Goal: Information Seeking & Learning: Learn about a topic

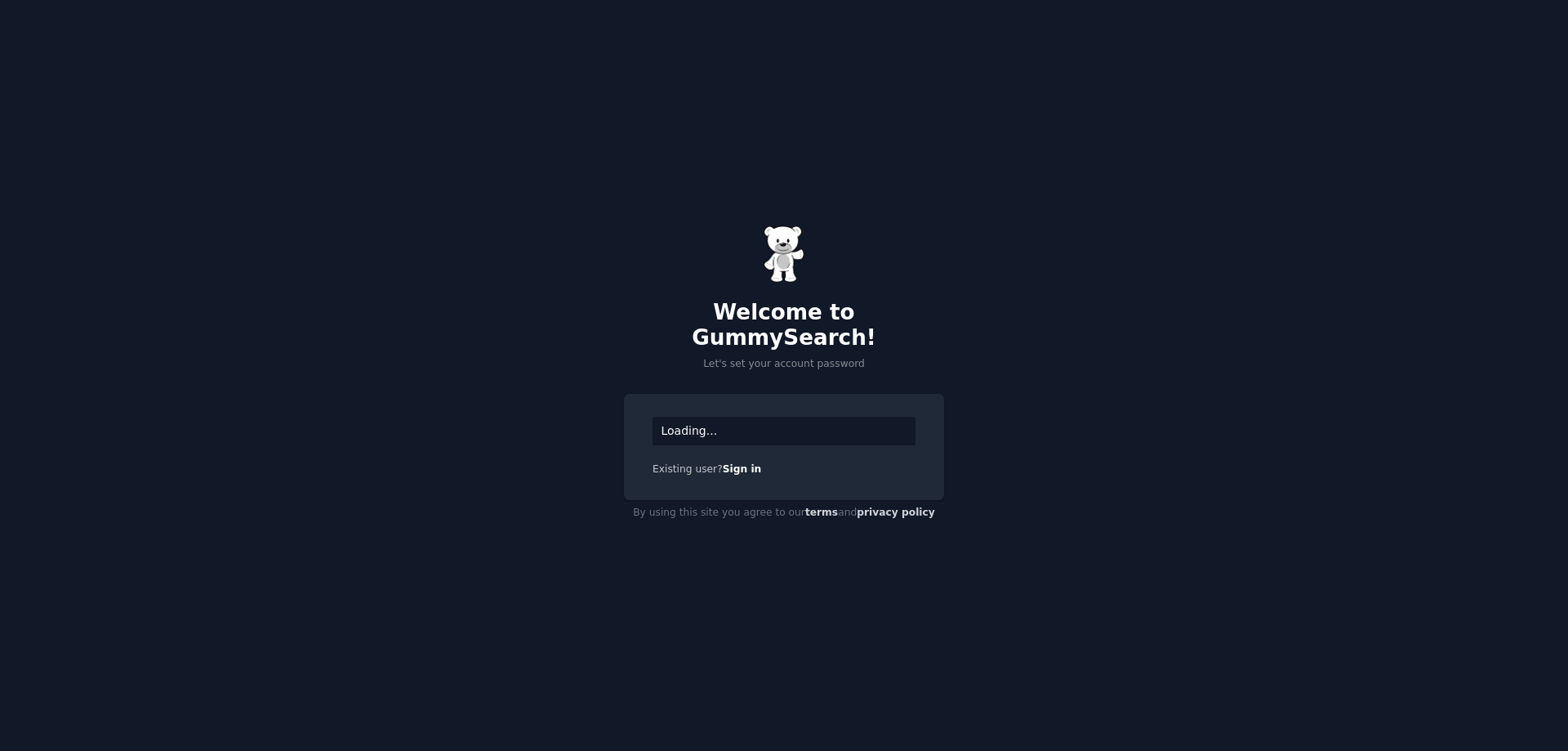
click at [737, 417] on div "Loading..." at bounding box center [784, 431] width 263 height 28
click at [726, 420] on div "Loading..." at bounding box center [784, 431] width 263 height 28
click at [796, 360] on div "Welcome to GummySearch! Let's set your account password Loading... Existing use…" at bounding box center [784, 375] width 1568 height 751
click at [745, 357] on p "Let's set your account password" at bounding box center [784, 364] width 320 height 15
click at [793, 357] on p "Let's set your account password" at bounding box center [784, 364] width 320 height 15
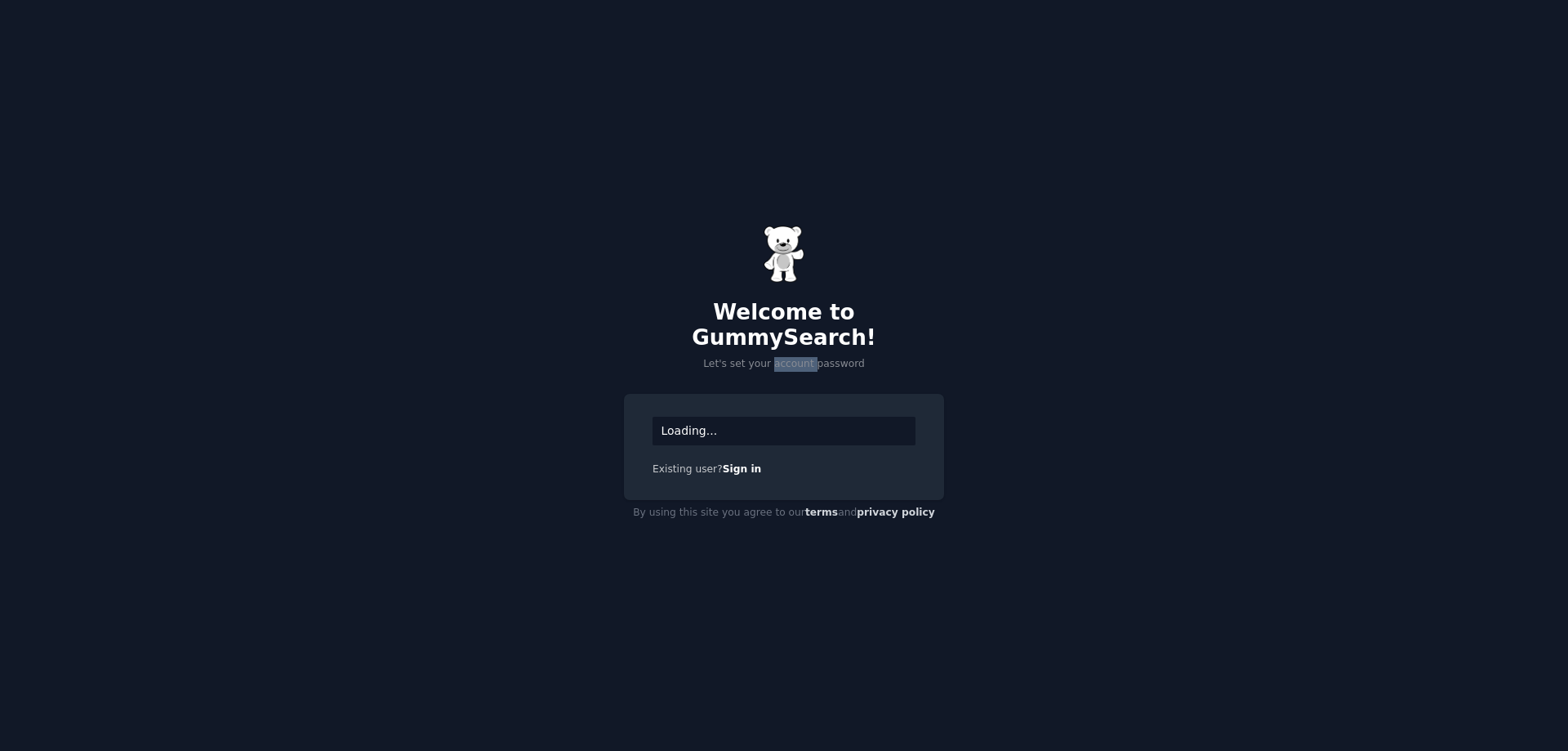
click at [793, 357] on p "Let's set your account password" at bounding box center [784, 364] width 320 height 15
click at [782, 321] on div at bounding box center [782, 321] width 0 height 0
click at [769, 274] on img at bounding box center [784, 254] width 41 height 58
click at [646, 269] on div "Welcome to GummySearch! Let's set your account password" at bounding box center [784, 299] width 320 height 146
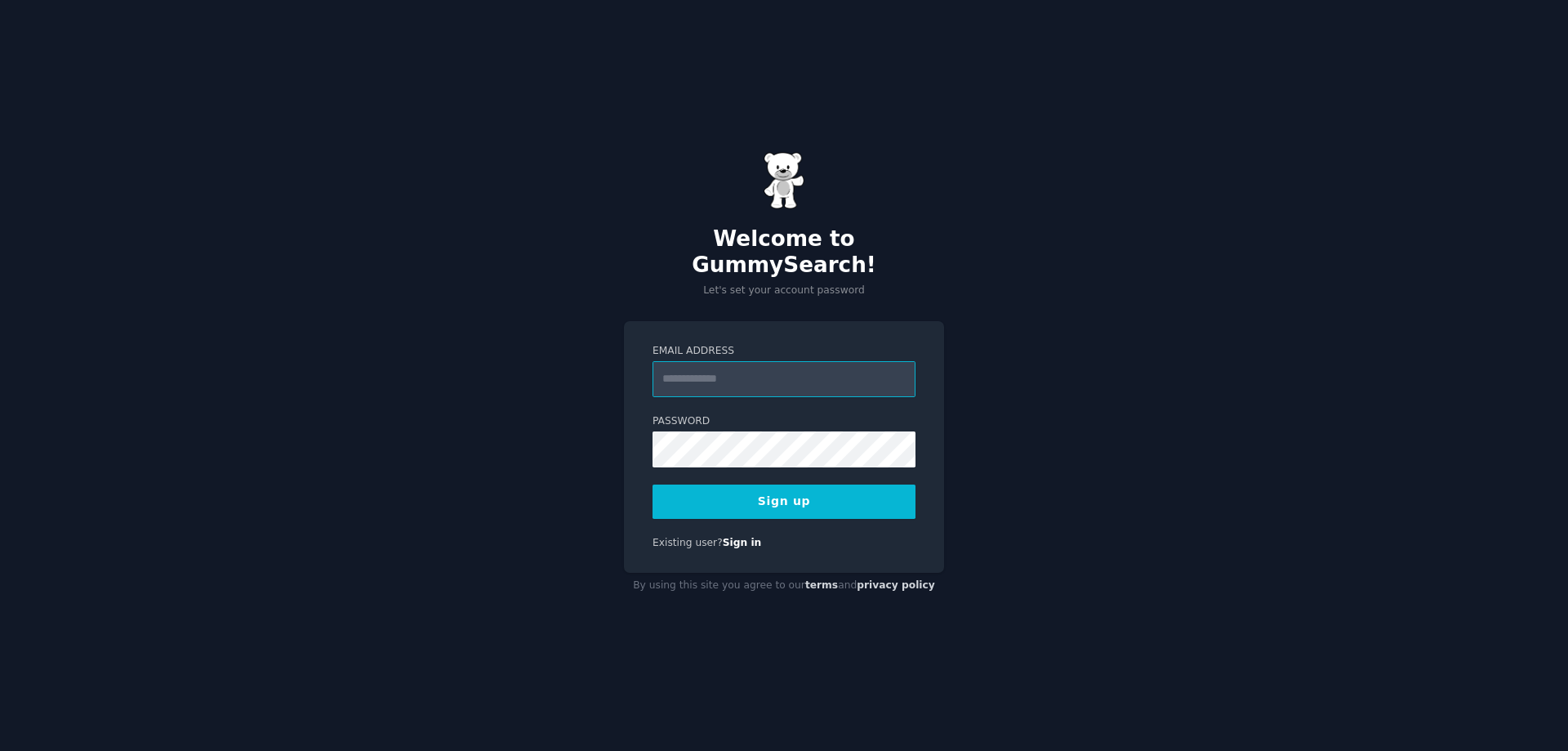
type input "**********"
click at [777, 485] on button "Sign up" at bounding box center [784, 502] width 263 height 34
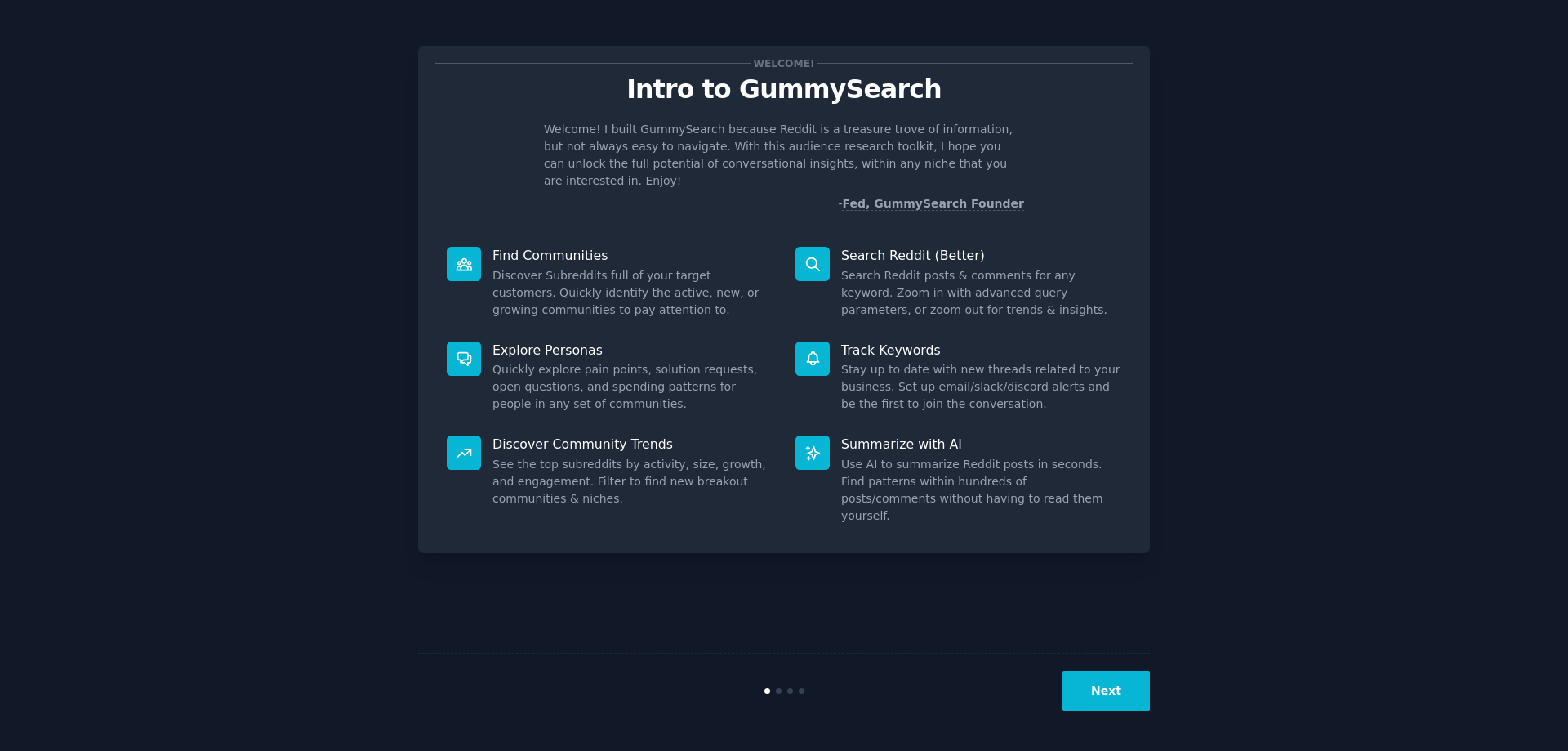
click at [1111, 680] on button "Next" at bounding box center [1107, 691] width 87 height 40
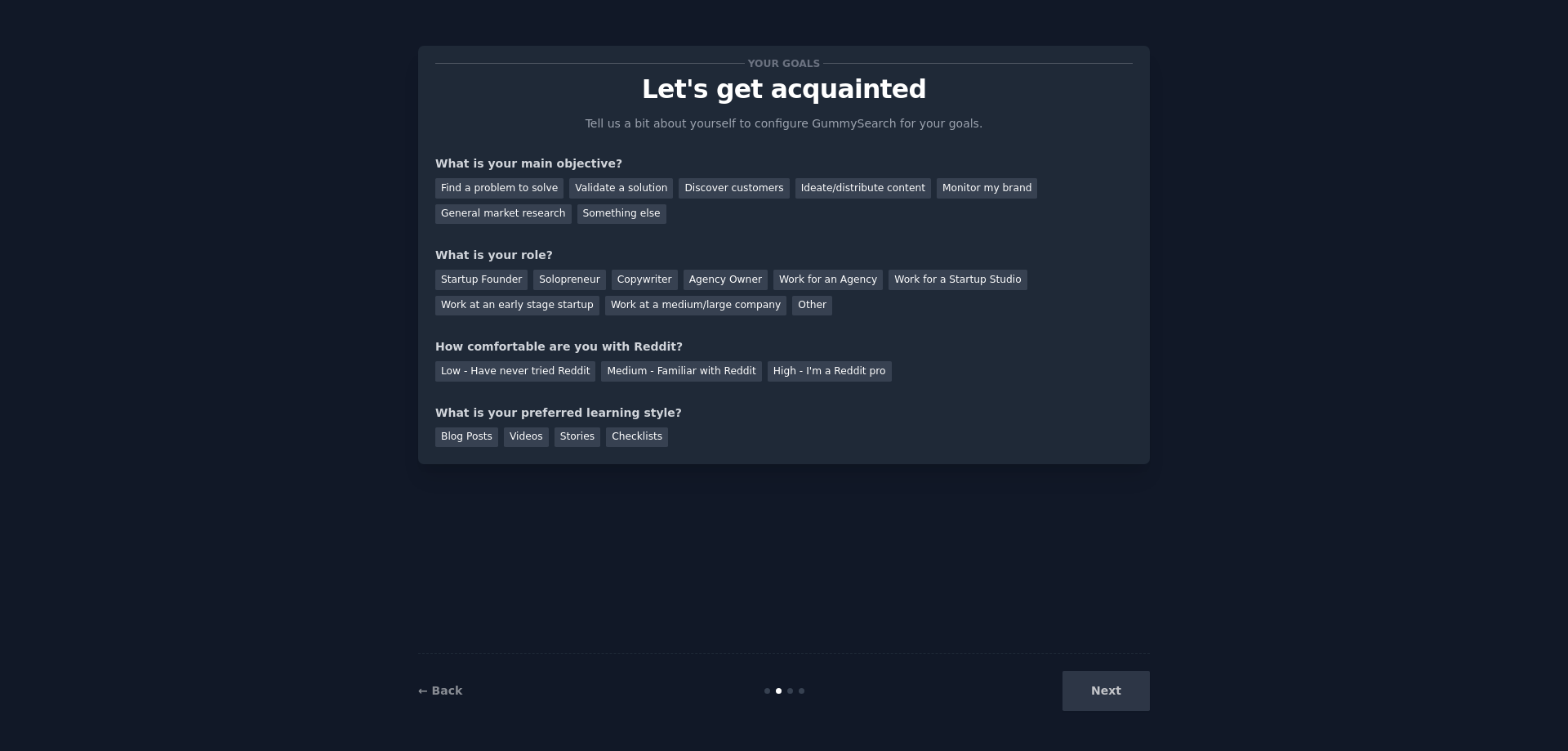
click at [1127, 694] on div "Next" at bounding box center [1028, 691] width 244 height 40
click at [498, 189] on div "Find a problem to solve" at bounding box center [500, 189] width 129 height 21
click at [605, 180] on div "Validate a solution" at bounding box center [621, 189] width 104 height 21
drag, startPoint x: 694, startPoint y: 179, endPoint x: 836, endPoint y: 181, distance: 142.0
click at [695, 179] on div "Discover customers" at bounding box center [733, 189] width 111 height 21
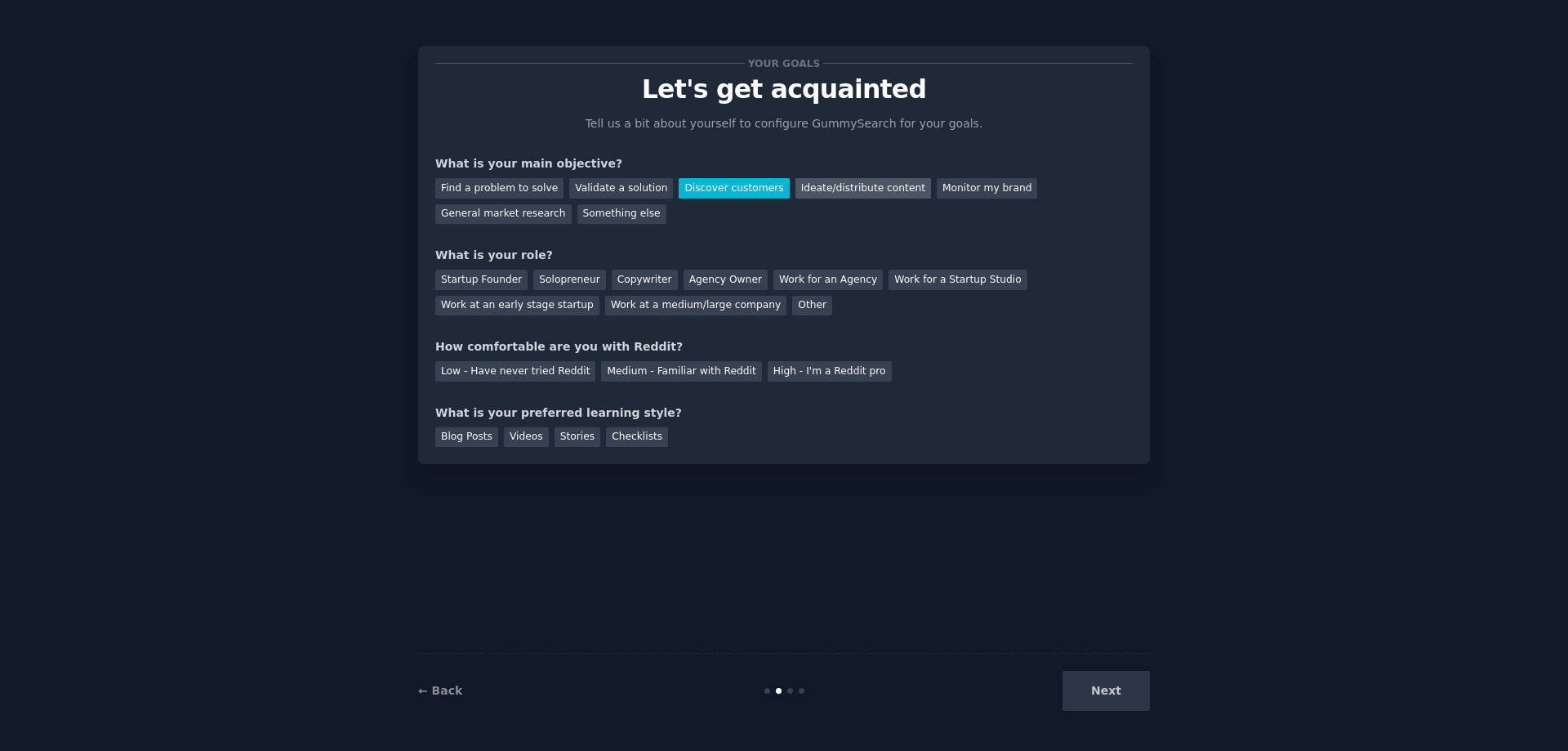
click at [829, 188] on div "Ideate/distribute content" at bounding box center [864, 189] width 136 height 21
click at [937, 187] on div "Monitor my brand" at bounding box center [986, 189] width 100 height 21
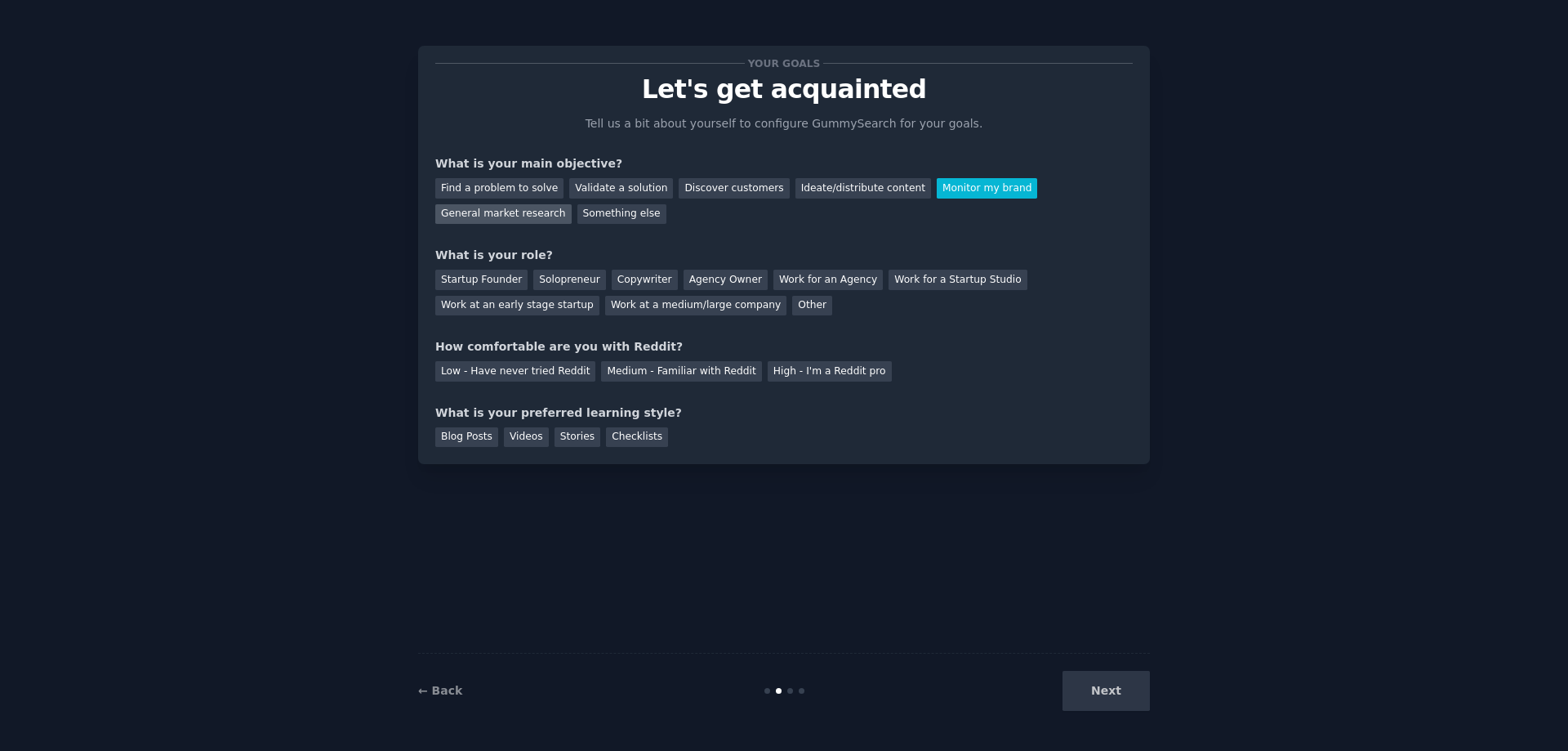
click at [572, 204] on div "General market research" at bounding box center [504, 215] width 136 height 21
click at [505, 185] on div "Find a problem to solve" at bounding box center [500, 189] width 129 height 21
click at [564, 281] on div "Solopreneur" at bounding box center [570, 280] width 72 height 21
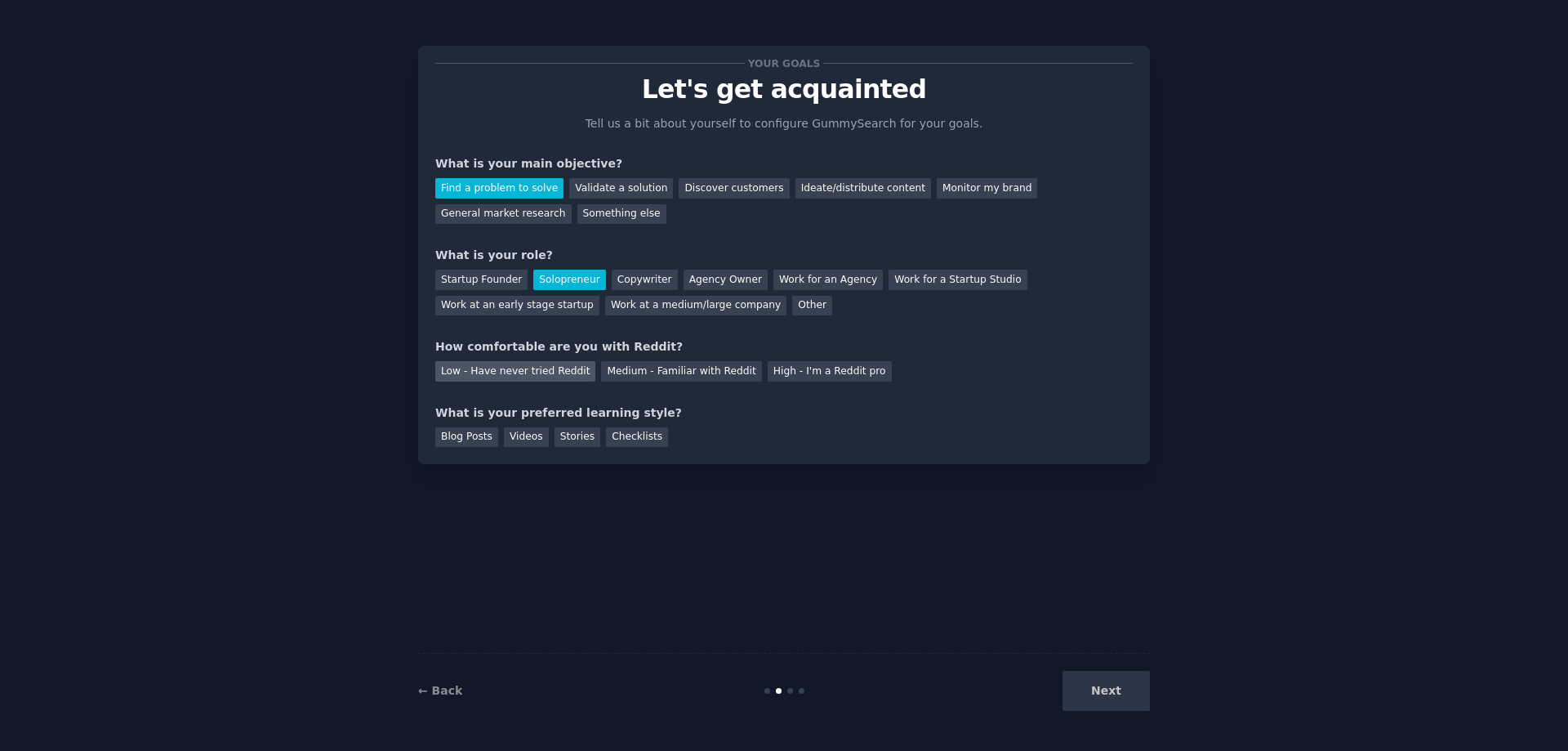
click at [494, 370] on div "Low - Have never tried Reddit" at bounding box center [516, 372] width 160 height 21
click at [480, 439] on div "Blog Posts" at bounding box center [467, 438] width 63 height 21
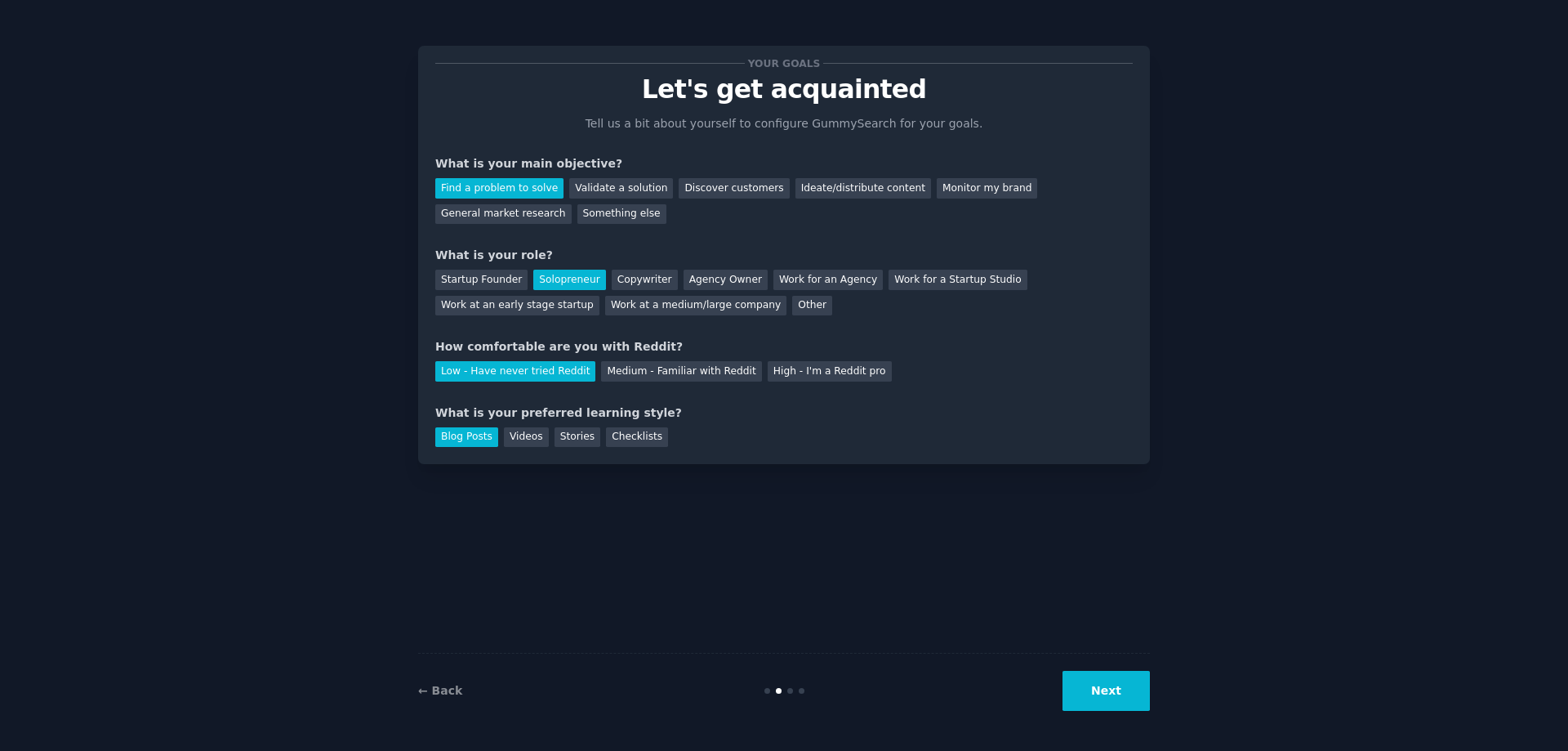
click at [1089, 692] on button "Next" at bounding box center [1107, 691] width 87 height 40
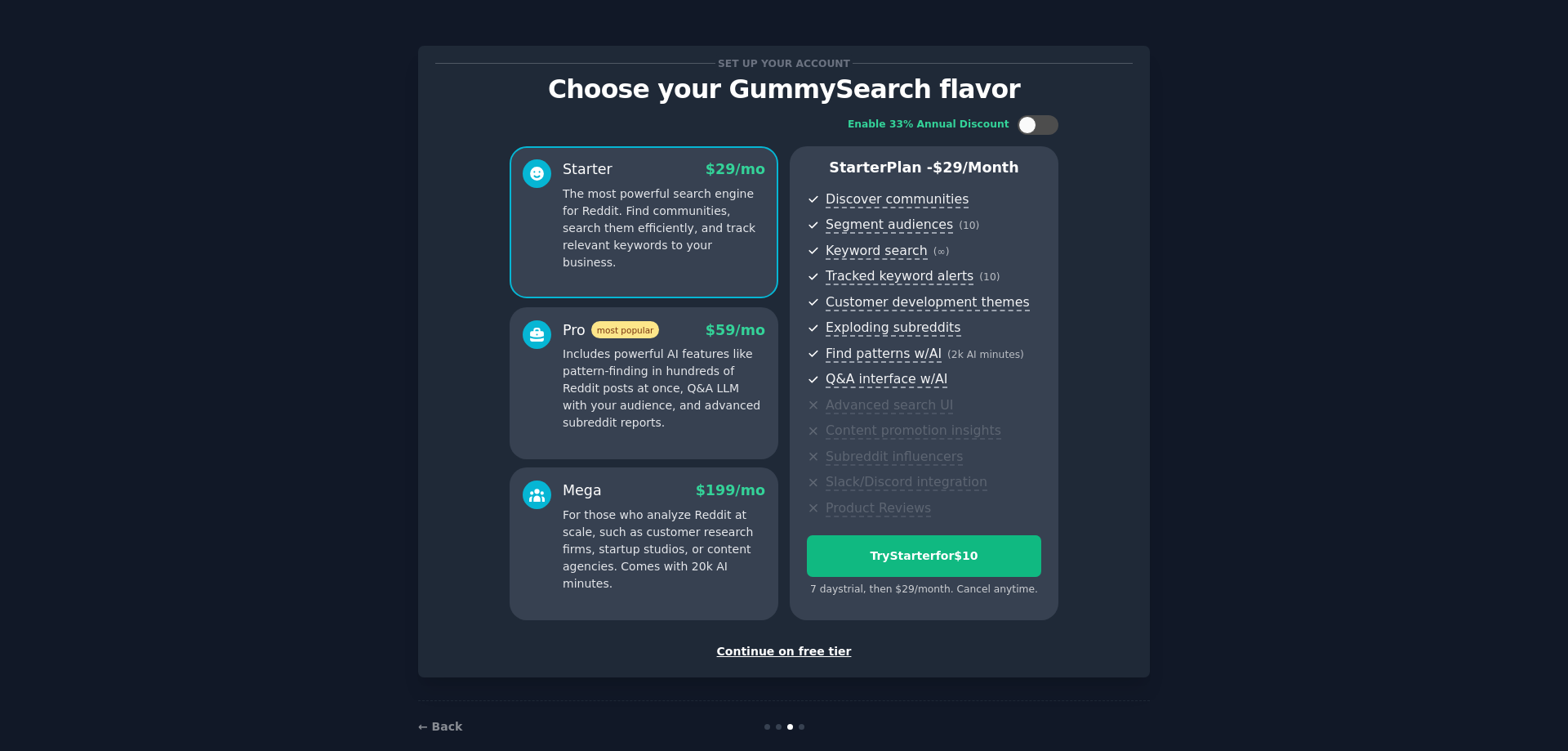
click at [806, 654] on div "Continue on free tier" at bounding box center [784, 651] width 697 height 17
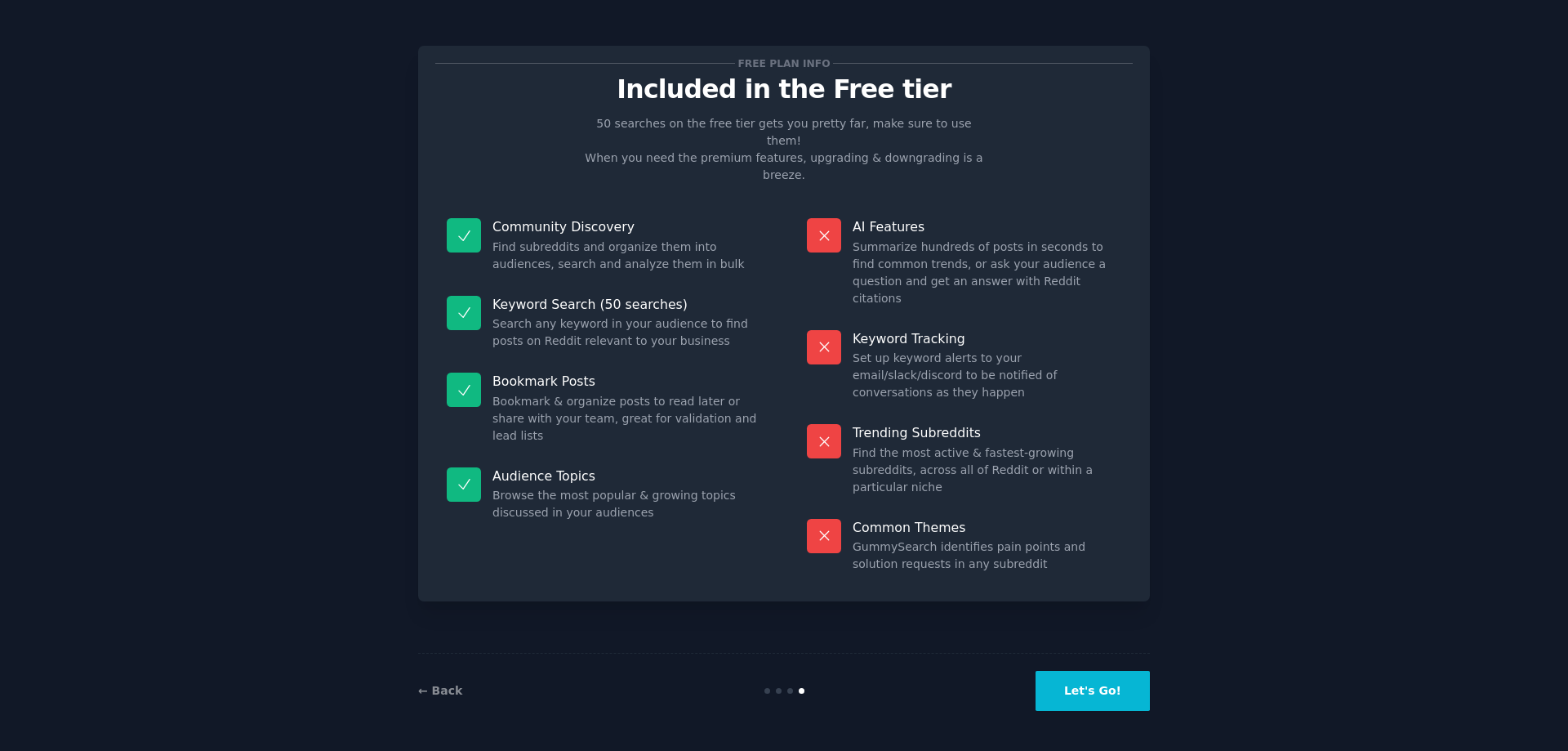
click at [871, 218] on p "AI Features" at bounding box center [986, 227] width 268 height 17
click at [884, 239] on dd "Summarize hundreds of posts in seconds to find common trends, or ask your audie…" at bounding box center [986, 273] width 268 height 69
drag, startPoint x: 877, startPoint y: 213, endPoint x: 1093, endPoint y: 209, distance: 216.0
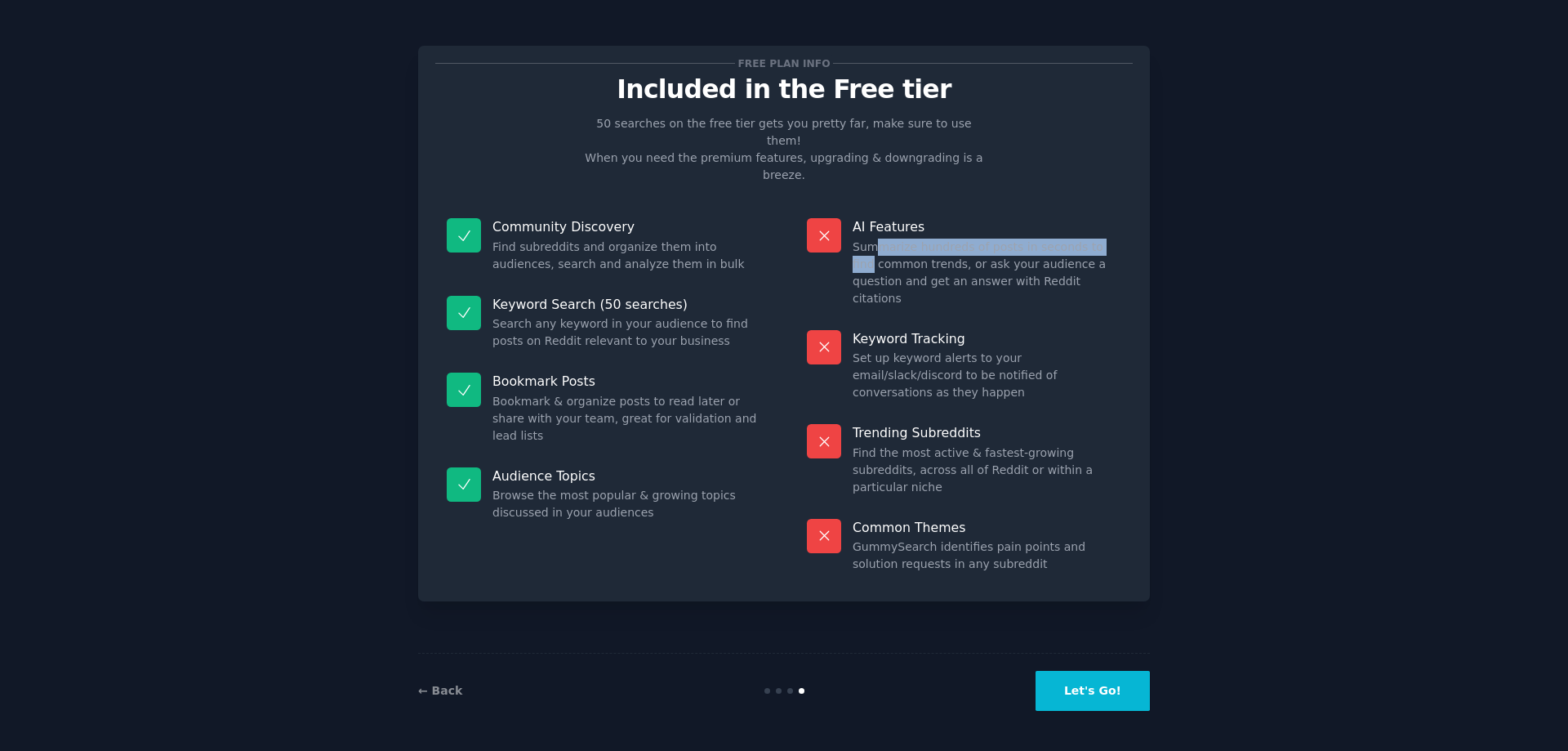
click at [1093, 239] on dd "Summarize hundreds of posts in seconds to find common trends, or ask your audie…" at bounding box center [986, 273] width 268 height 69
drag, startPoint x: 865, startPoint y: 230, endPoint x: 1120, endPoint y: 228, distance: 255.0
click at [1120, 239] on dd "Summarize hundreds of posts in seconds to find common trends, or ask your audie…" at bounding box center [986, 273] width 268 height 69
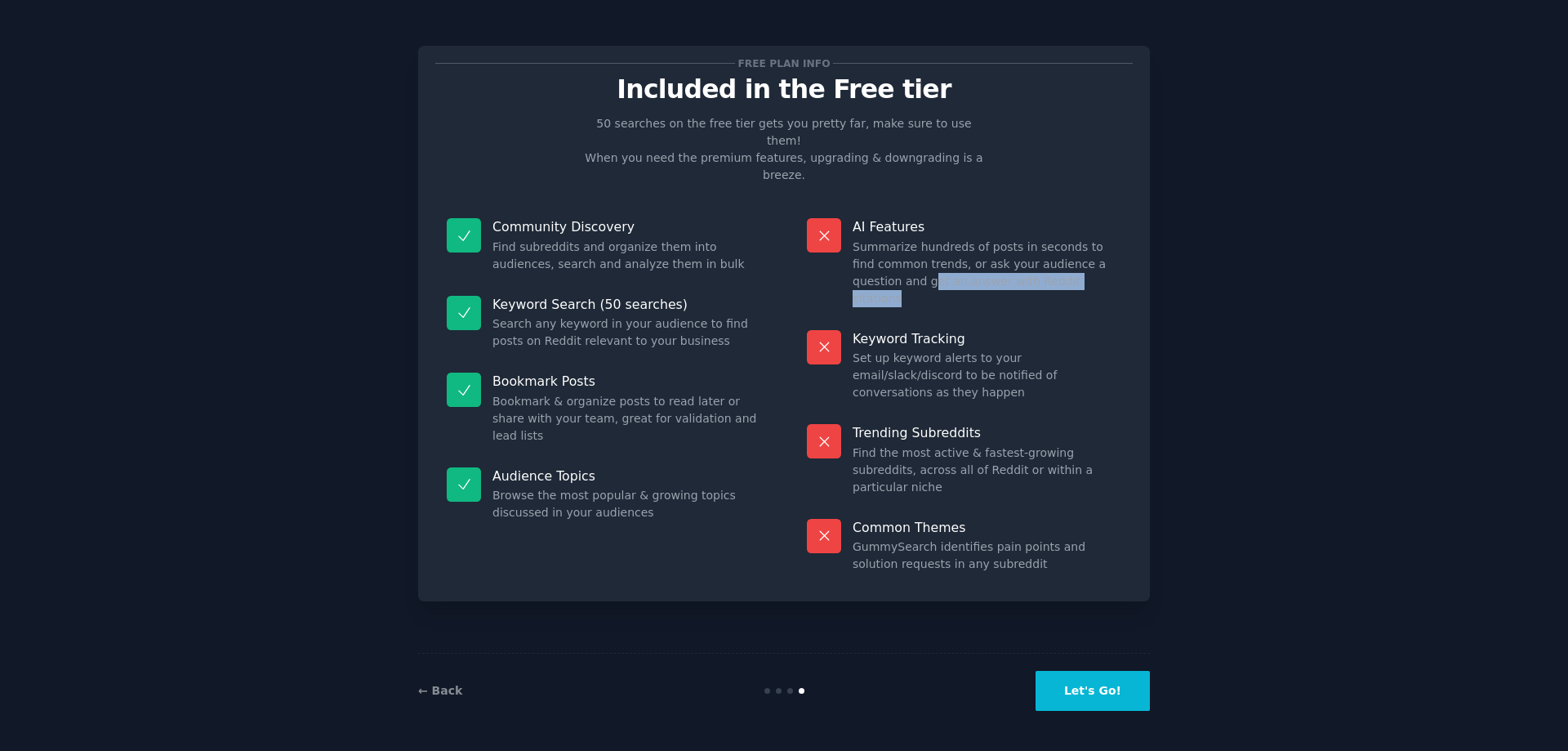
drag, startPoint x: 859, startPoint y: 251, endPoint x: 1064, endPoint y: 248, distance: 205.0
click at [1064, 248] on dd "Summarize hundreds of posts in seconds to find common trends, or ask your audie…" at bounding box center [986, 273] width 268 height 69
click at [947, 350] on dd "Set up keyword alerts to your email/slack/discord to be notified of conversatio…" at bounding box center [986, 376] width 268 height 51
drag, startPoint x: 871, startPoint y: 296, endPoint x: 968, endPoint y: 291, distance: 97.1
click at [968, 318] on div "Keyword Tracking Set up keyword alerts to your email/slack/discord to be notifi…" at bounding box center [964, 366] width 337 height 94
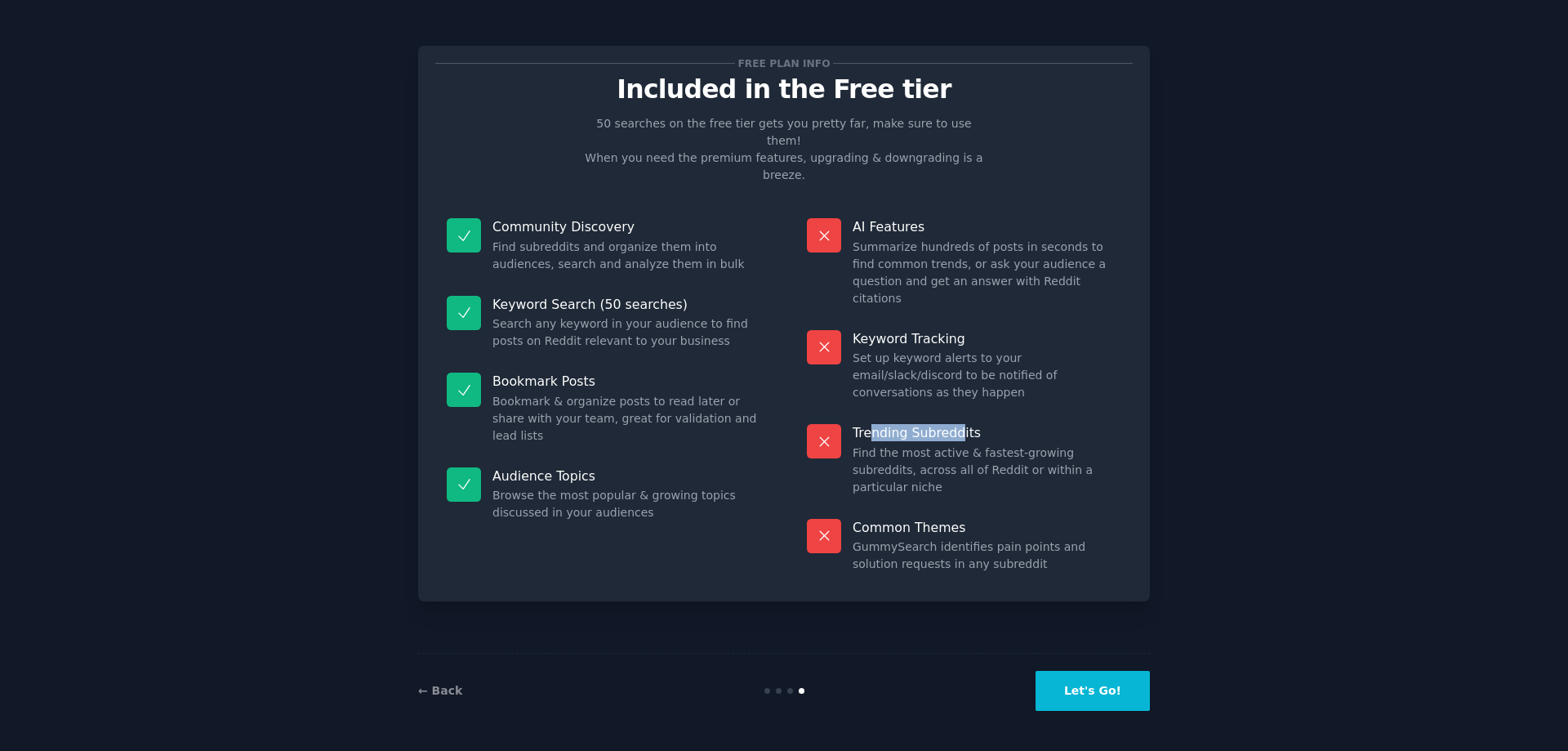
drag, startPoint x: 869, startPoint y: 365, endPoint x: 957, endPoint y: 365, distance: 88.0
click at [957, 424] on p "Trending Subreddits" at bounding box center [986, 433] width 268 height 17
drag, startPoint x: 865, startPoint y: 385, endPoint x: 1022, endPoint y: 408, distance: 158.7
click at [1075, 445] on dd "Find the most active & fastest-growing subreddits, across all of Reddit or with…" at bounding box center [986, 470] width 268 height 51
drag, startPoint x: 882, startPoint y: 445, endPoint x: 972, endPoint y: 445, distance: 90.0
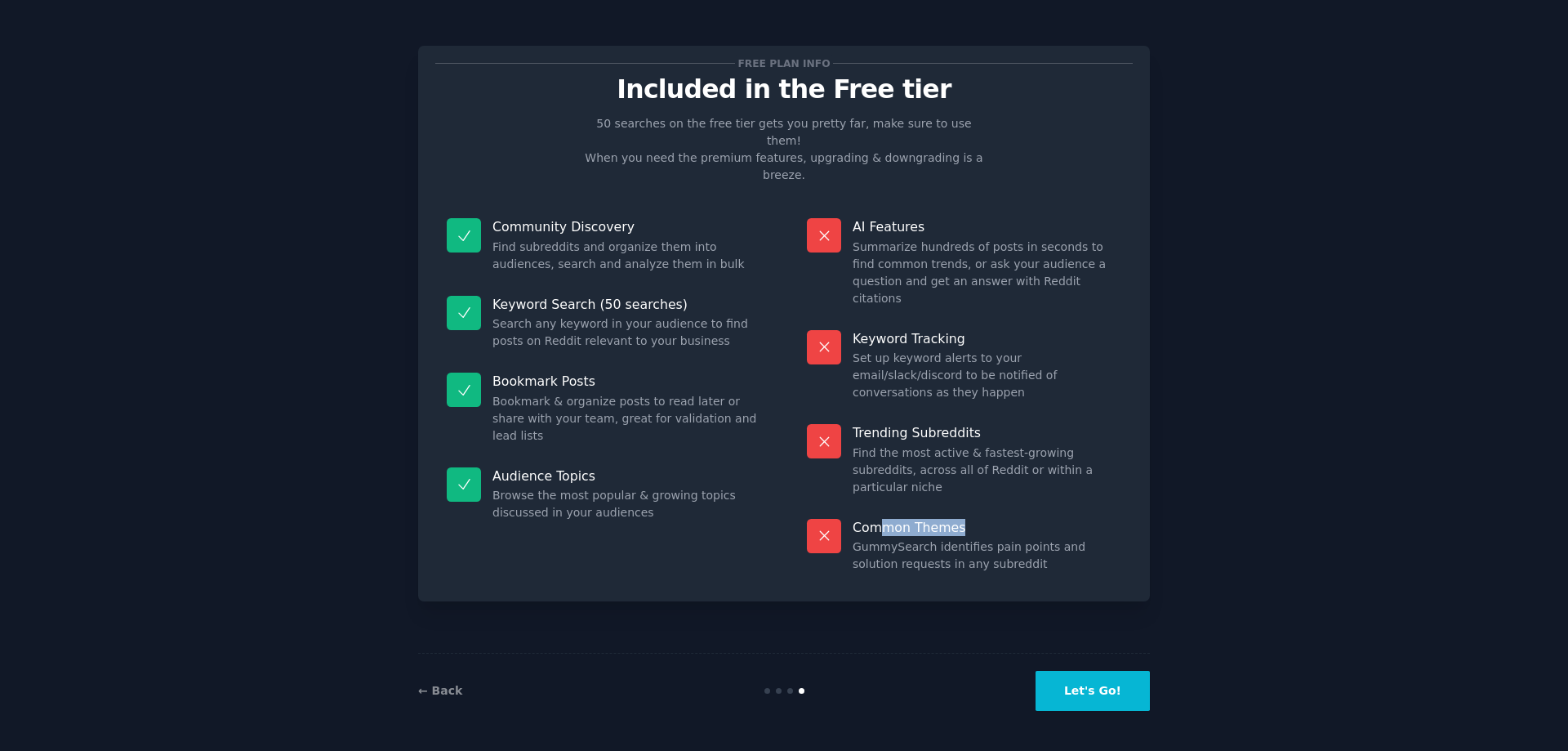
click at [972, 519] on p "Common Themes" at bounding box center [986, 528] width 268 height 17
click at [890, 539] on dd "GummySearch identifies pain points and solution requests in any subreddit" at bounding box center [986, 556] width 268 height 34
click at [1089, 691] on button "Let's Go!" at bounding box center [1093, 691] width 114 height 40
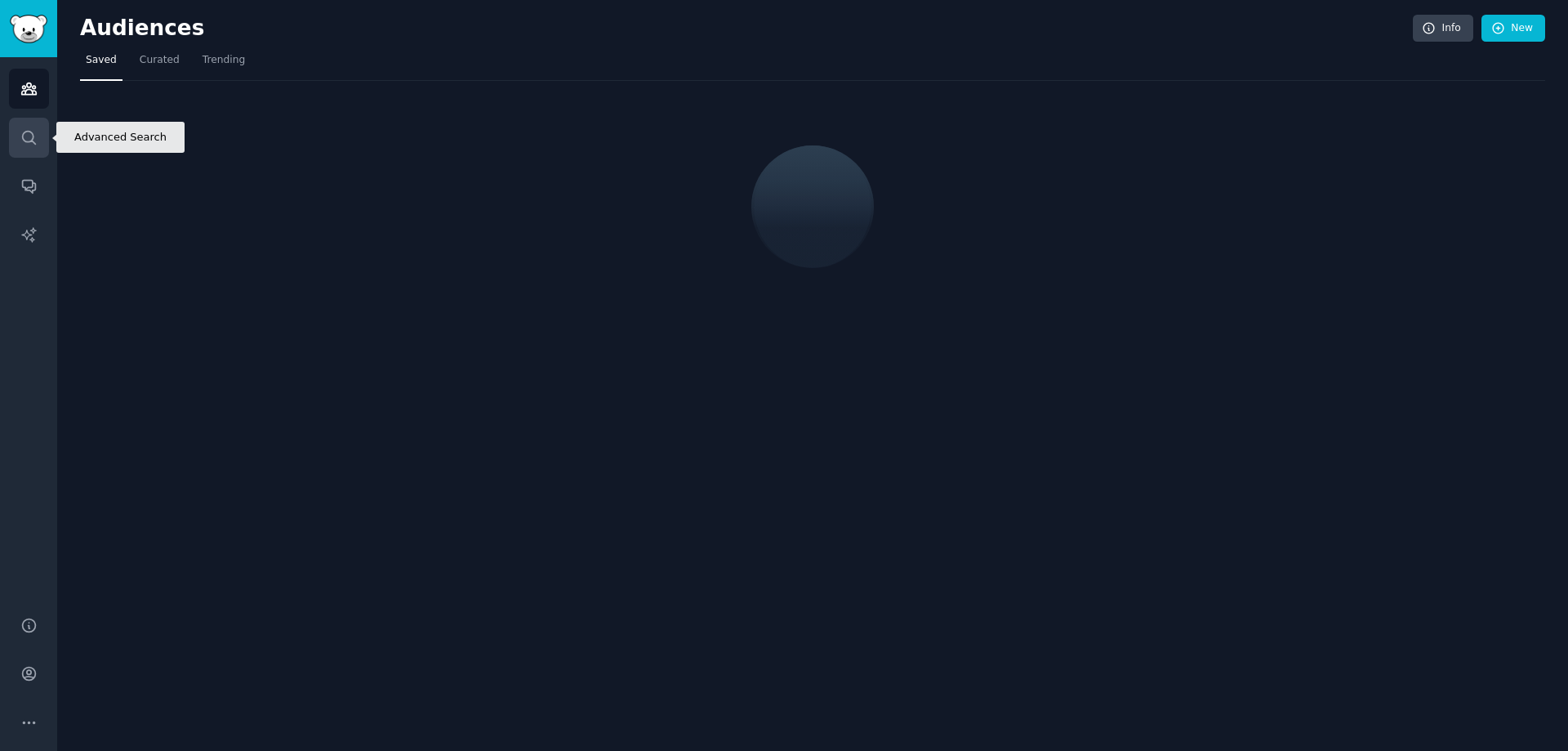
click at [24, 135] on icon "Sidebar" at bounding box center [29, 137] width 17 height 17
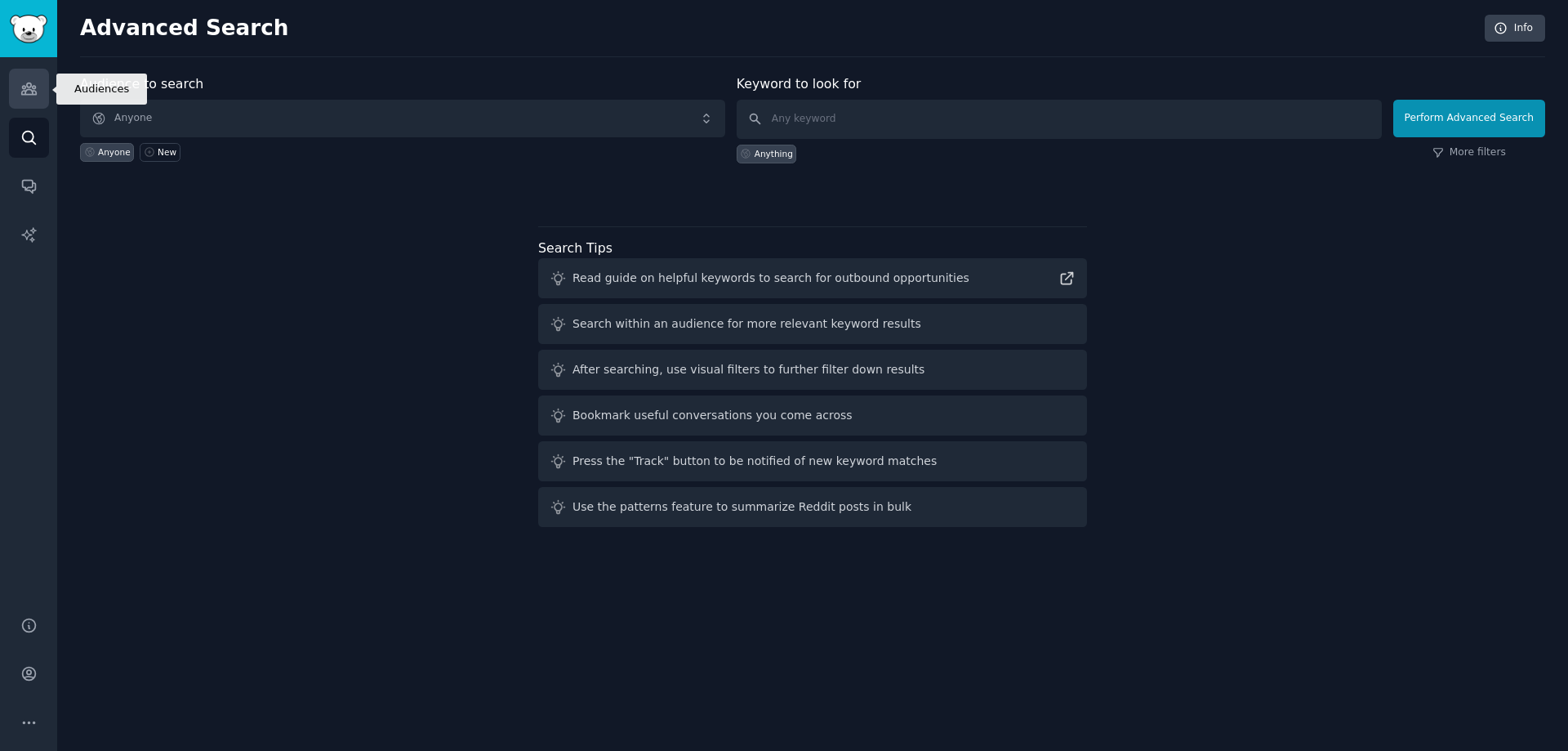
click at [34, 82] on icon "Sidebar" at bounding box center [29, 88] width 17 height 17
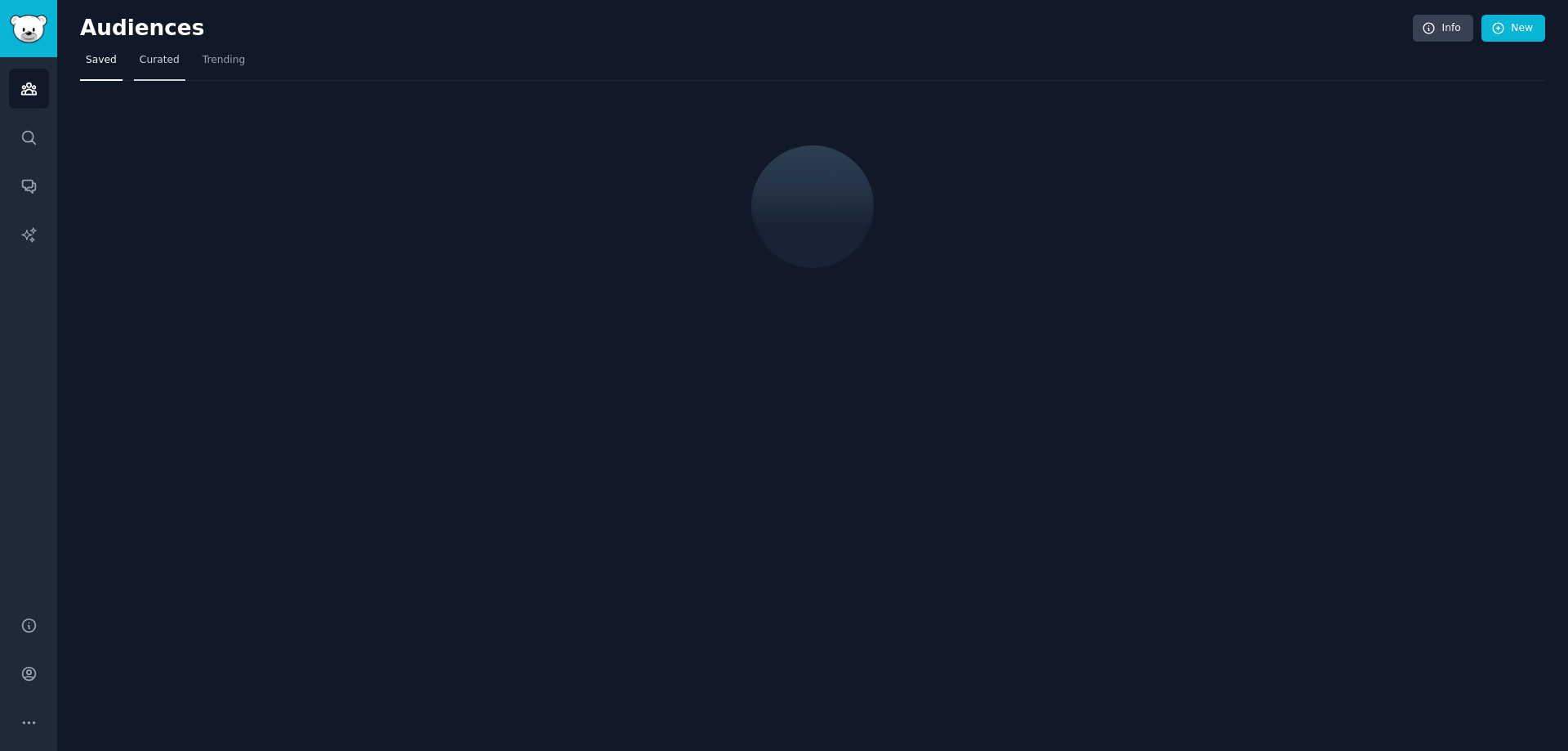
click at [148, 58] on span "Curated" at bounding box center [160, 60] width 40 height 15
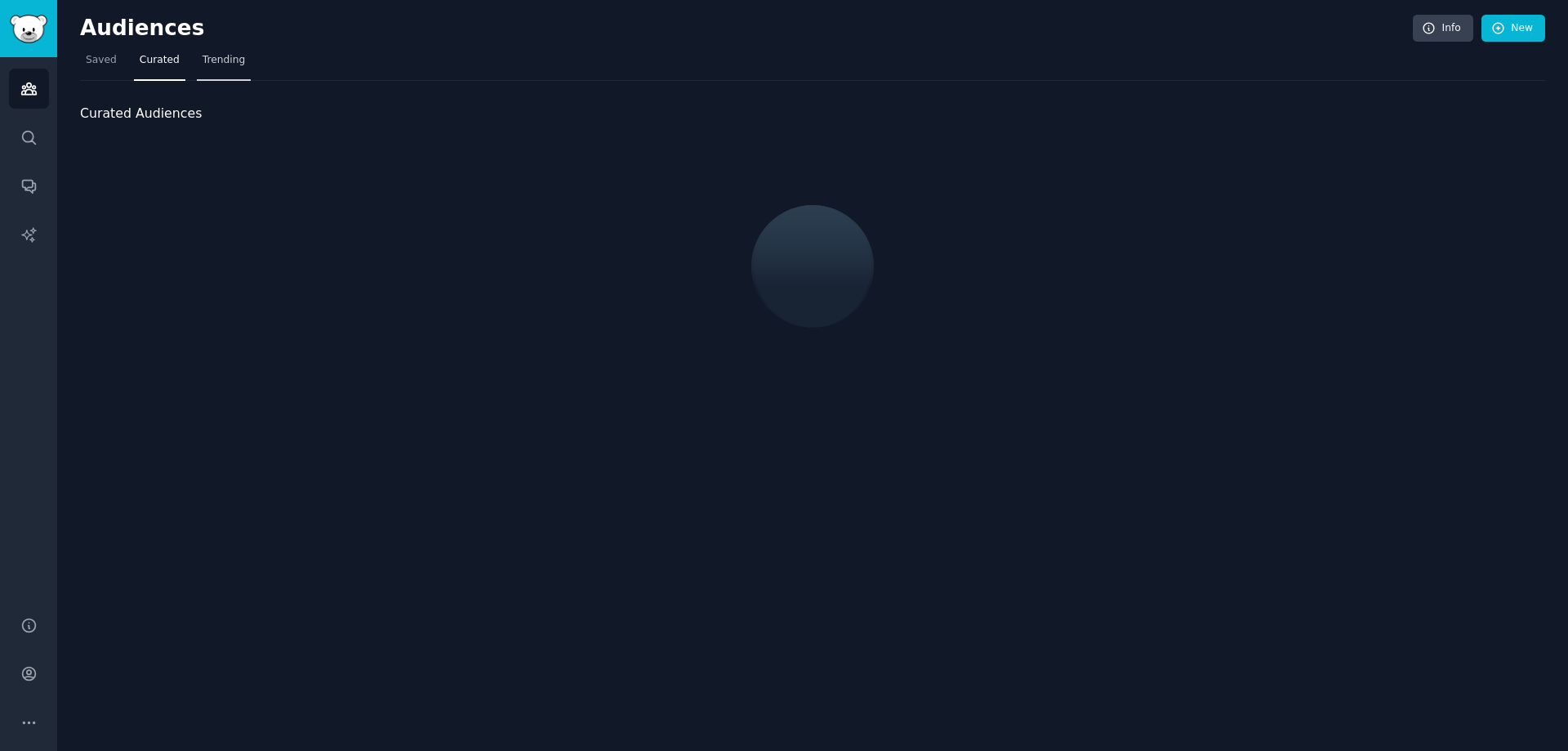
click at [202, 58] on span "Trending" at bounding box center [224, 60] width 43 height 15
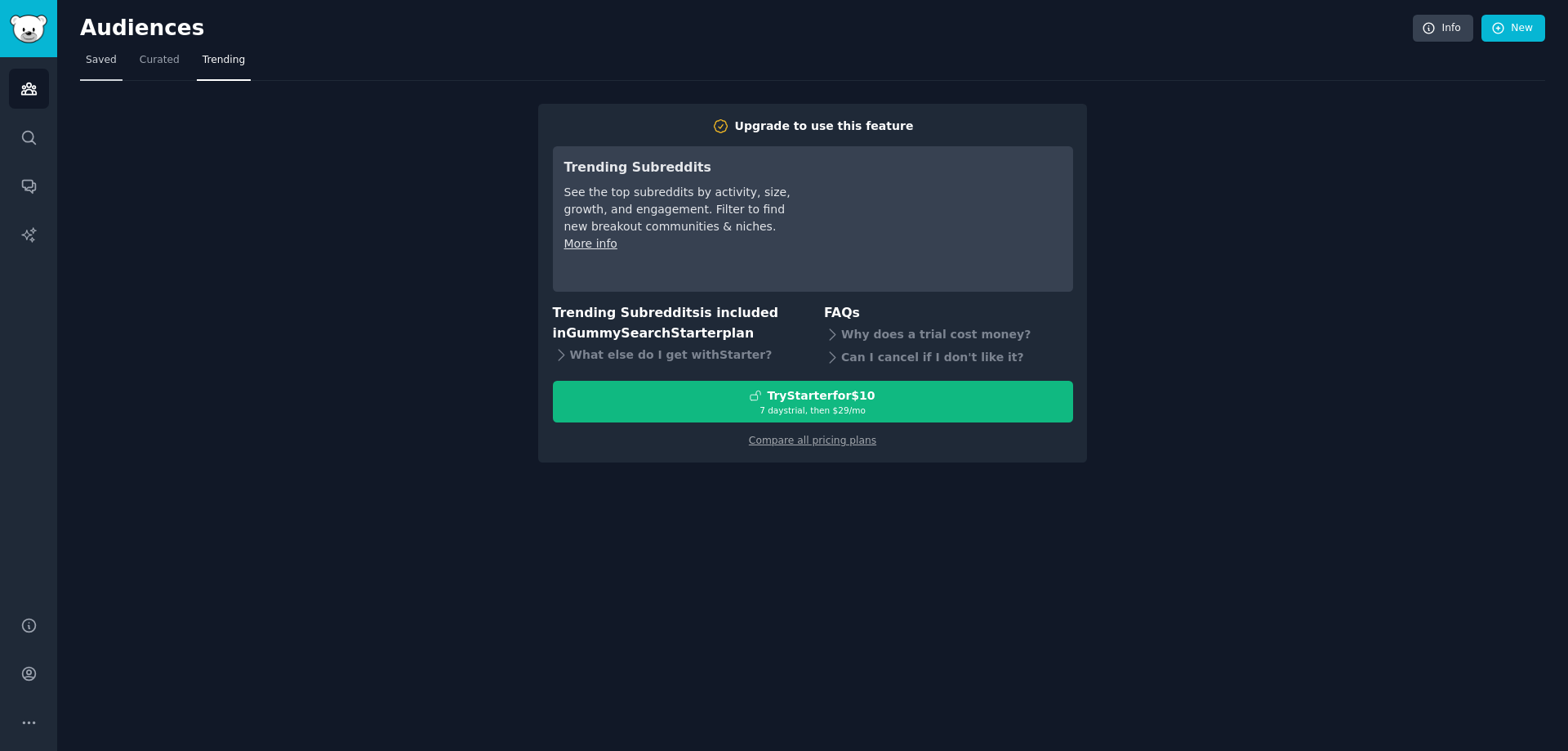
click at [95, 63] on span "Saved" at bounding box center [101, 60] width 31 height 15
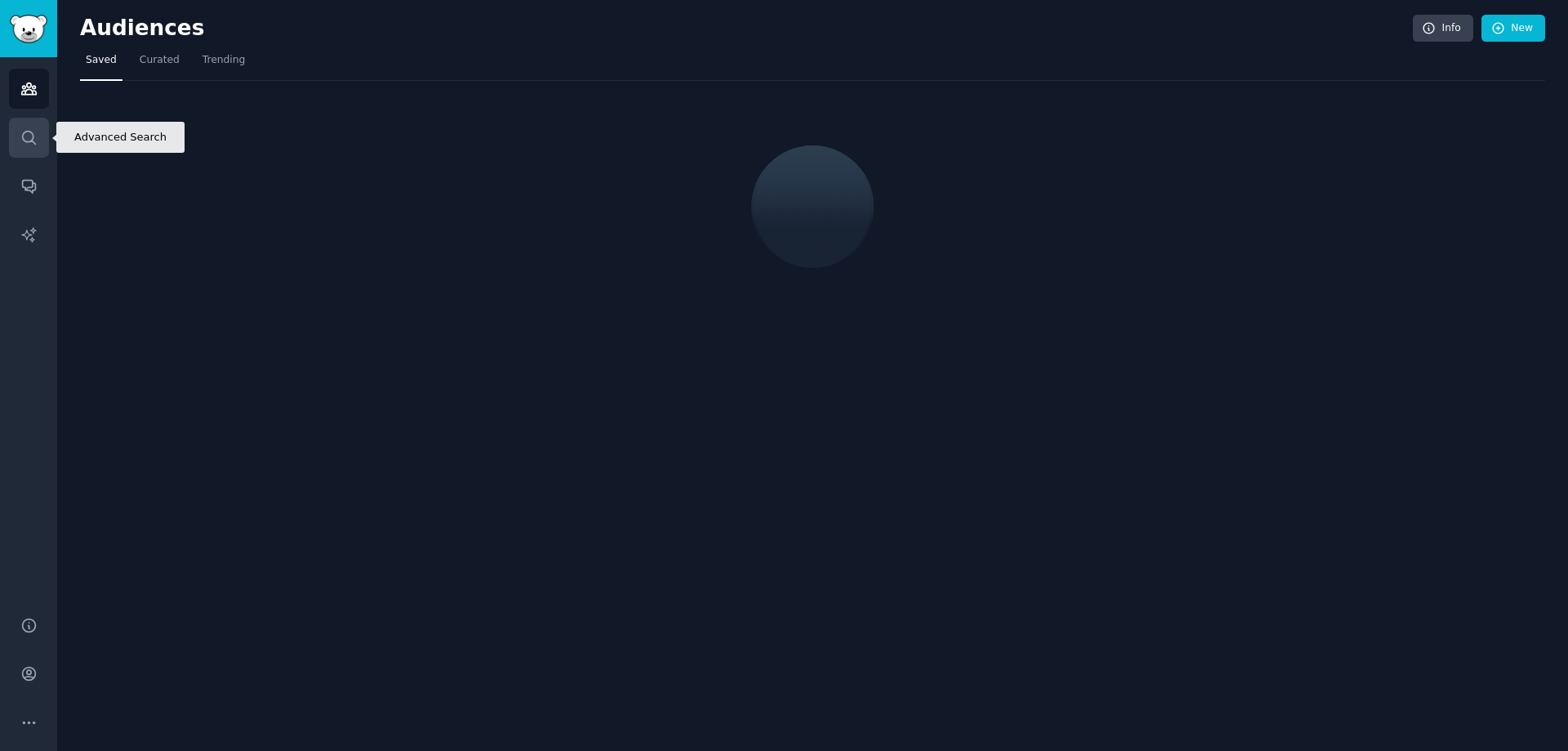
click at [28, 133] on icon "Sidebar" at bounding box center [29, 137] width 17 height 17
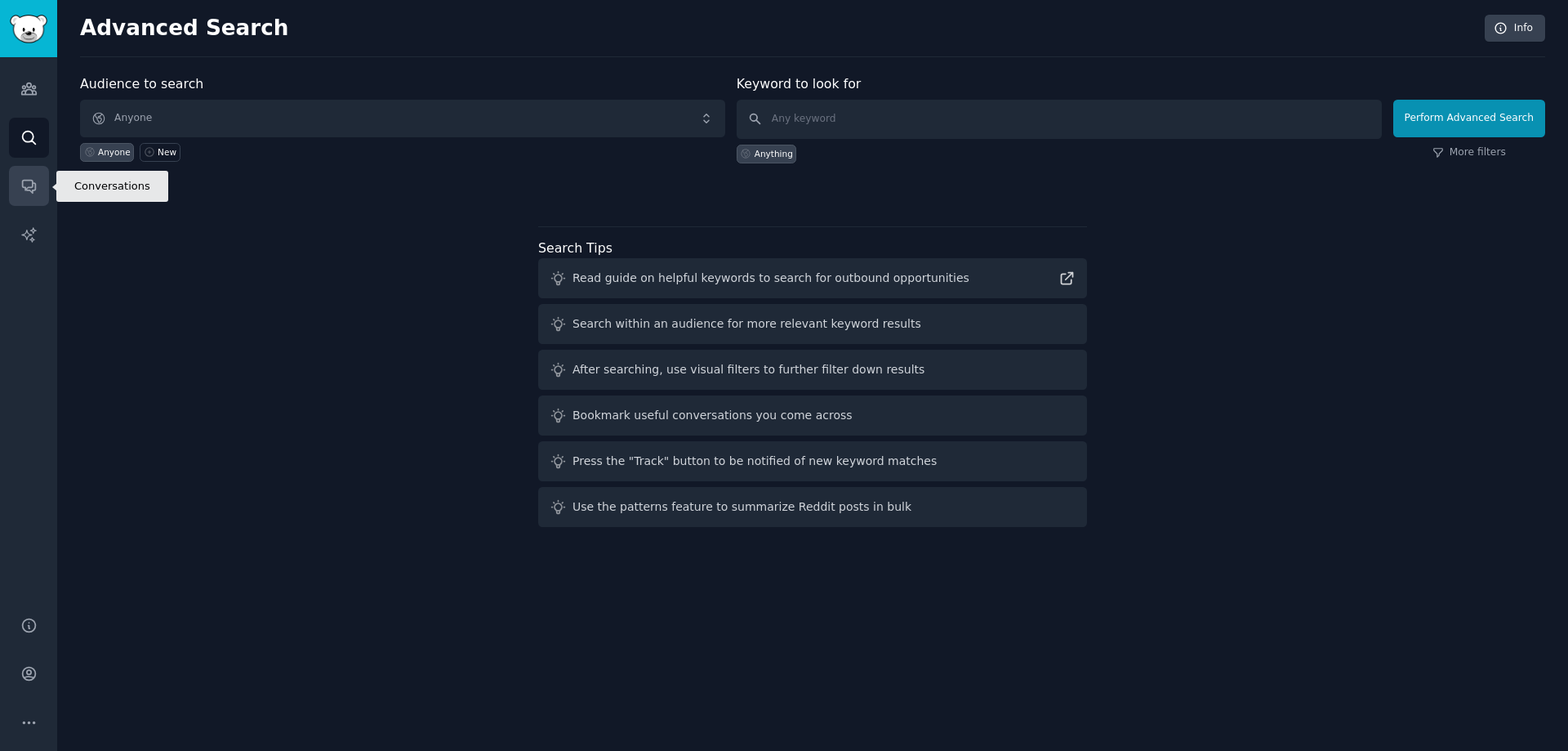
click at [33, 172] on link "Conversations" at bounding box center [28, 185] width 40 height 40
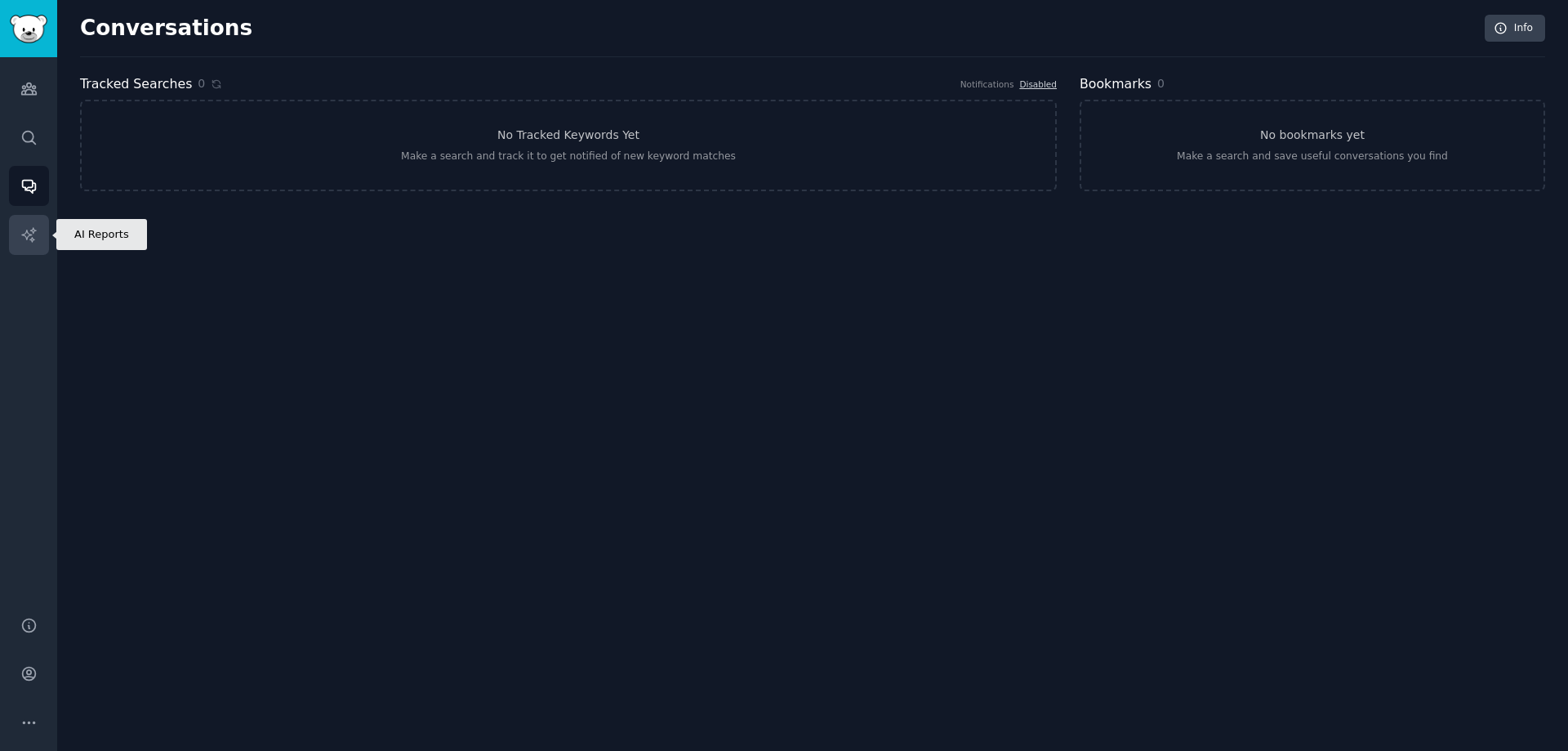
click at [30, 237] on icon "Sidebar" at bounding box center [29, 235] width 17 height 17
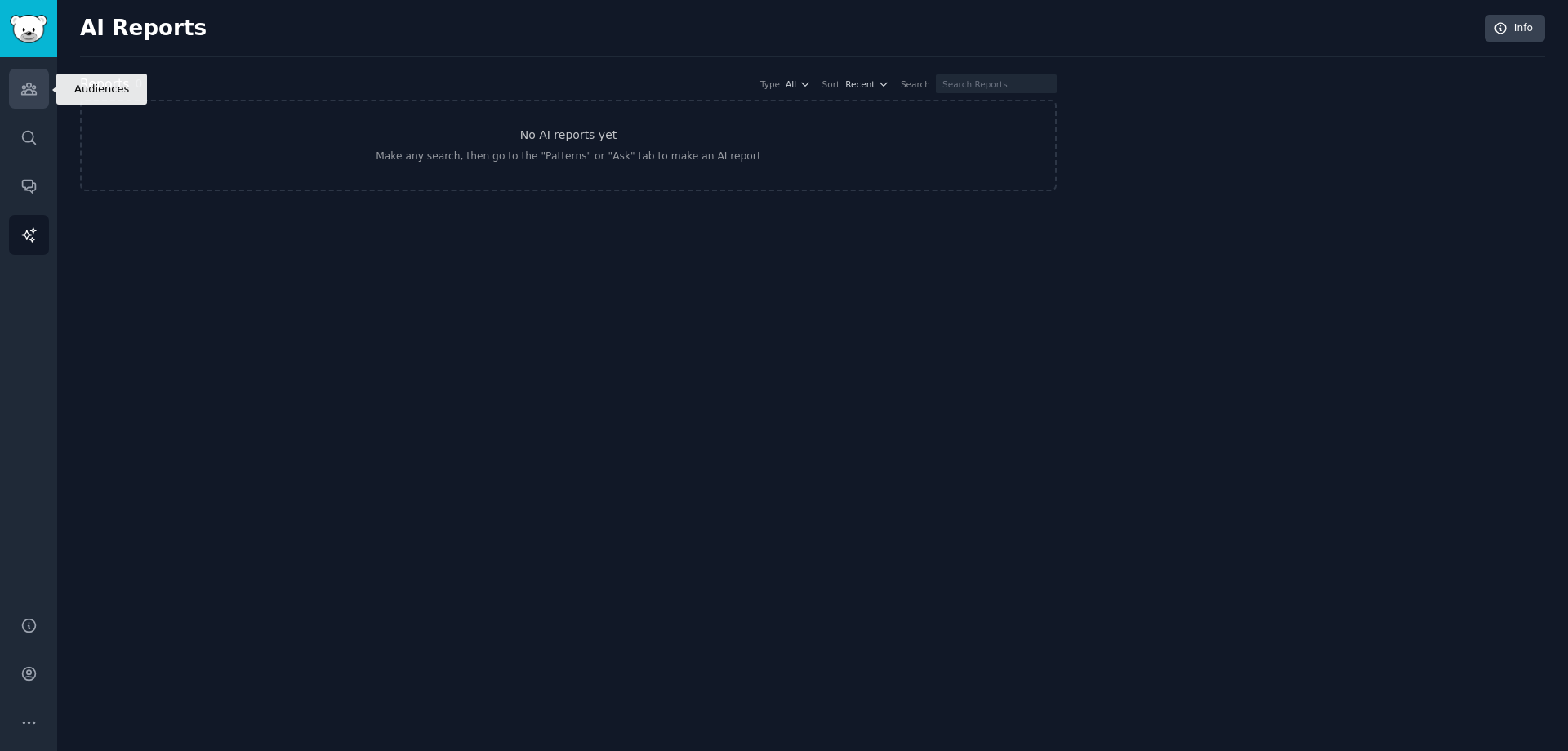
click at [25, 89] on icon "Sidebar" at bounding box center [28, 88] width 15 height 11
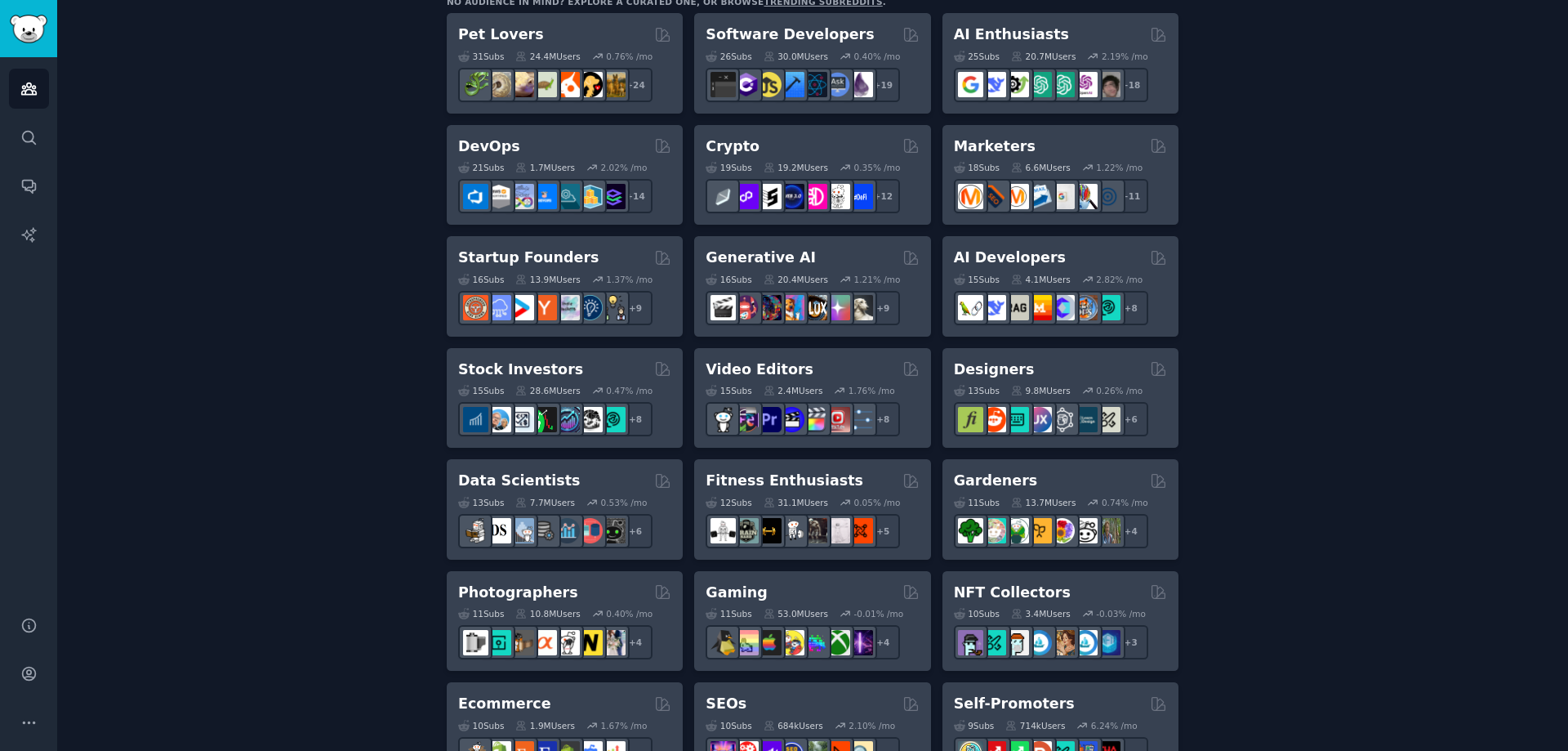
scroll to position [327, 0]
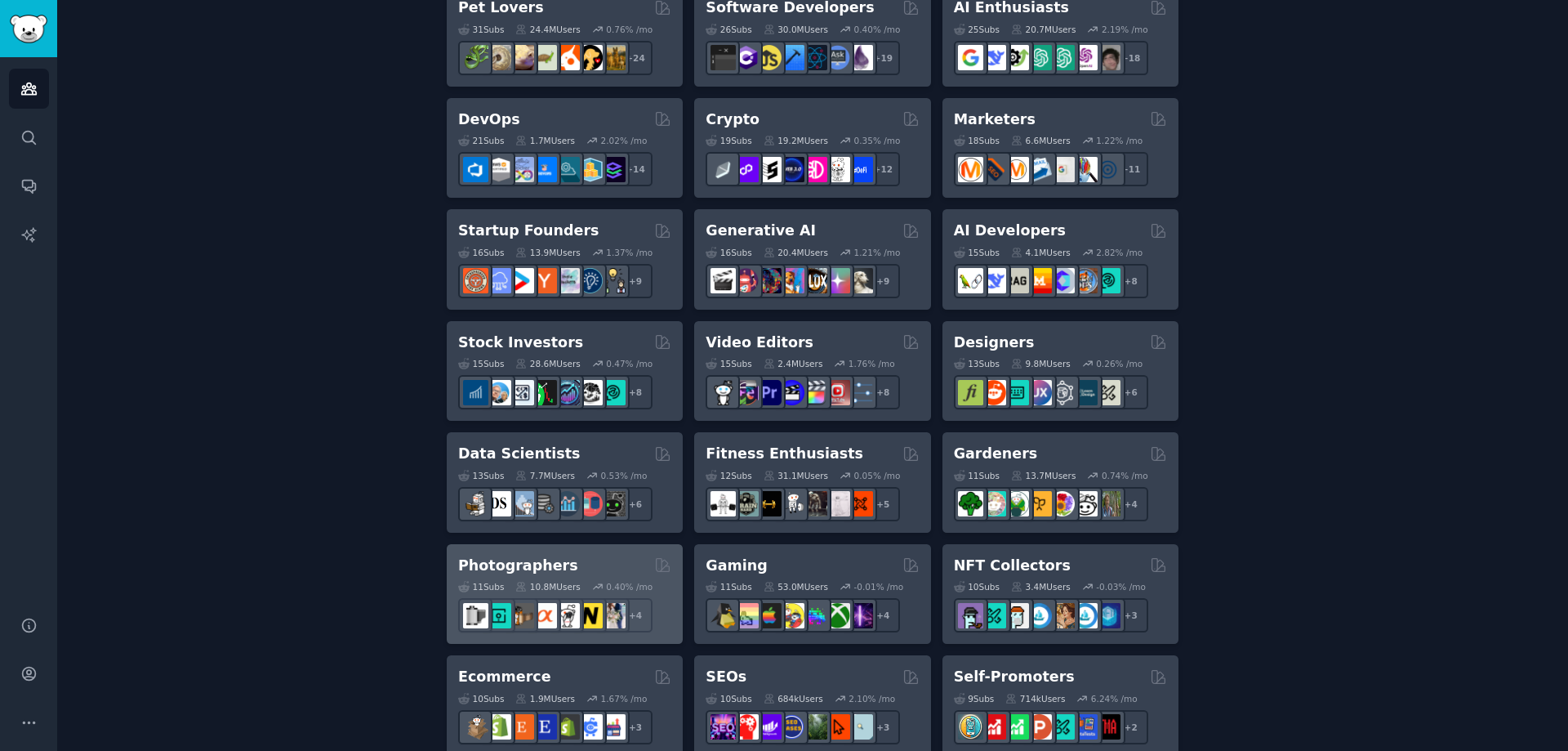
click at [488, 557] on h2 "Photographers" at bounding box center [518, 566] width 120 height 21
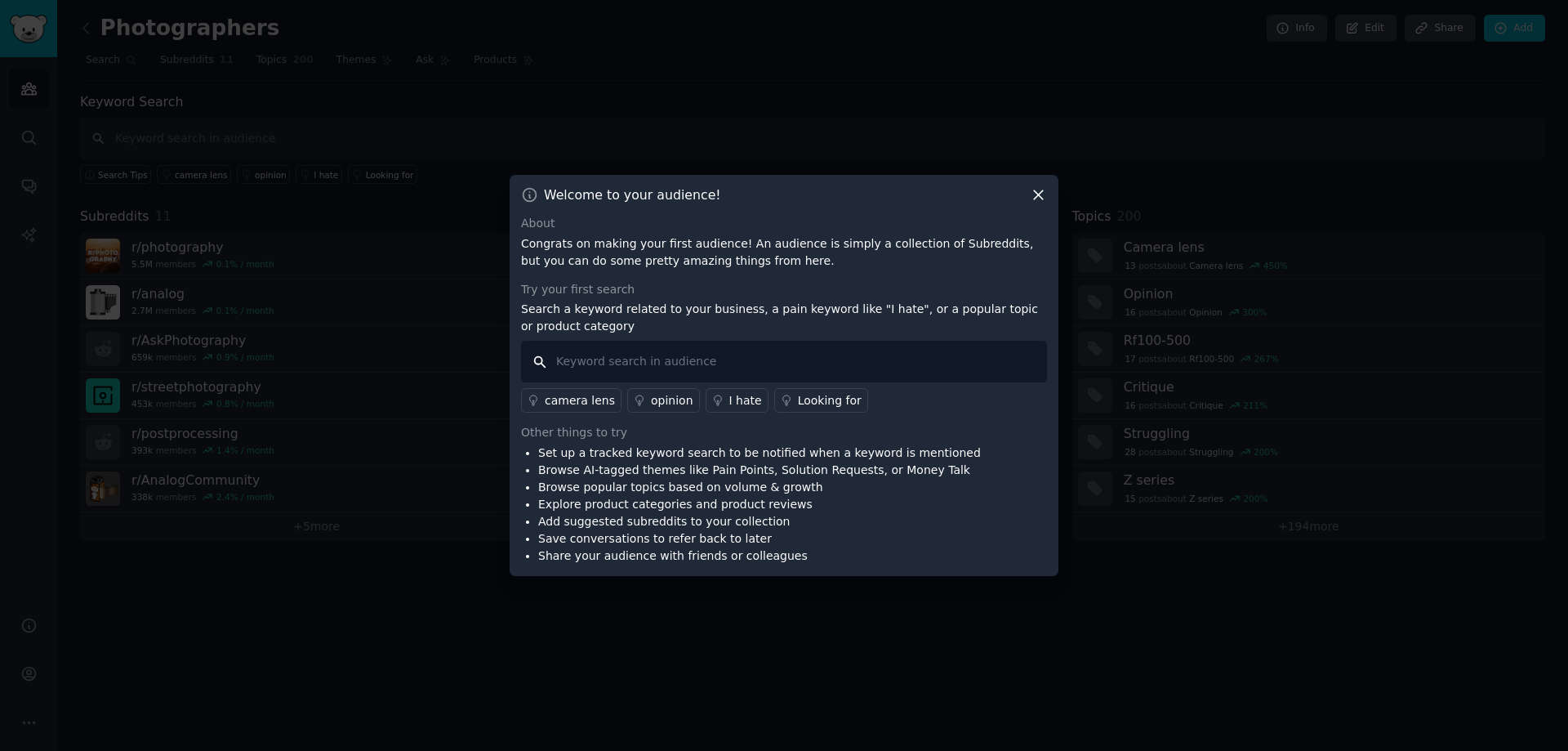
click at [596, 365] on input "text" at bounding box center [784, 361] width 526 height 42
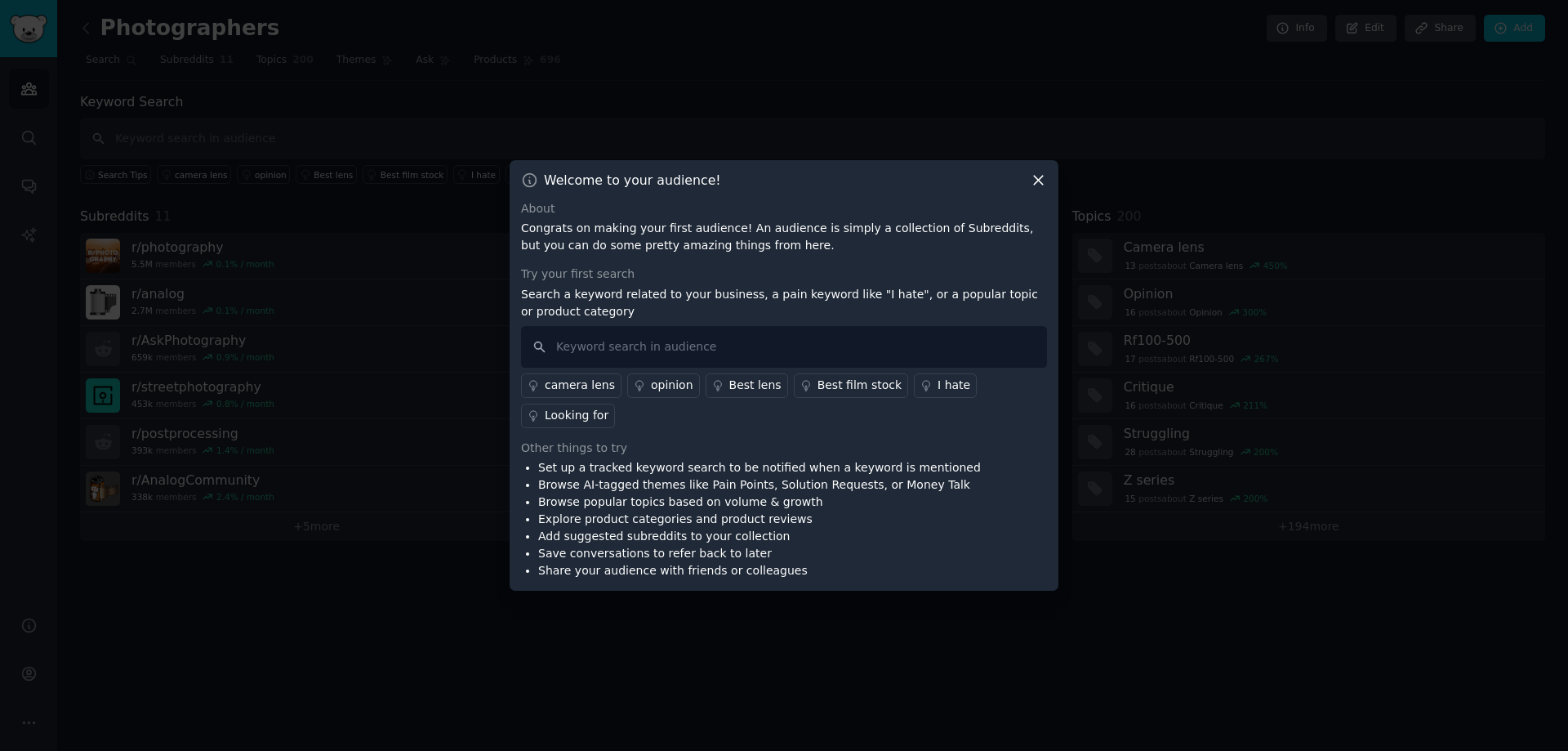
click at [553, 394] on div "camera lens" at bounding box center [580, 385] width 70 height 17
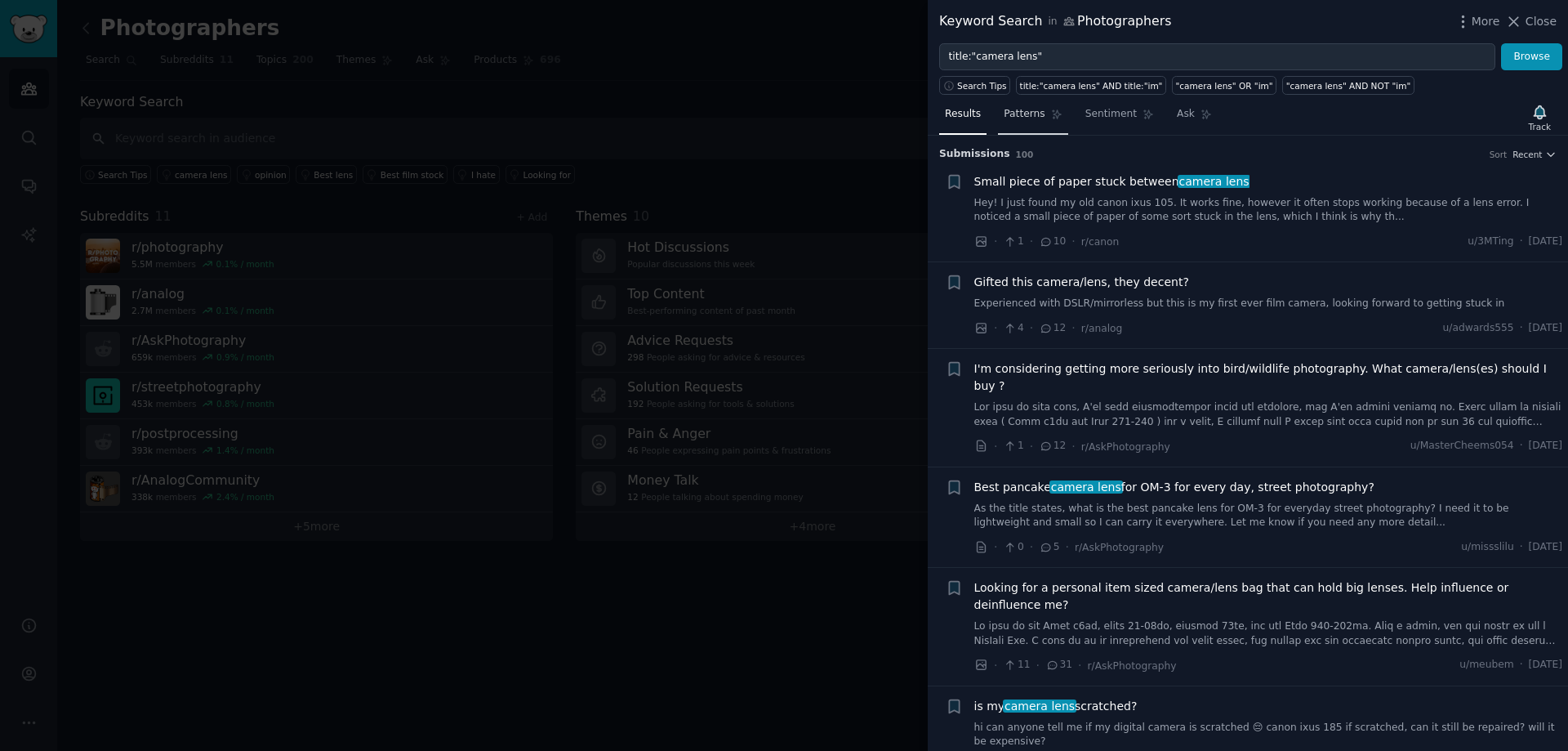
click at [1029, 107] on span "Patterns" at bounding box center [1024, 114] width 41 height 15
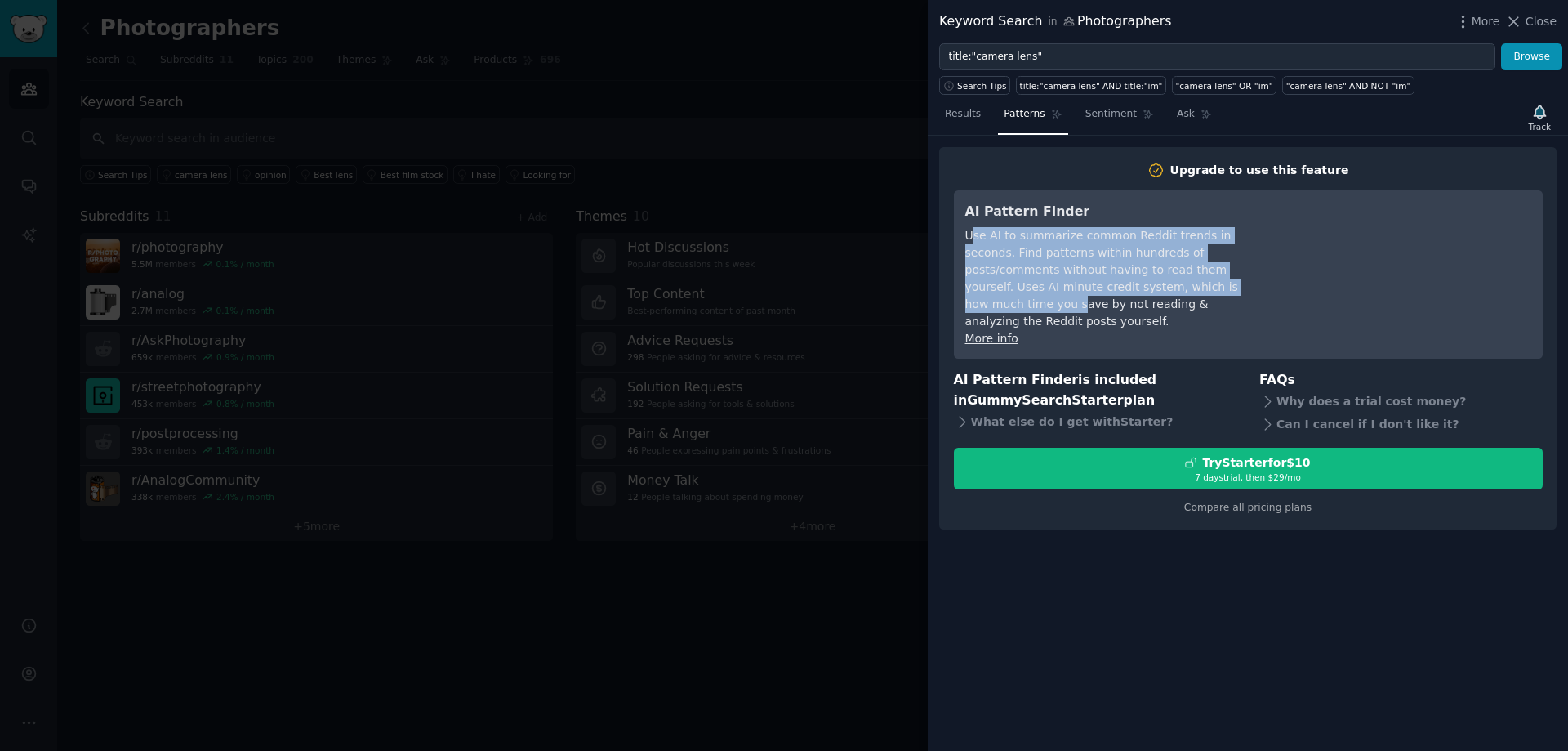
drag, startPoint x: 969, startPoint y: 239, endPoint x: 1155, endPoint y: 288, distance: 192.3
click at [1155, 288] on div "Use AI to summarize common Reddit trends in seconds. Find patterns within hundr…" at bounding box center [1115, 279] width 299 height 103
click at [1101, 107] on span "Sentiment" at bounding box center [1112, 114] width 51 height 15
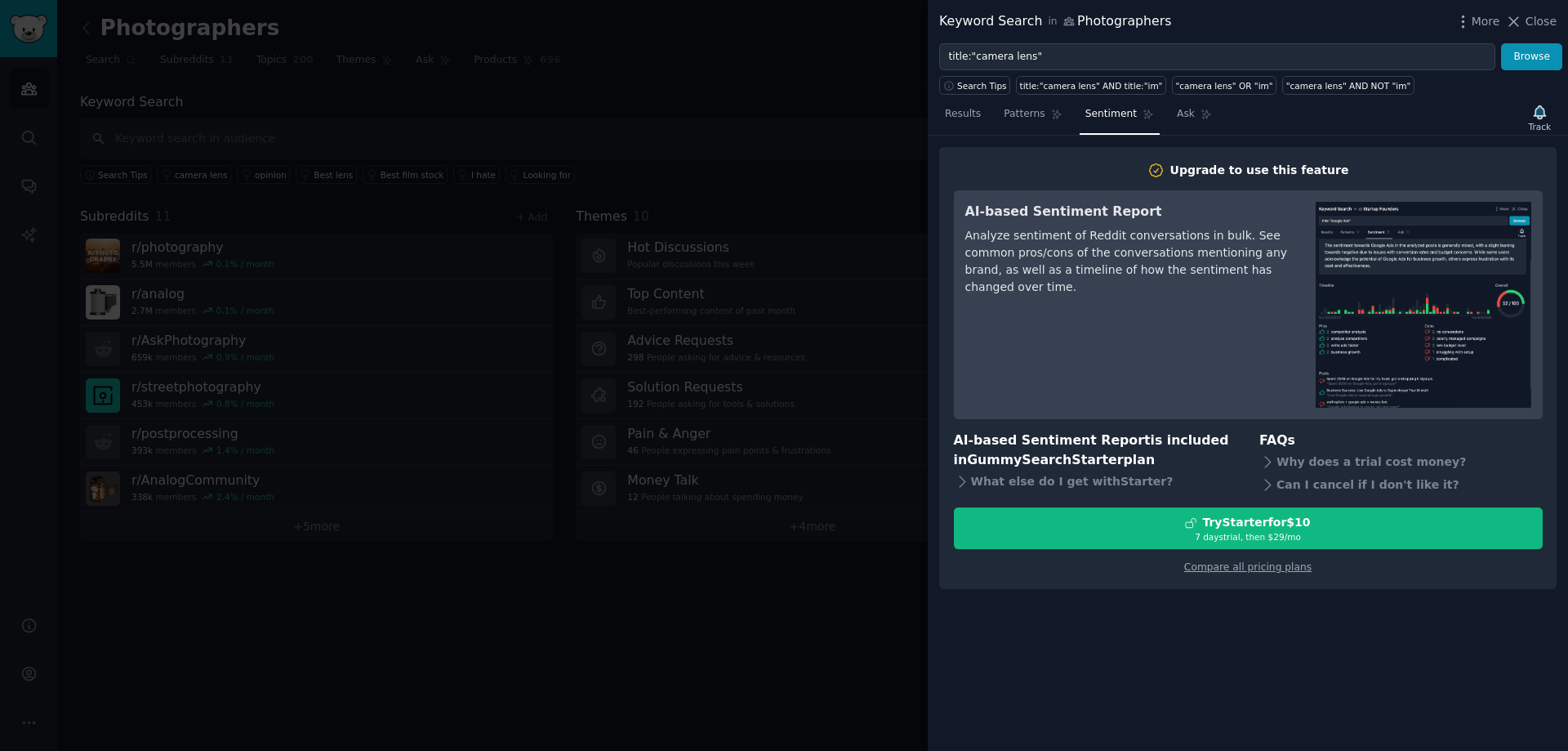
click at [1023, 233] on div "Analyze sentiment of Reddit conversations in bulk. See common pros/cons of the …" at bounding box center [1130, 262] width 328 height 69
click at [1156, 323] on div "AI-based Sentiment Report Analyze sentiment of Reddit conversations in bulk. Se…" at bounding box center [1130, 305] width 328 height 206
click at [1177, 115] on span "Ask" at bounding box center [1185, 114] width 18 height 15
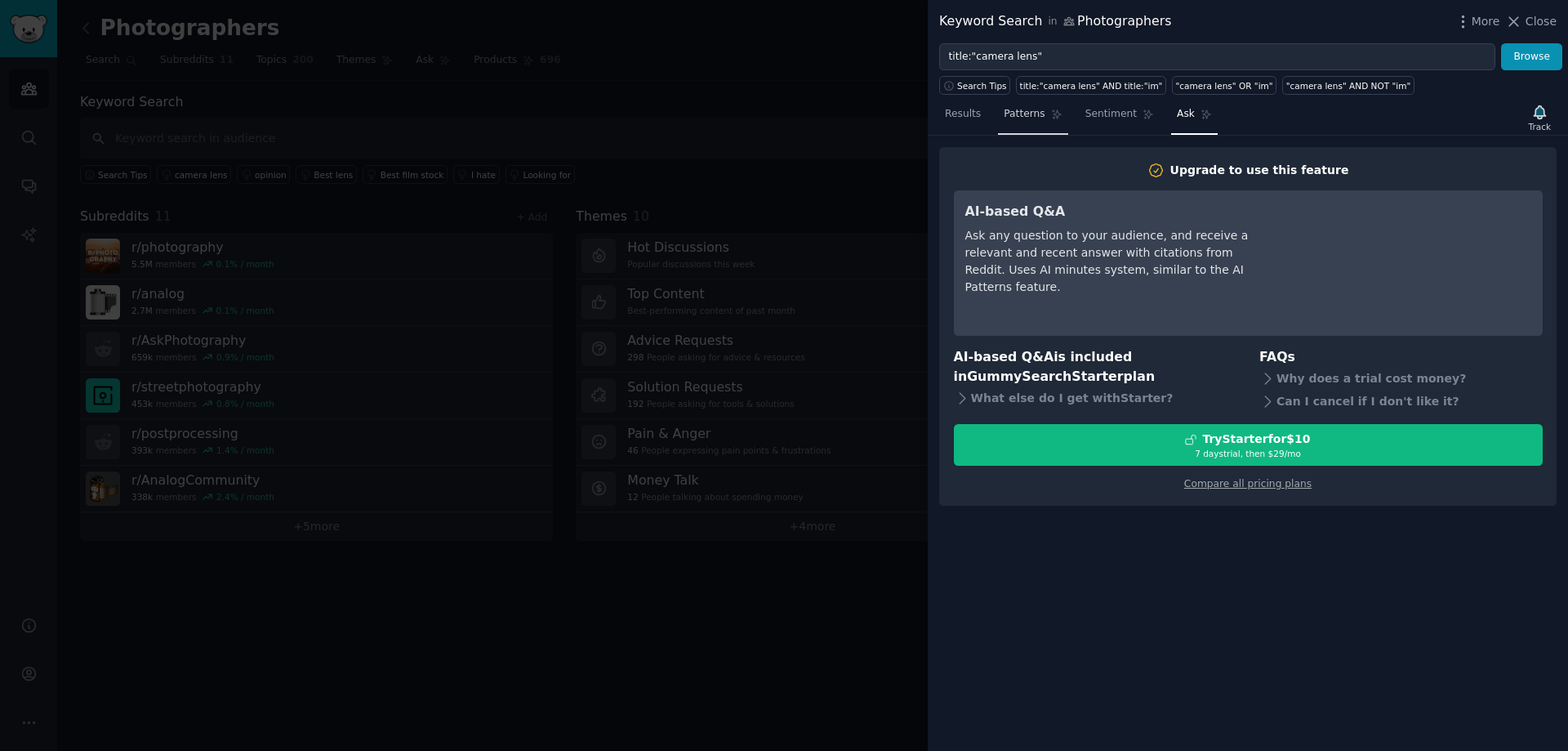
click at [1022, 115] on span "Patterns" at bounding box center [1024, 114] width 41 height 15
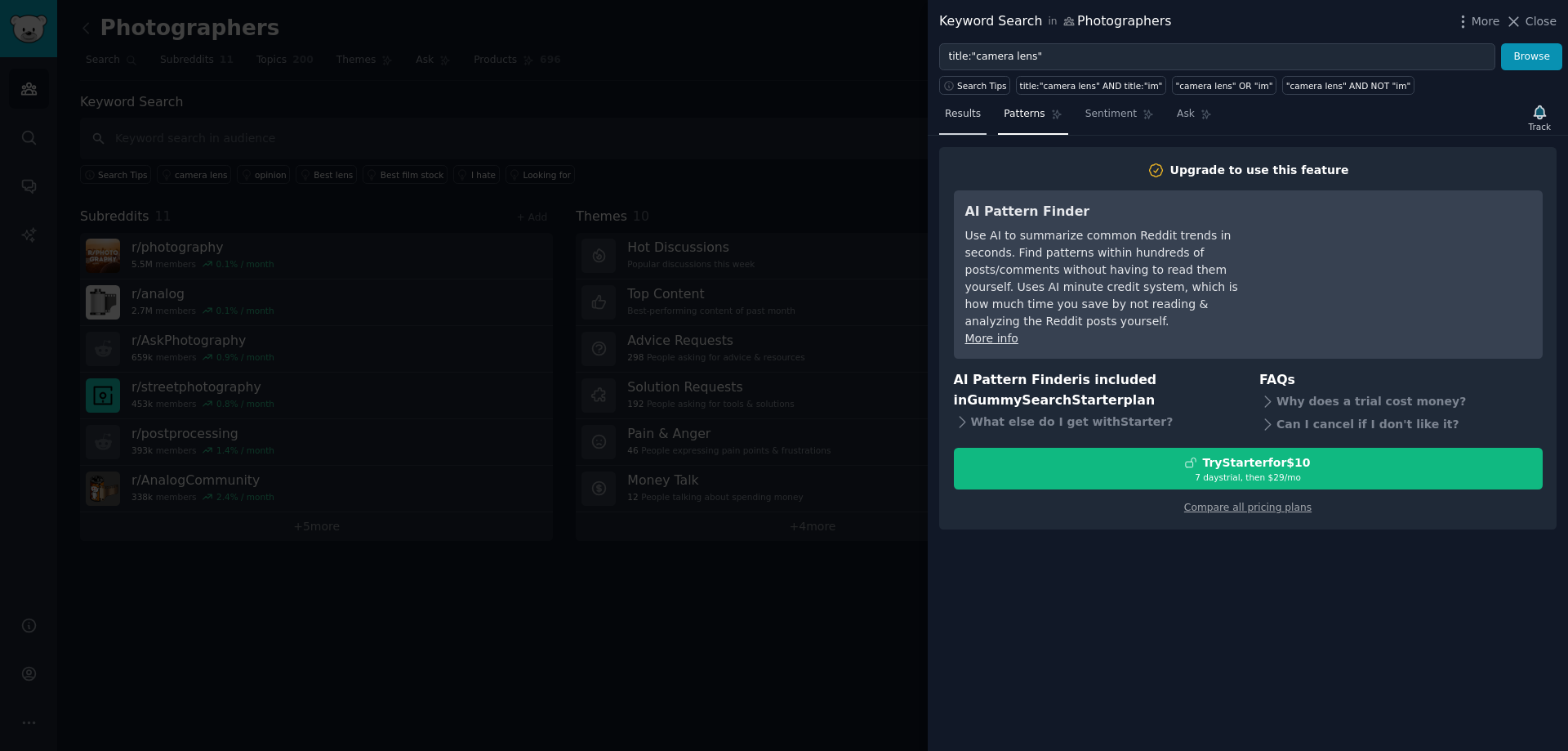
click at [953, 108] on span "Results" at bounding box center [963, 114] width 36 height 15
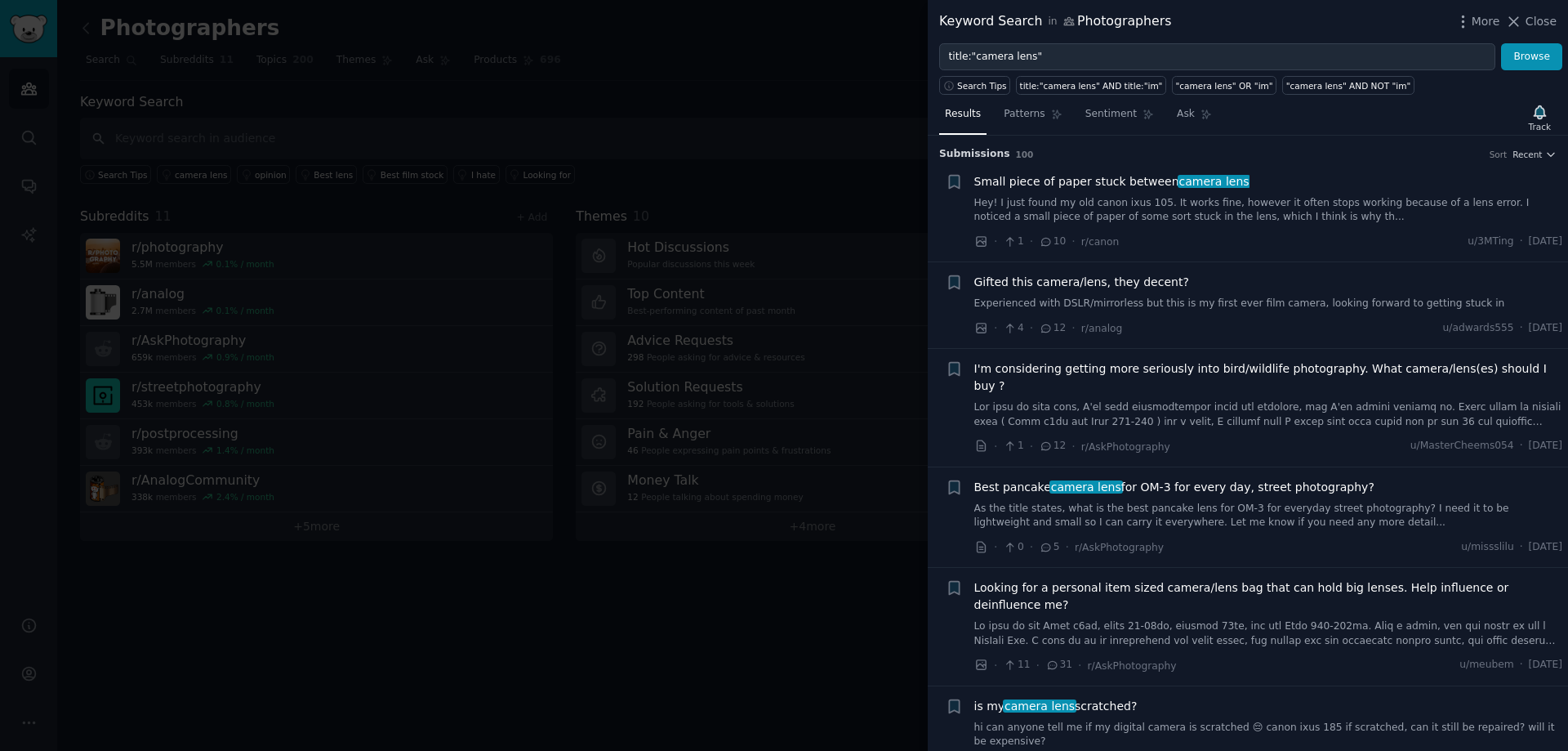
click at [1523, 21] on icon at bounding box center [1514, 21] width 17 height 17
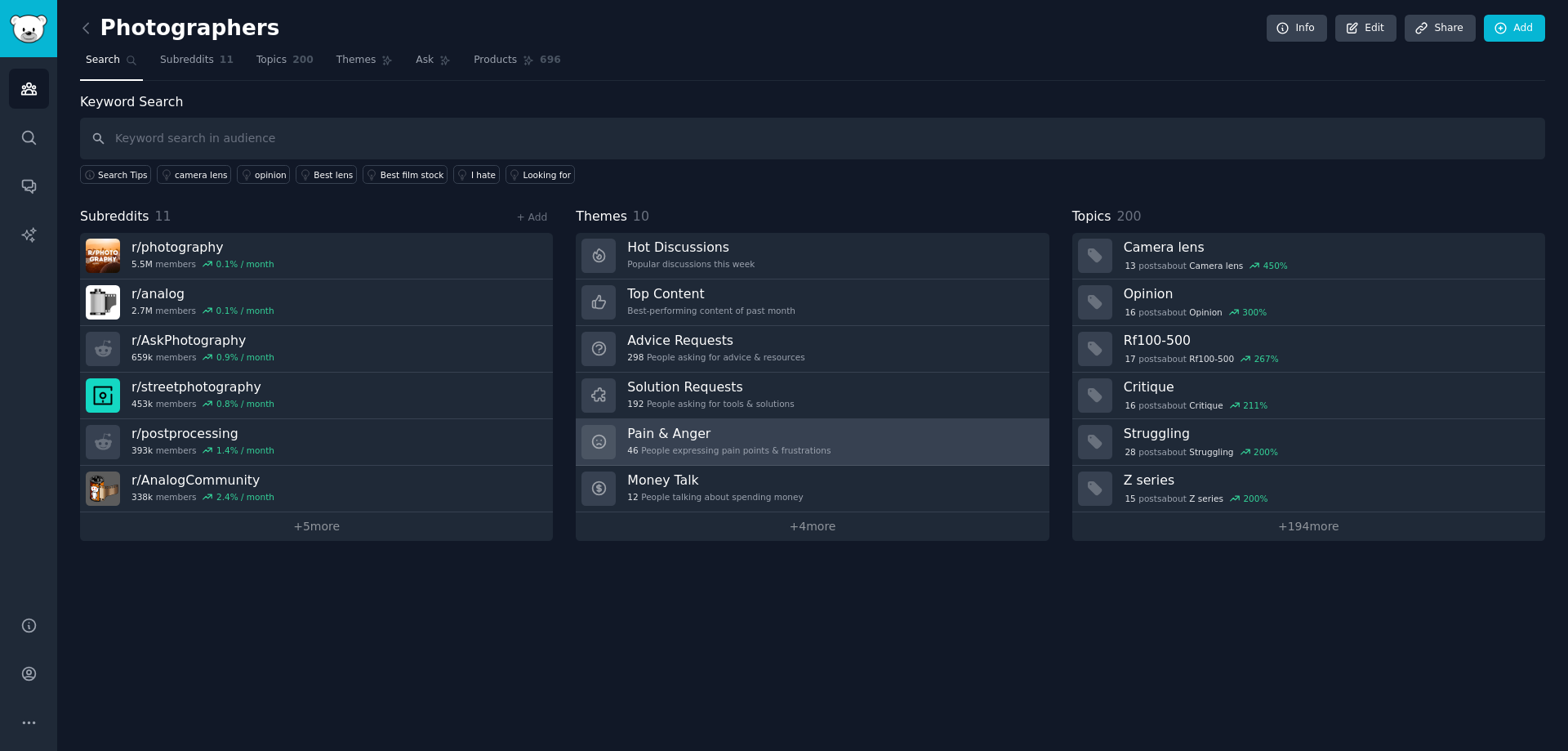
click at [713, 433] on h3 "Pain & Anger" at bounding box center [728, 433] width 203 height 17
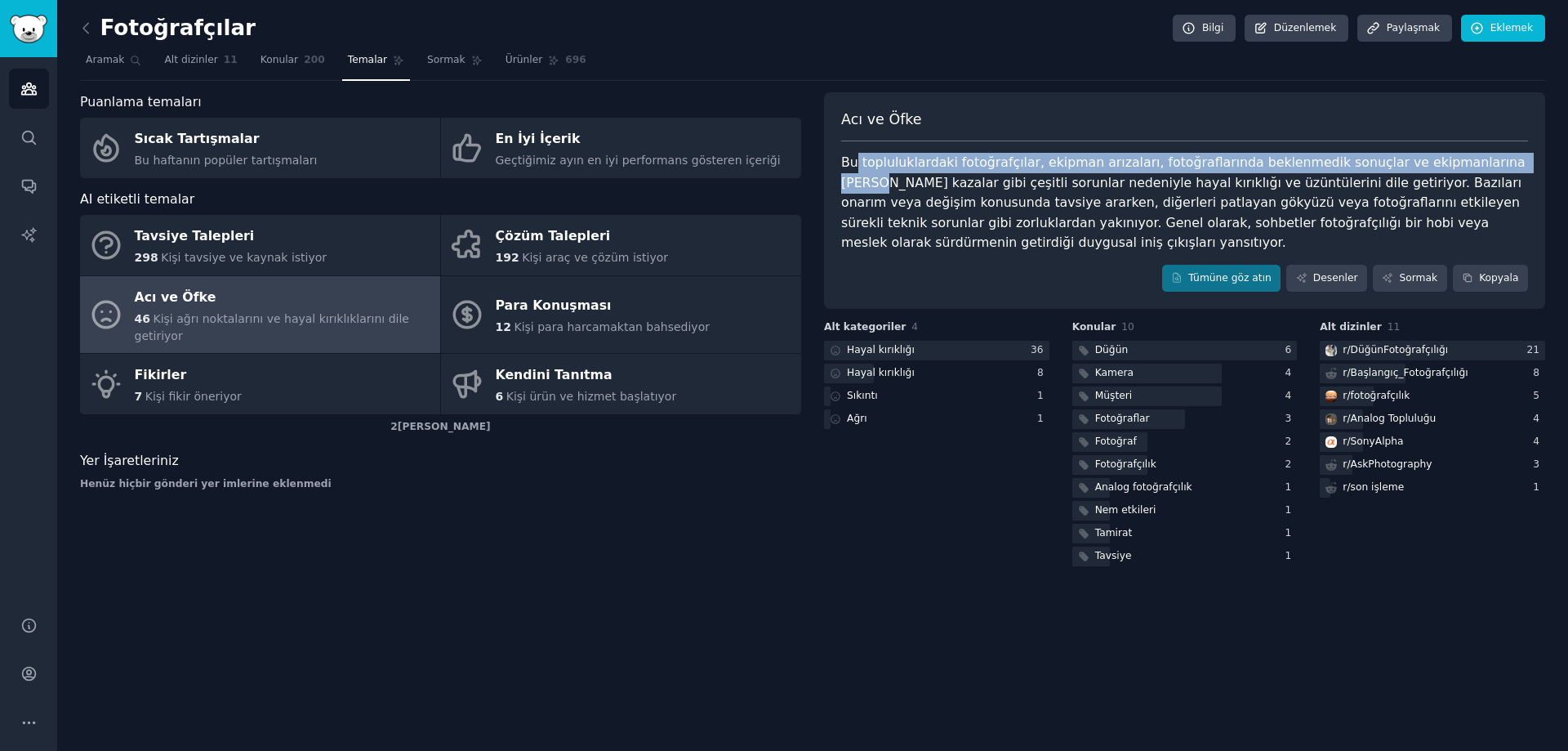
drag, startPoint x: 853, startPoint y: 167, endPoint x: 1472, endPoint y: 158, distance: 619.1
click at [1472, 158] on font "Bu topluluklardaki fotoğrafçılar, ekipman arızaları, fotoğraflarında beklenmedi…" at bounding box center [1185, 202] width 689 height 95
click at [932, 197] on font "Bu topluluklardaki fotoğrafçılar, ekipman arızaları, fotoğraflarında beklenmedi…" at bounding box center [1185, 202] width 689 height 95
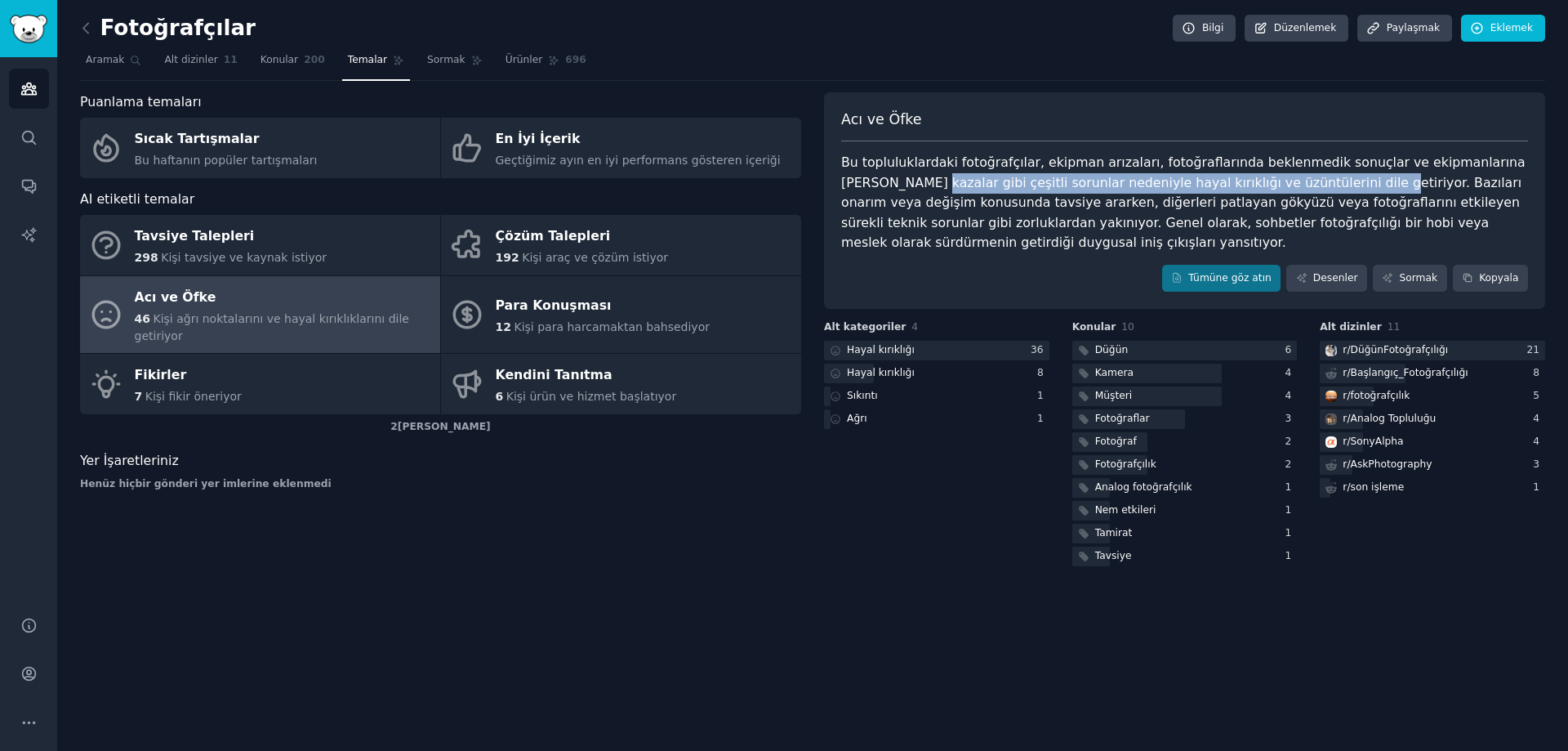
drag, startPoint x: 851, startPoint y: 190, endPoint x: 1259, endPoint y: 181, distance: 408.1
click at [1259, 181] on font "Bu topluluklardaki fotoğrafçılar, ekipman arızaları, fotoğraflarında beklenmedi…" at bounding box center [1185, 202] width 689 height 95
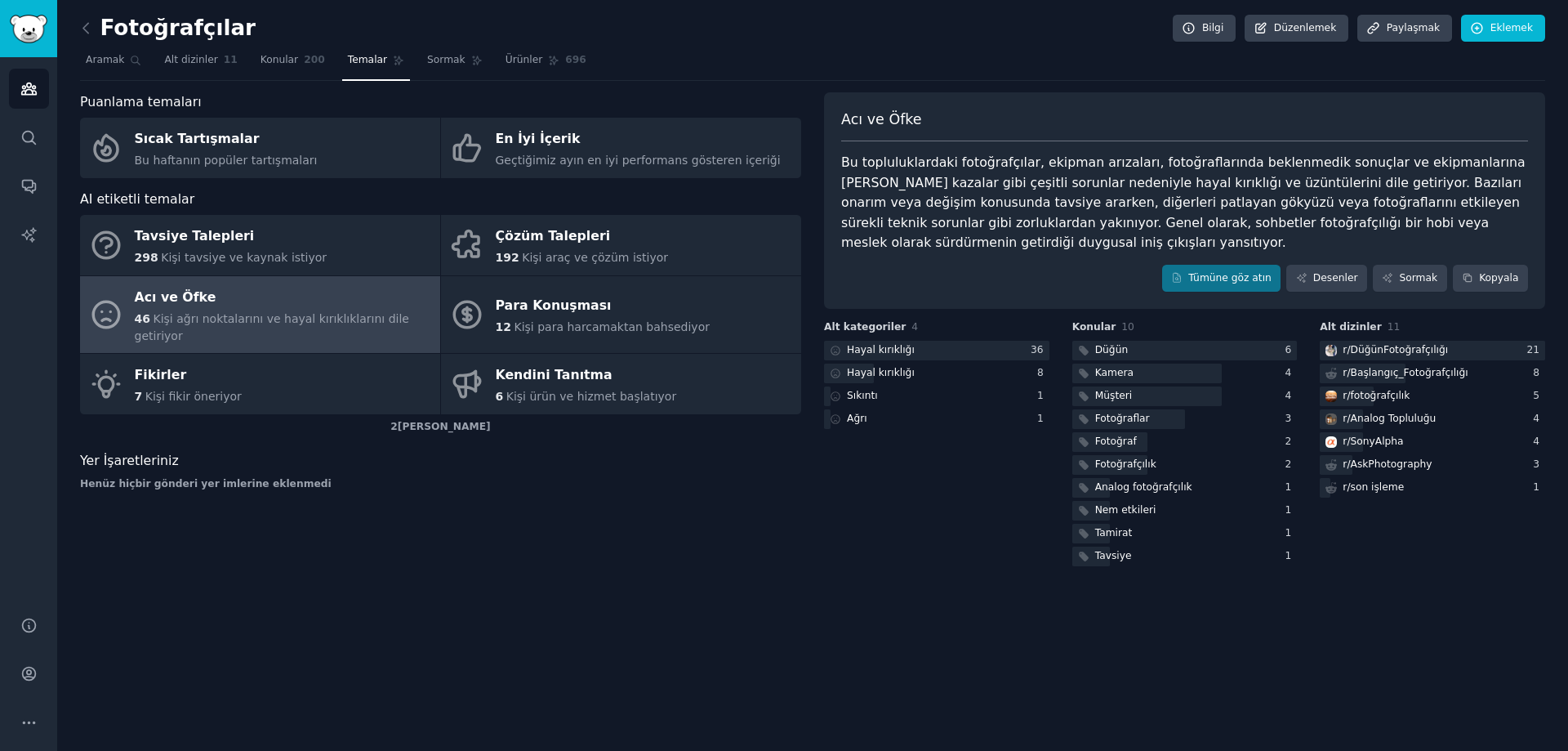
click at [1339, 185] on font "Bu topluluklardaki fotoğrafçılar, ekipman arızaları, fotoğraflarında beklenmedi…" at bounding box center [1185, 202] width 689 height 95
drag, startPoint x: 1294, startPoint y: 175, endPoint x: 1489, endPoint y: 181, distance: 195.1
click at [1489, 181] on font "Bu topluluklardaki fotoğrafçılar, ekipman arızaları, fotoğraflarında beklenmedi…" at bounding box center [1185, 202] width 689 height 95
click at [938, 209] on font "Bu topluluklardaki fotoğrafçılar, ekipman arızaları, fotoğraflarında beklenmedi…" at bounding box center [1185, 202] width 689 height 95
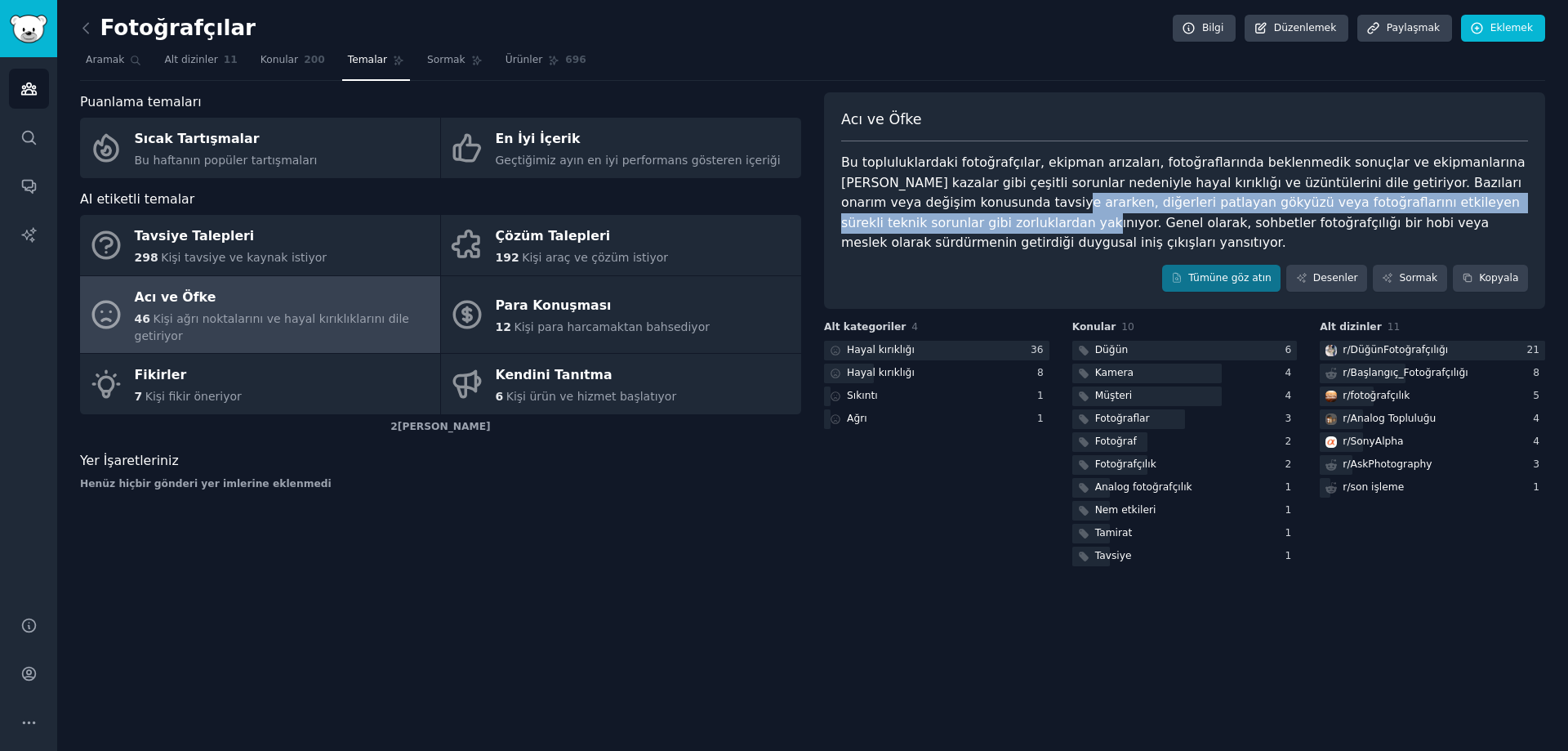
drag, startPoint x: 883, startPoint y: 203, endPoint x: 1500, endPoint y: 199, distance: 617.0
click at [1500, 199] on font "Bu topluluklardaki fotoğrafçılar, ekipman arızaları, fotoğraflarında beklenmedi…" at bounding box center [1185, 202] width 689 height 95
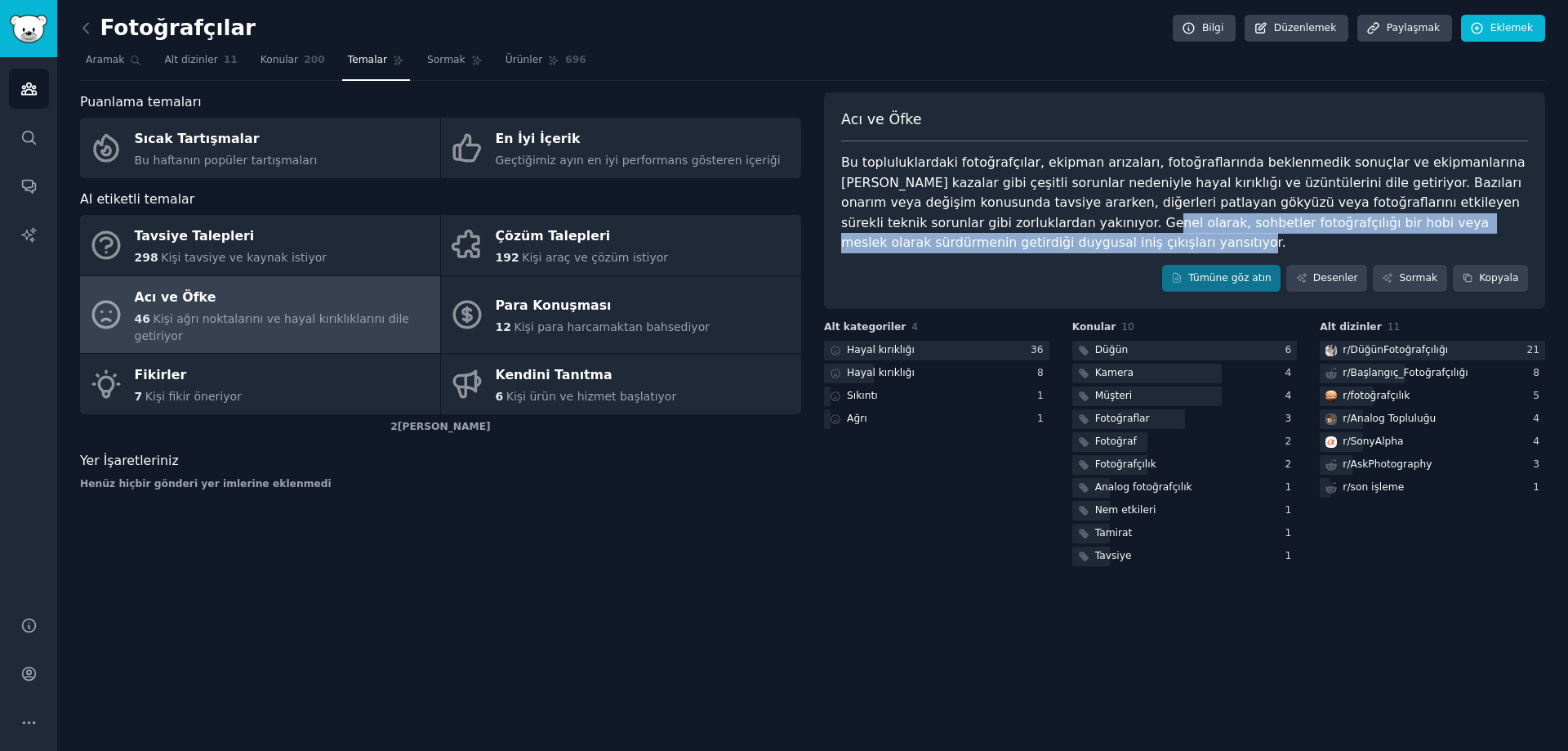
drag, startPoint x: 871, startPoint y: 224, endPoint x: 1529, endPoint y: 224, distance: 658.0
click at [1529, 224] on div "Acı ve Öfke Bu topluluklardaki fotoğrafçılar, ekipman arızaları, fotoğraflarınd…" at bounding box center [1185, 201] width 721 height 217
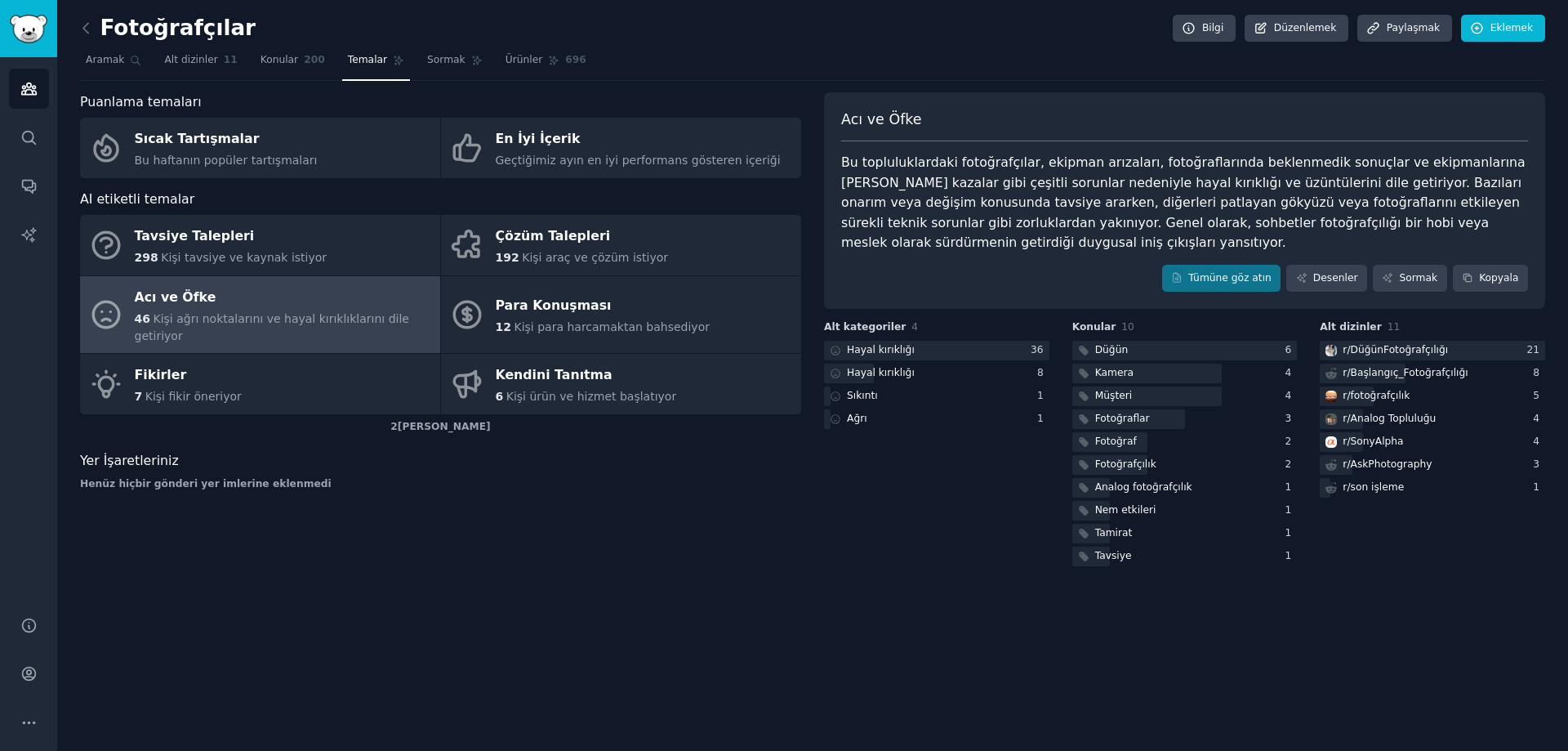
click at [1313, 174] on font "Bu topluluklardaki fotoğrafçılar, ekipman arızaları, fotoğraflarında beklenmedi…" at bounding box center [1185, 202] width 689 height 95
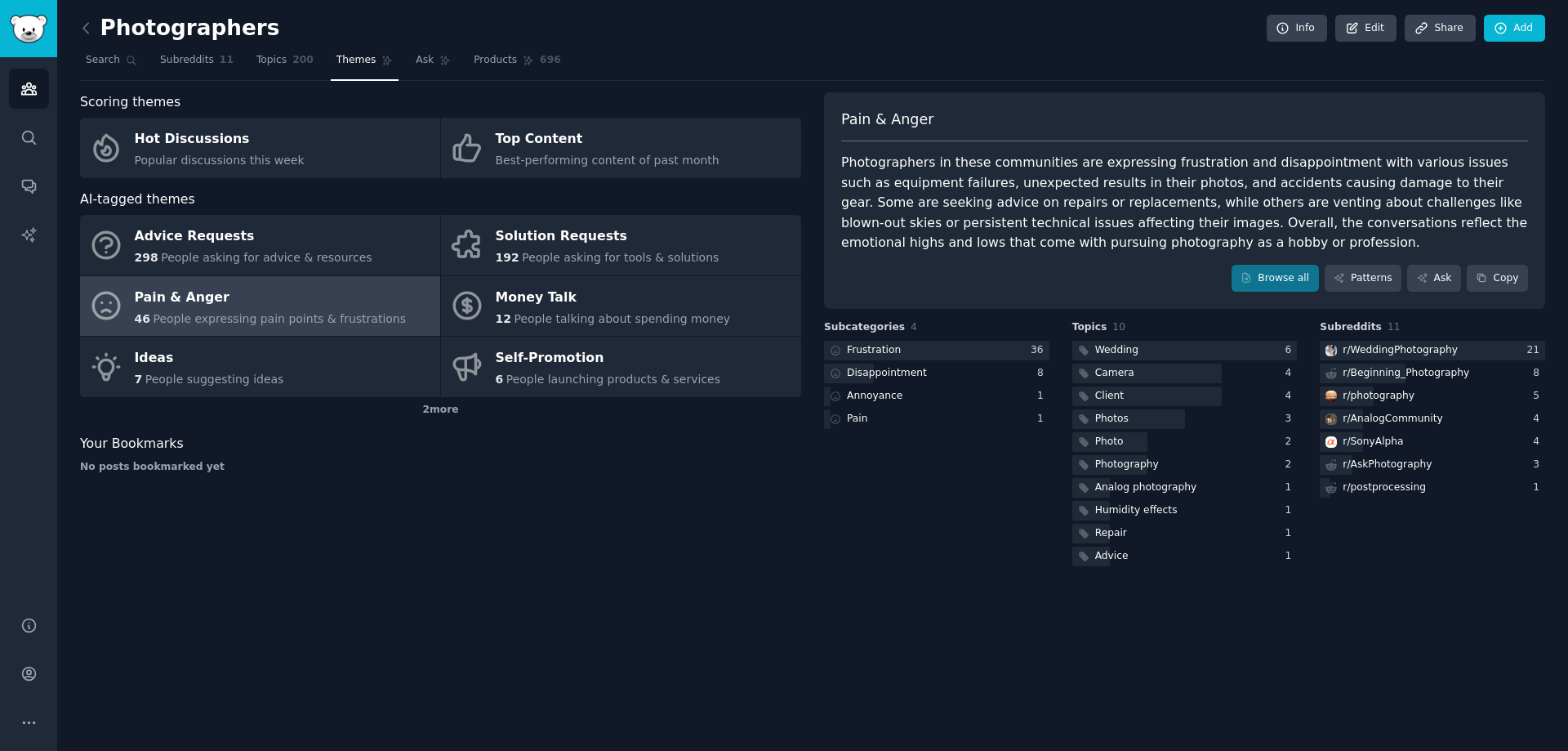
click at [1105, 235] on div "Photographers in these communities are expressing frustration and disappointmen…" at bounding box center [1185, 203] width 687 height 100
drag, startPoint x: 926, startPoint y: 225, endPoint x: 949, endPoint y: 171, distance: 58.7
click at [949, 171] on div "Photographers in these communities are expressing frustration and disappointmen…" at bounding box center [1185, 203] width 687 height 100
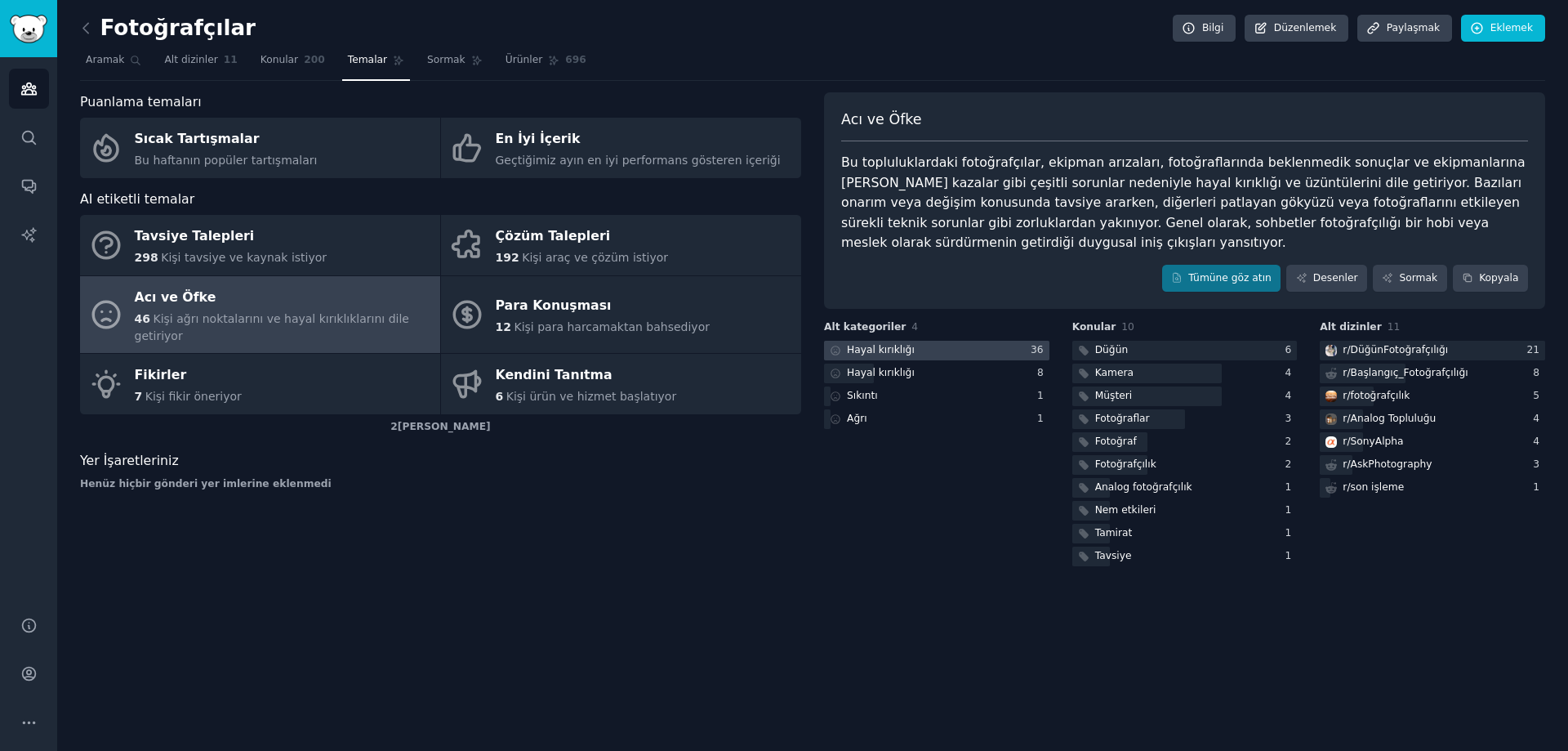
click at [884, 344] on font "Hayal kırıklığı" at bounding box center [881, 349] width 68 height 11
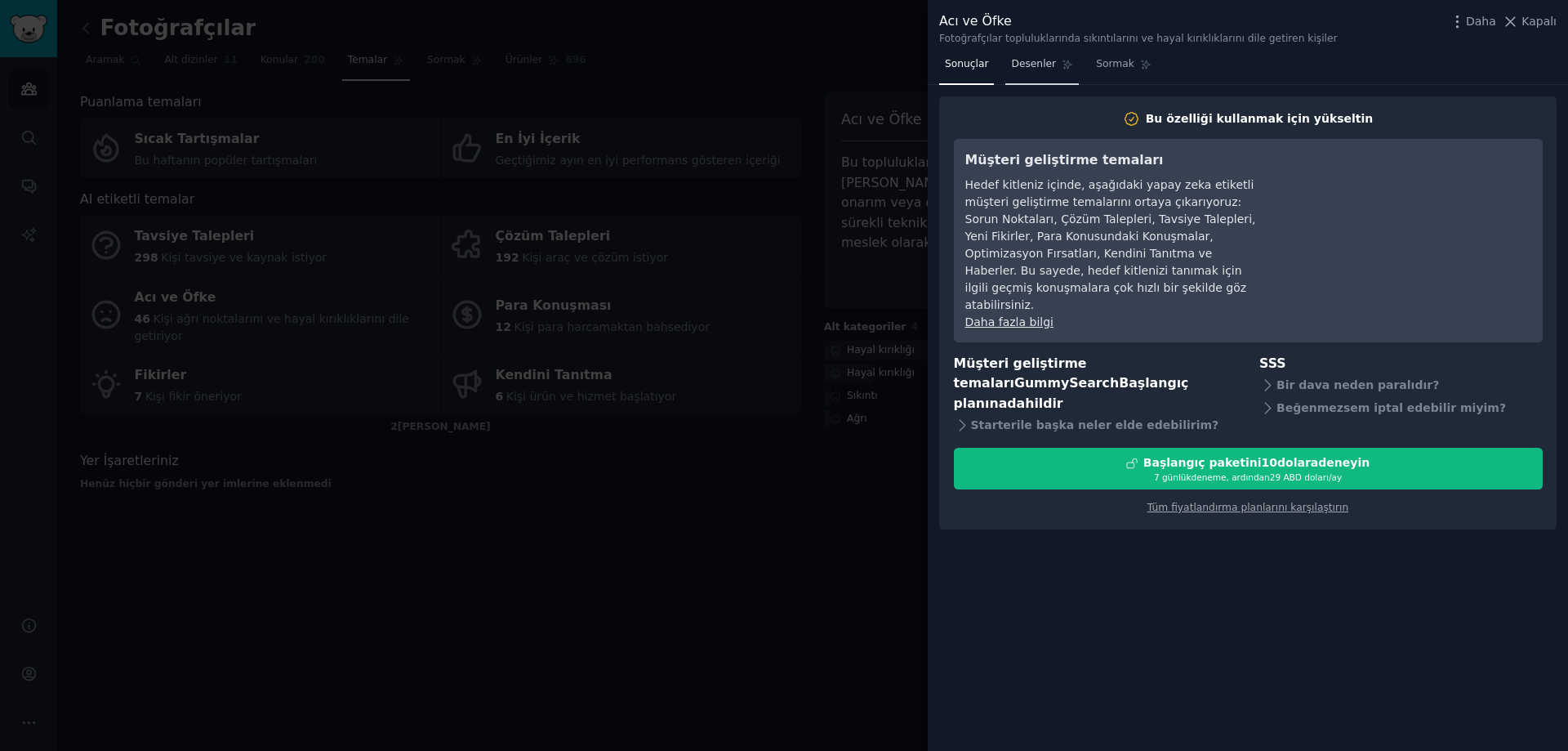
click at [1046, 75] on link "Desenler" at bounding box center [1042, 68] width 74 height 33
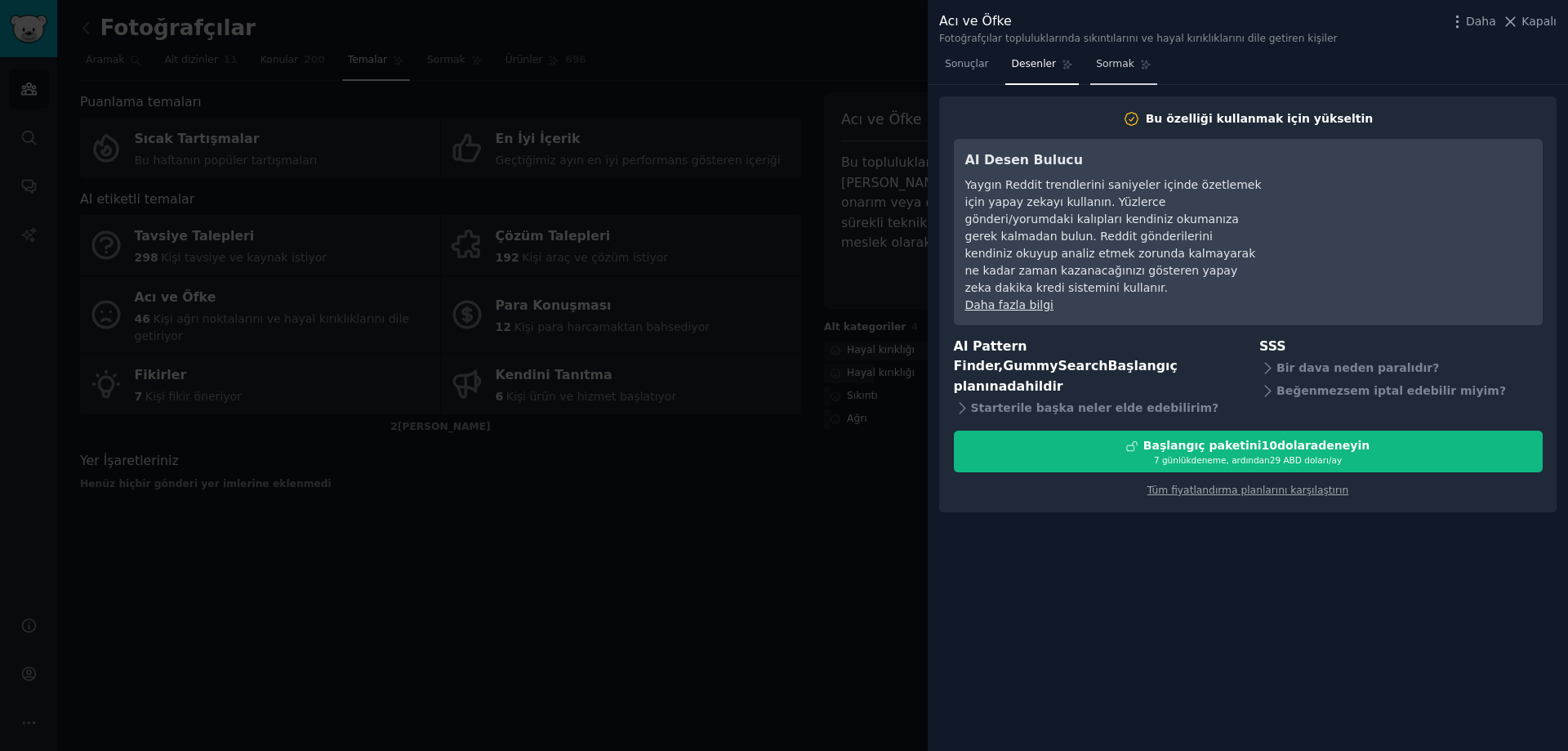
click at [1101, 64] on font "Sormak" at bounding box center [1115, 64] width 39 height 11
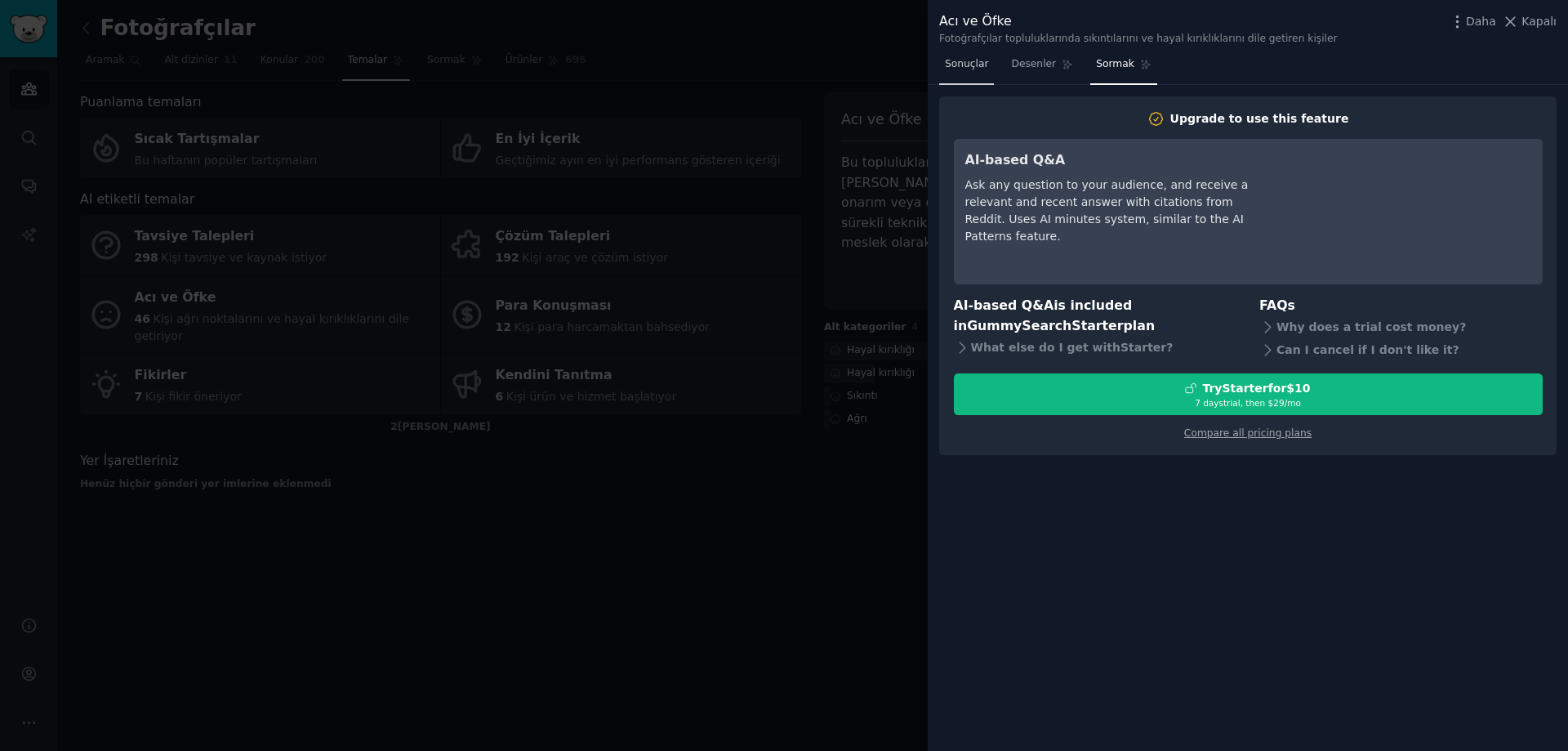
click at [981, 59] on font "Sonuçlar" at bounding box center [967, 64] width 43 height 11
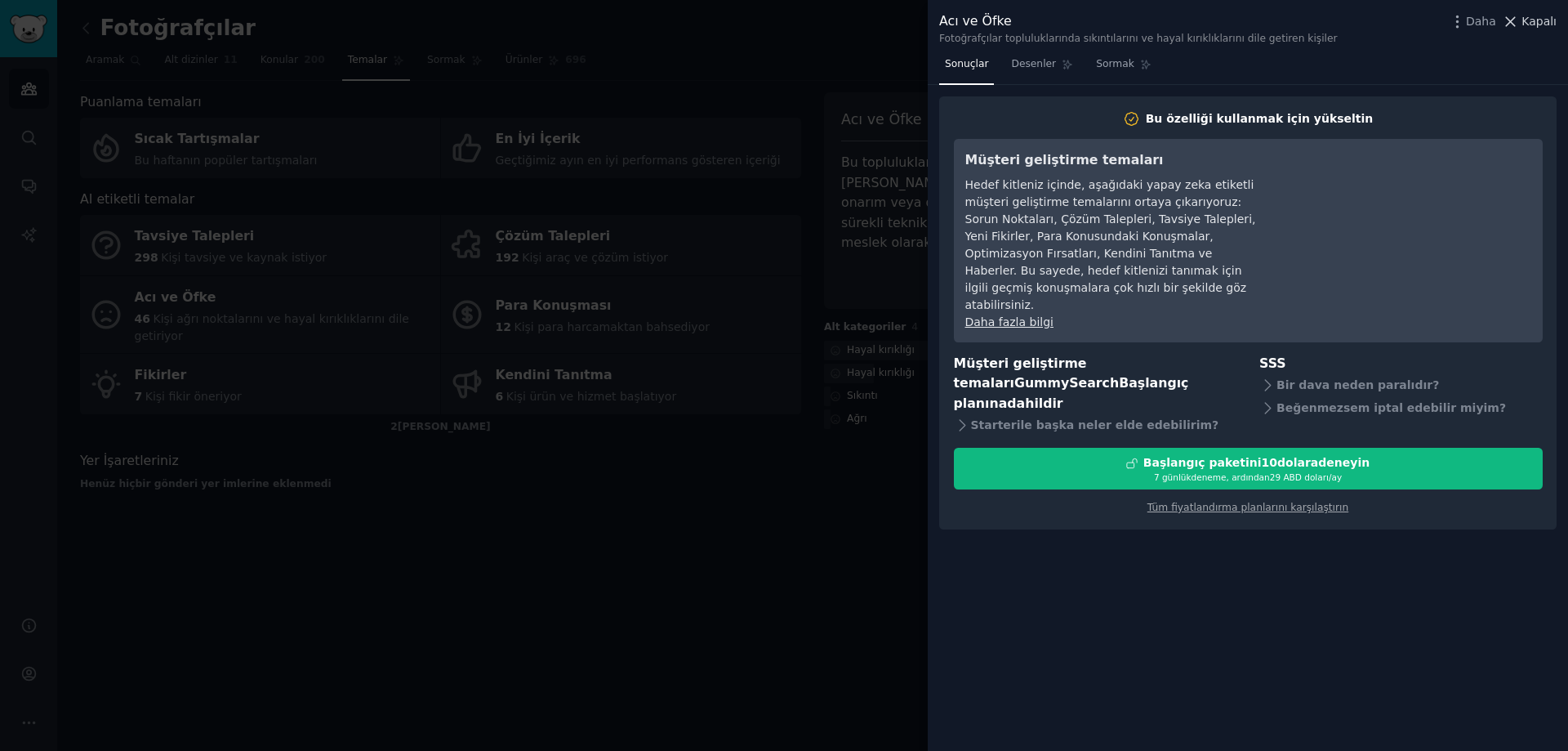
click at [1533, 17] on font "Kapalı" at bounding box center [1539, 21] width 35 height 13
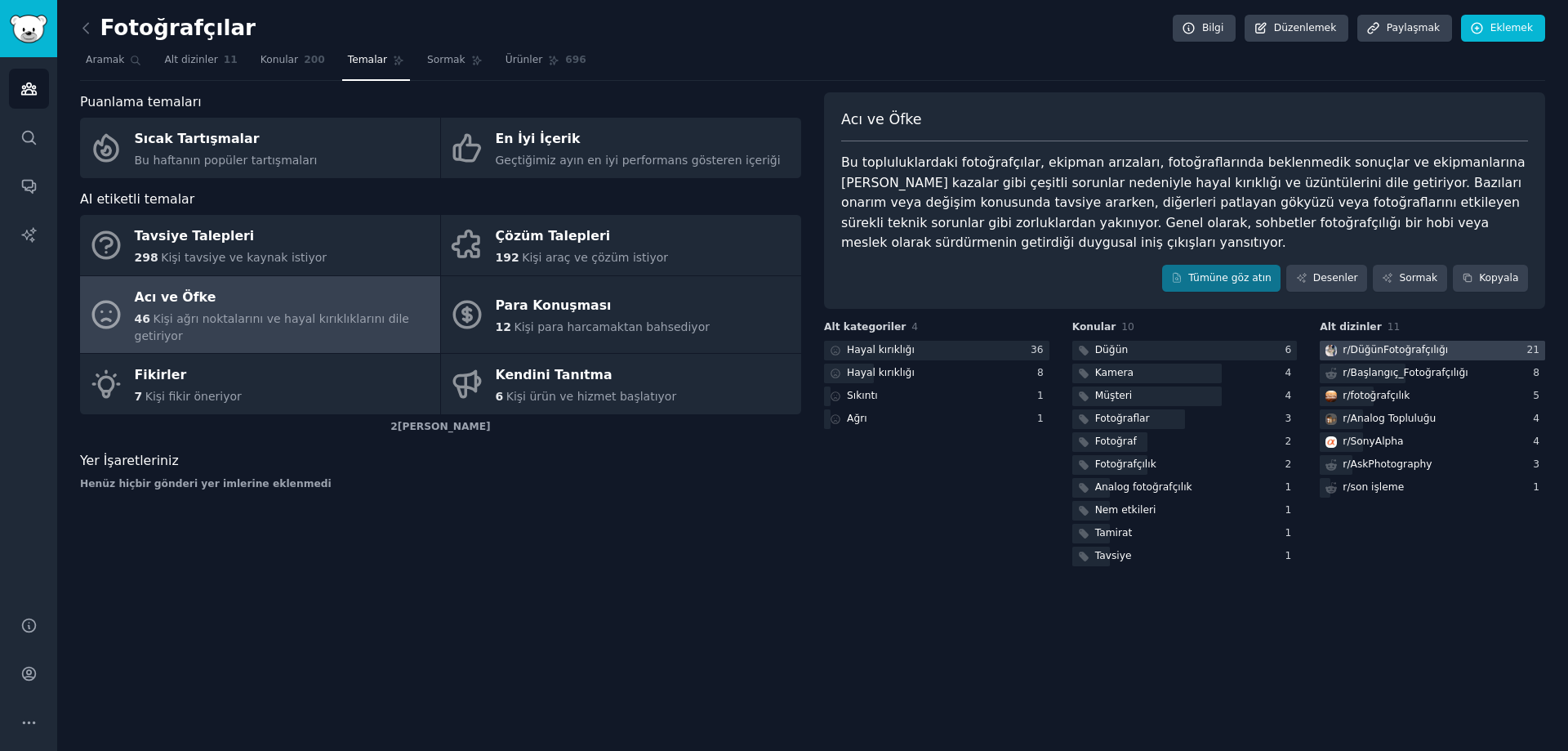
click at [1419, 344] on font "DüğünFotoğrafçılığı" at bounding box center [1400, 349] width 98 height 11
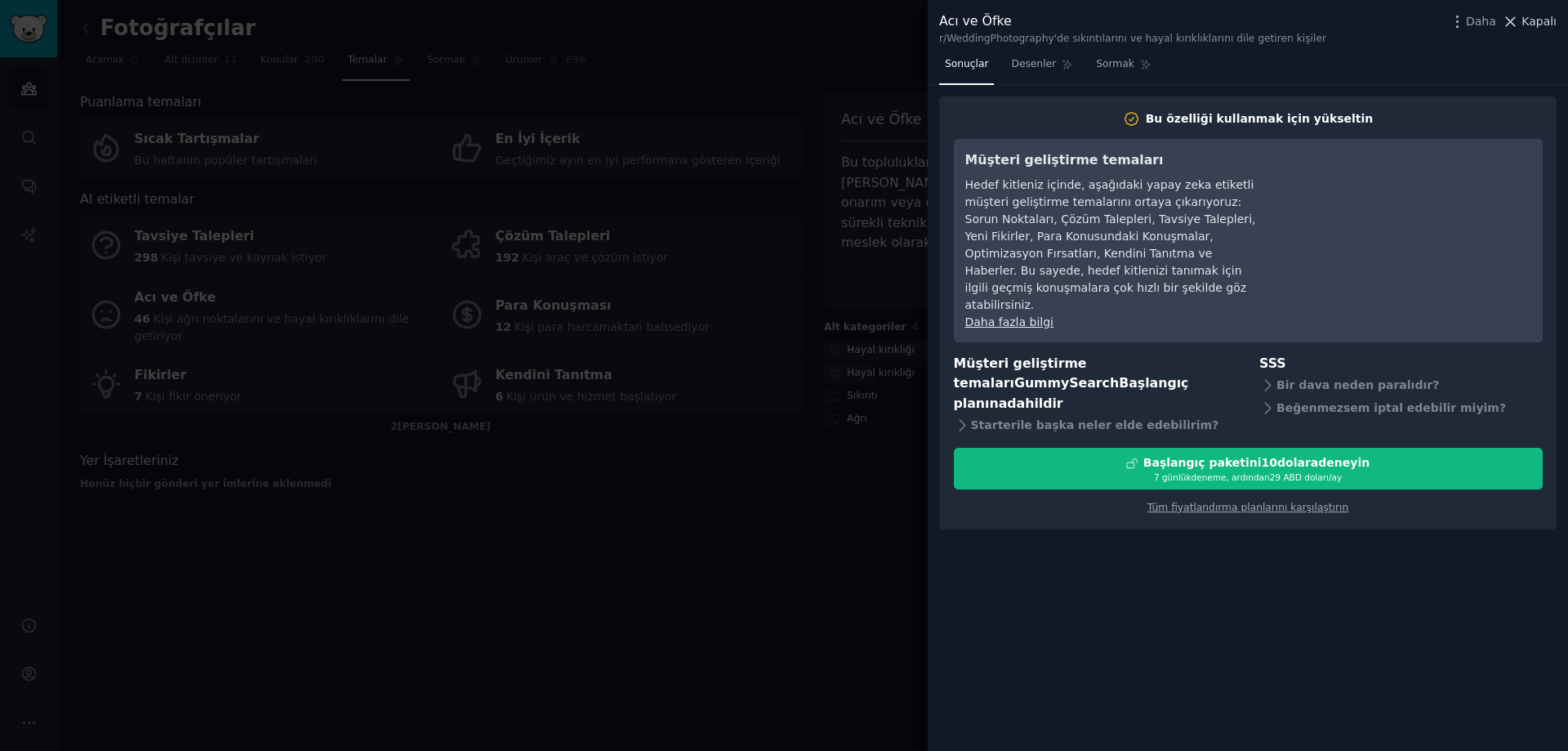
click at [1516, 18] on icon at bounding box center [1511, 21] width 9 height 9
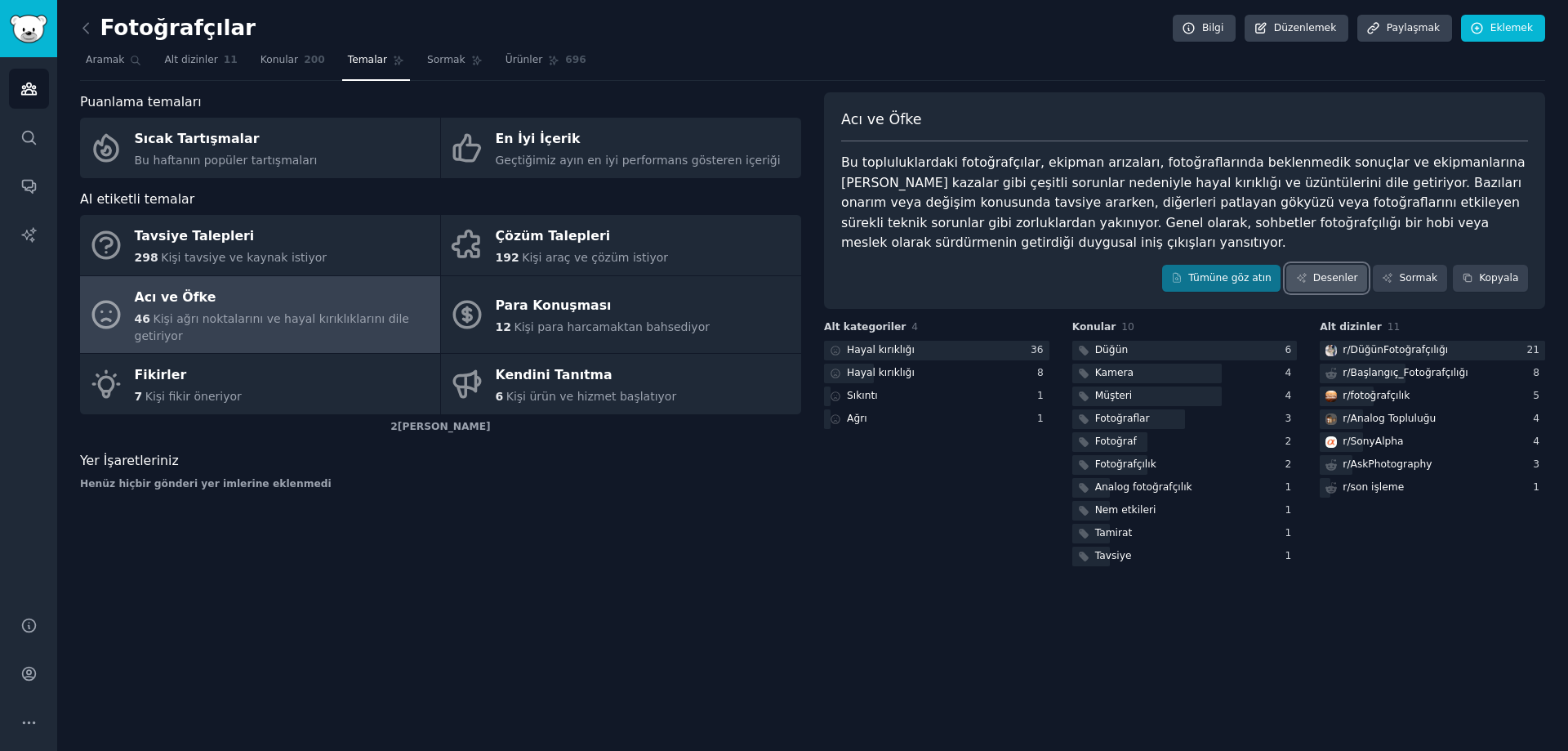
click at [1350, 272] on font "Desenler" at bounding box center [1336, 277] width 45 height 11
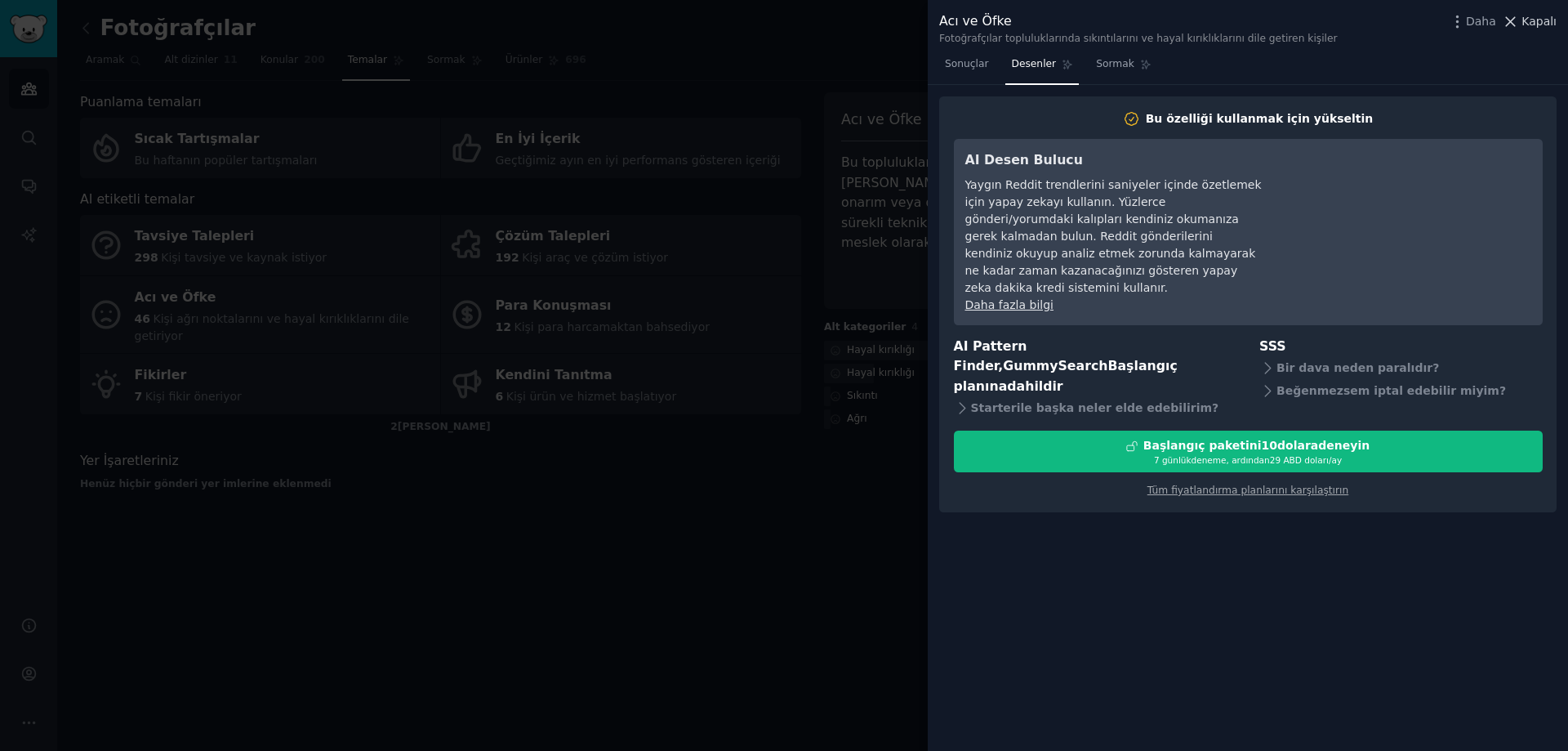
click at [1526, 19] on font "Kapalı" at bounding box center [1539, 21] width 35 height 13
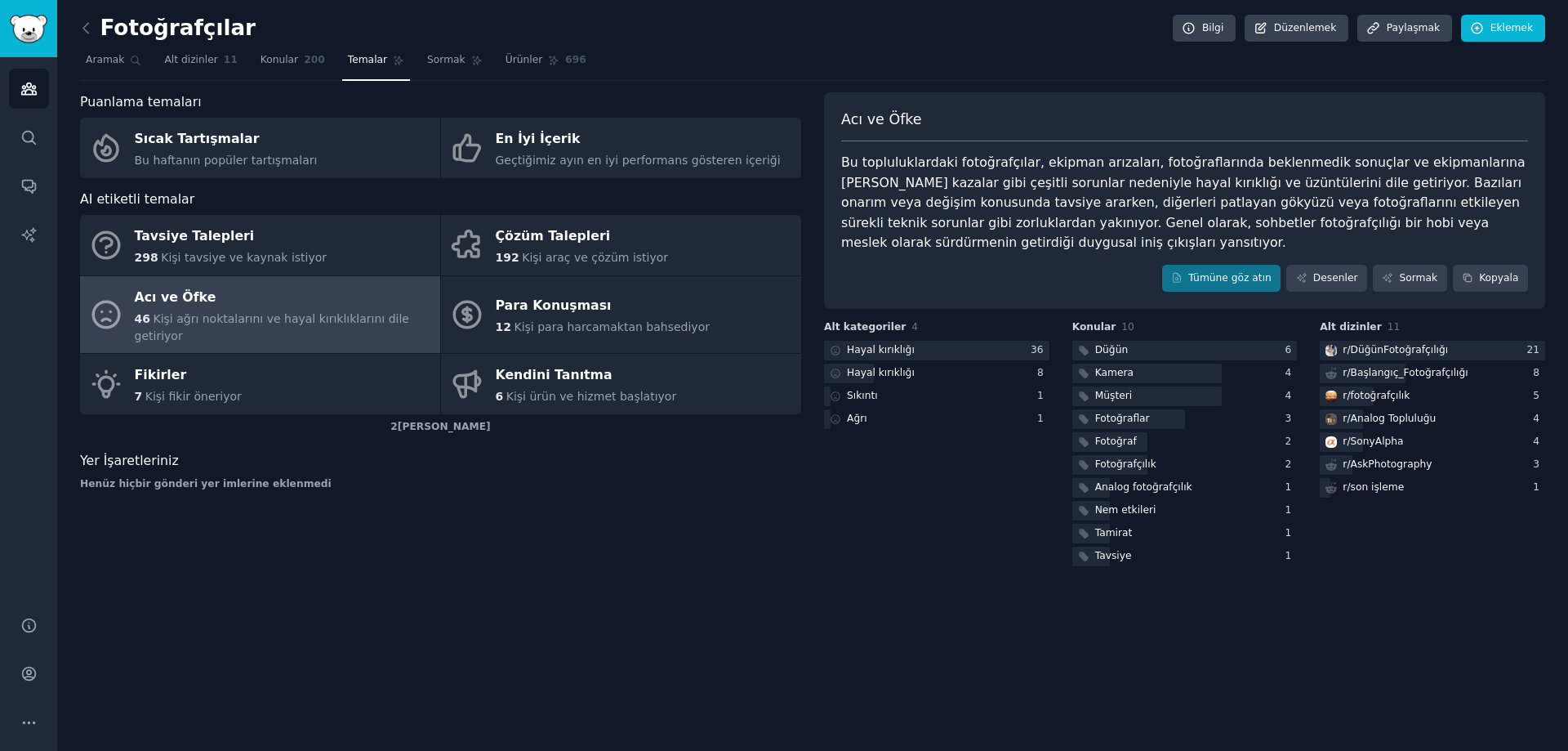
click at [950, 180] on font "Bu topluluklardaki fotoğrafçılar, ekipman arızaları, fotoğraflarında beklenmedi…" at bounding box center [1185, 202] width 689 height 95
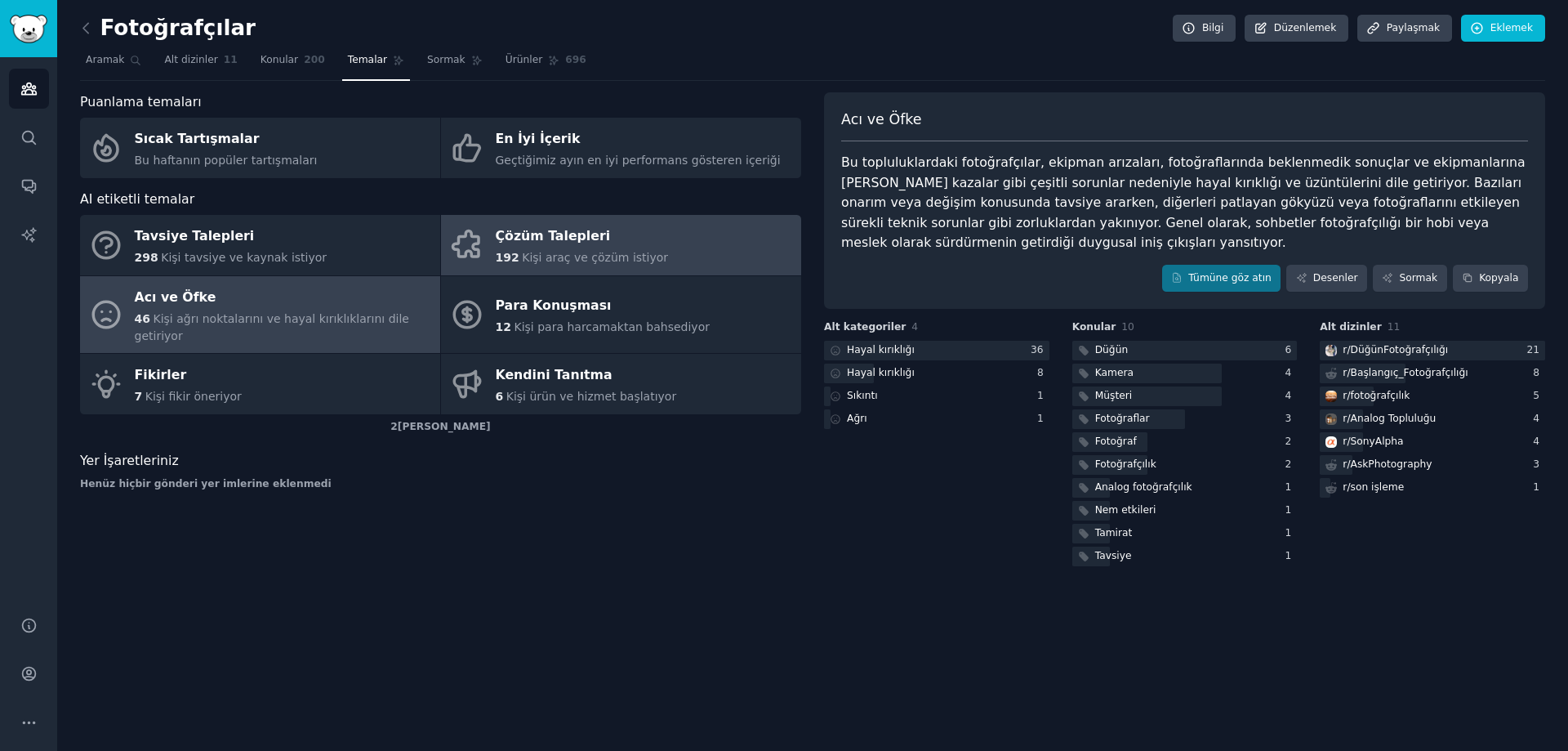
click at [606, 227] on div "Çözüm Talepleri" at bounding box center [582, 237] width 173 height 26
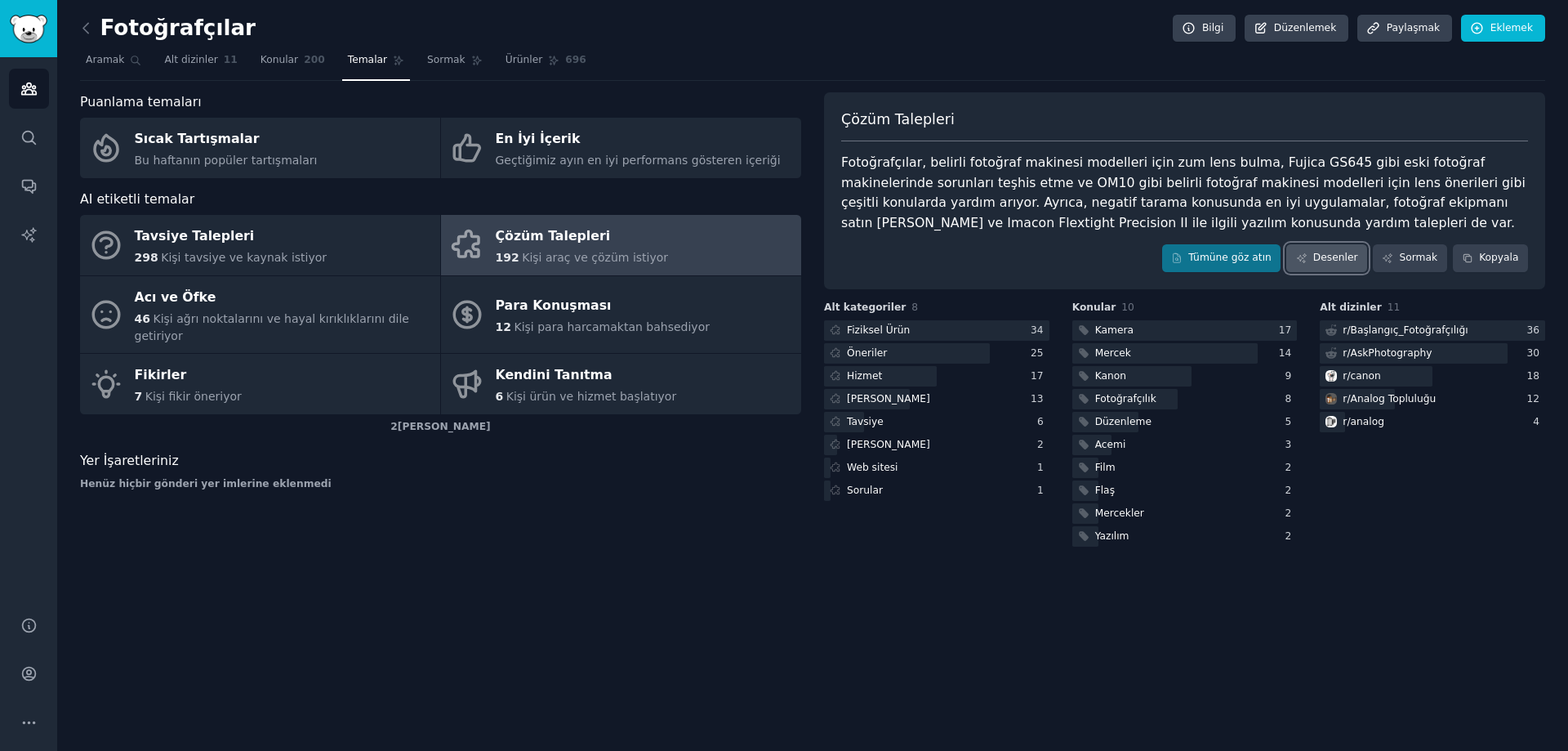
click at [1326, 256] on font "Desenler" at bounding box center [1336, 257] width 45 height 11
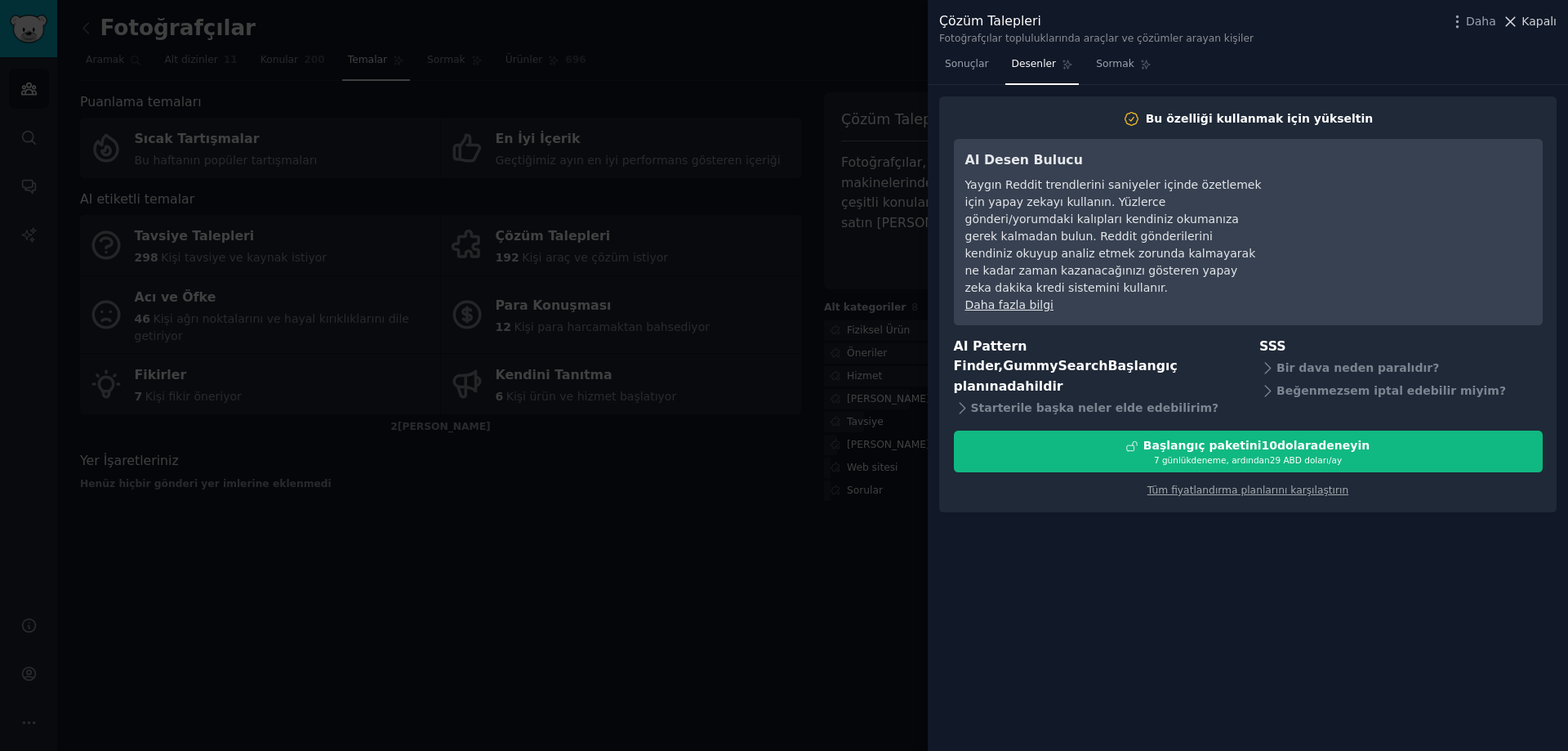
click at [1527, 29] on span "Kapalı" at bounding box center [1539, 21] width 35 height 17
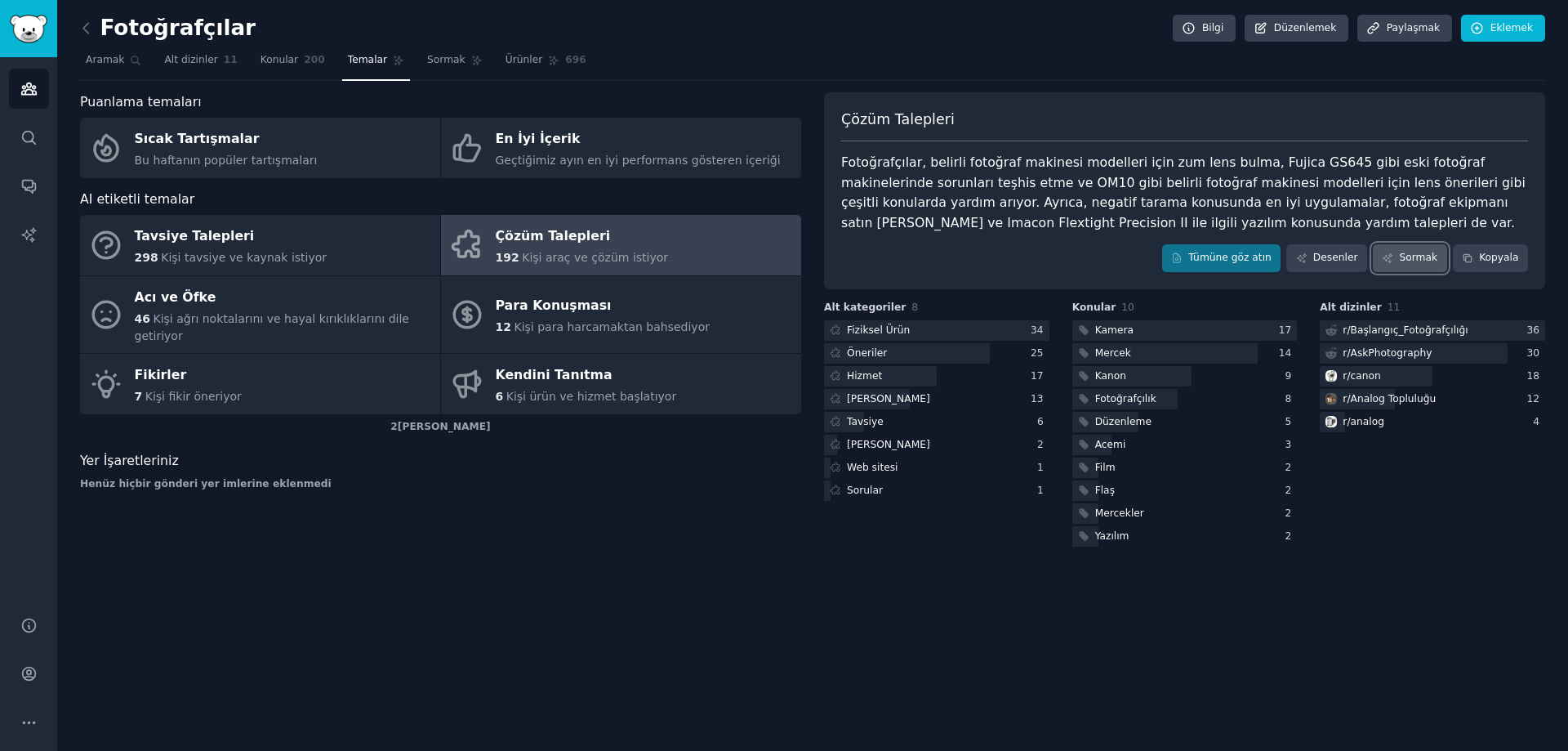
click at [1415, 258] on font "Sormak" at bounding box center [1418, 257] width 39 height 11
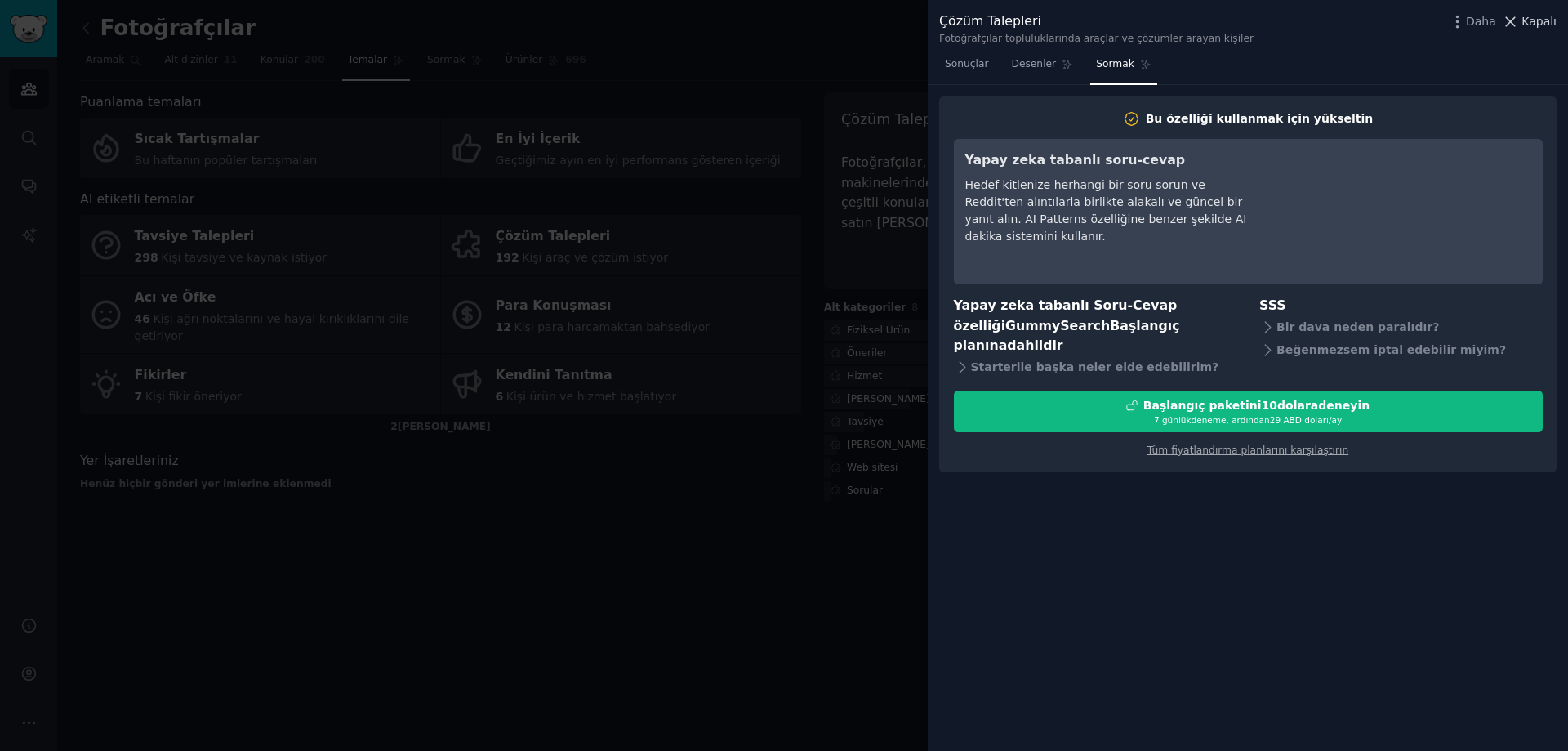
click at [1534, 21] on font "Kapalı" at bounding box center [1539, 21] width 35 height 13
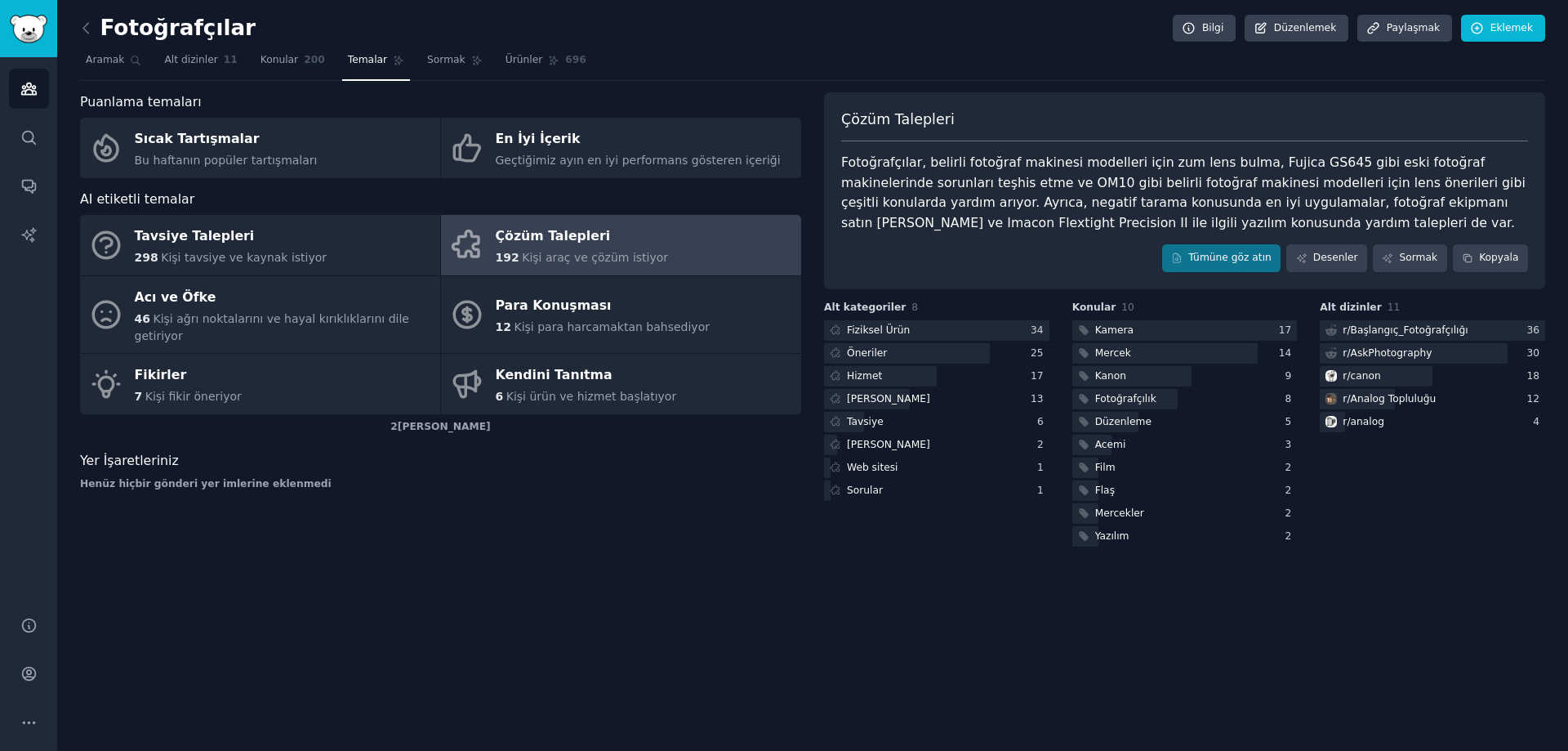
click at [879, 185] on font "Fotoğrafçılar, belirli fotoğraf makinesi modelleri için zum lens bulma, Fujica …" at bounding box center [1185, 192] width 689 height 76
click at [23, 21] on img "Kenar çubuğu" at bounding box center [28, 28] width 38 height 28
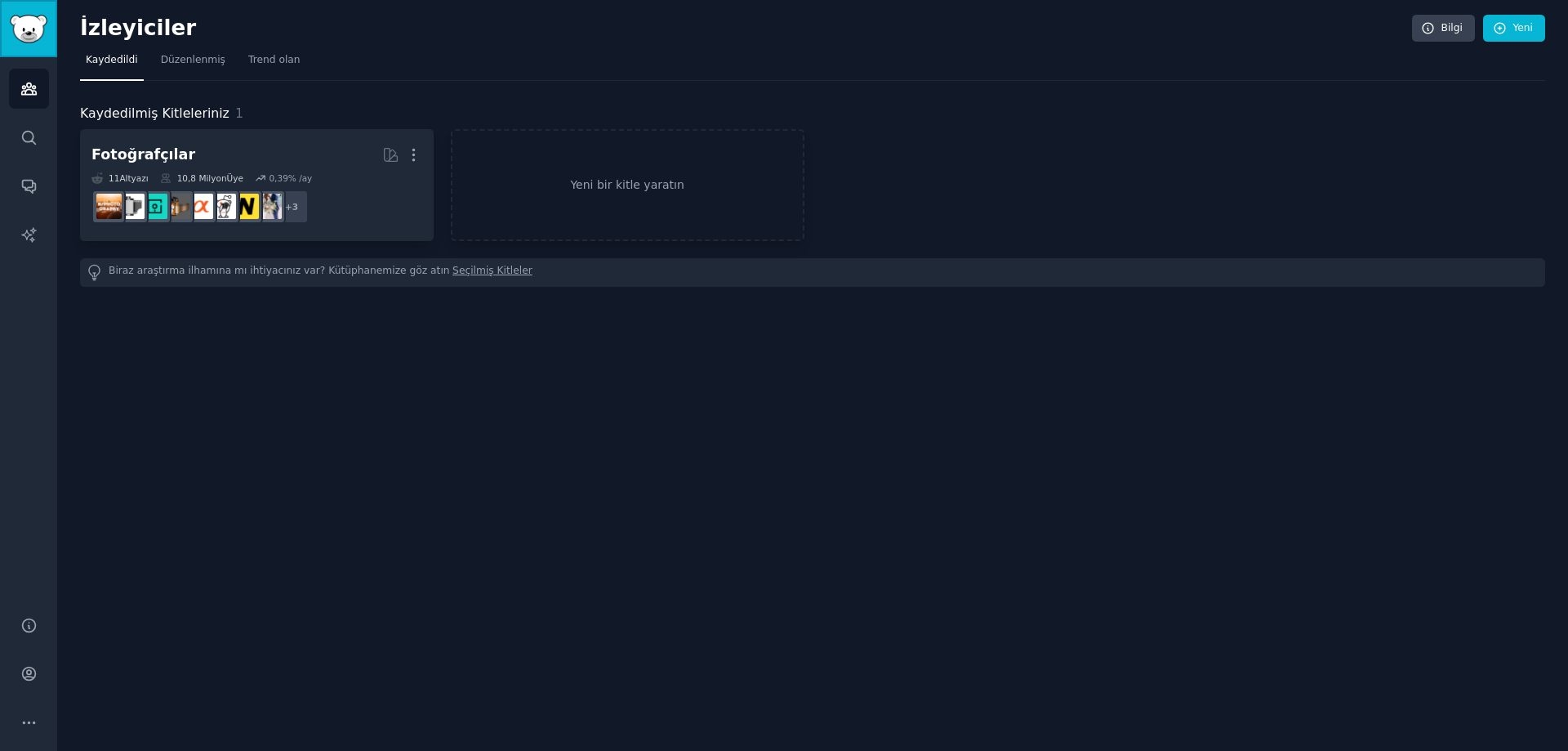
click at [34, 28] on img "Kenar çubuğu" at bounding box center [28, 28] width 38 height 28
